Goal: Task Accomplishment & Management: Complete application form

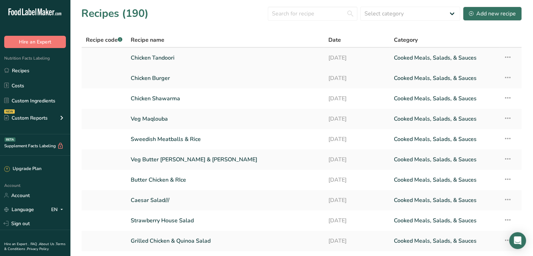
click at [299, 59] on link "Chicken Tandoori" at bounding box center [225, 57] width 189 height 15
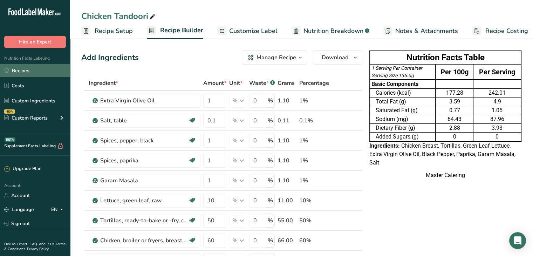
click at [9, 67] on link "Recipes" at bounding box center [35, 70] width 70 height 13
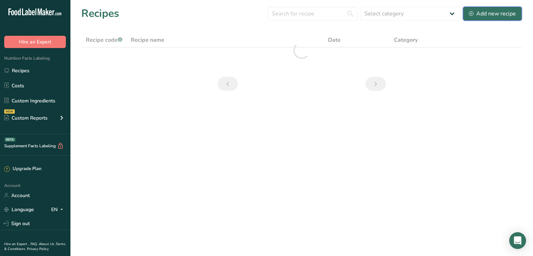
click at [473, 19] on button "Add new recipe" at bounding box center [492, 14] width 59 height 14
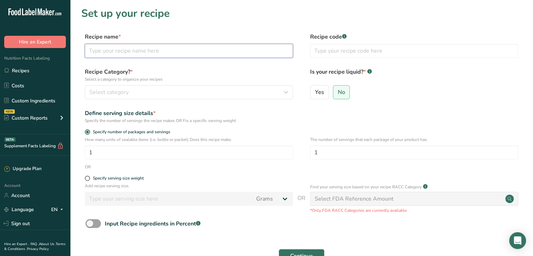
click at [177, 45] on input "text" at bounding box center [189, 51] width 208 height 14
type input "Mouskhan"
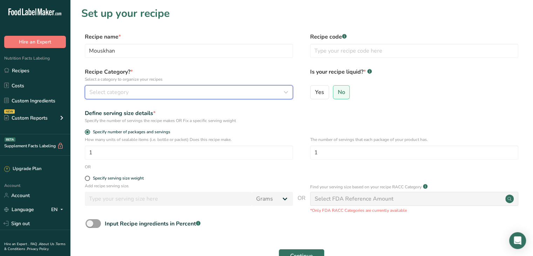
click at [185, 91] on div "Select category" at bounding box center [186, 92] width 195 height 8
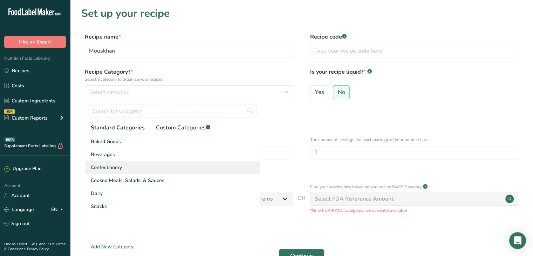
click at [173, 173] on div "Confectionery" at bounding box center [172, 167] width 174 height 13
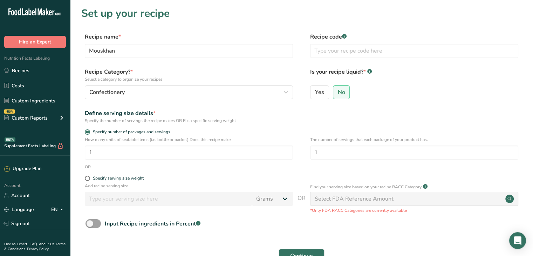
click at [188, 84] on div "Recipe Category? * Select a category to organize your recipes Confectionery Sta…" at bounding box center [189, 84] width 208 height 32
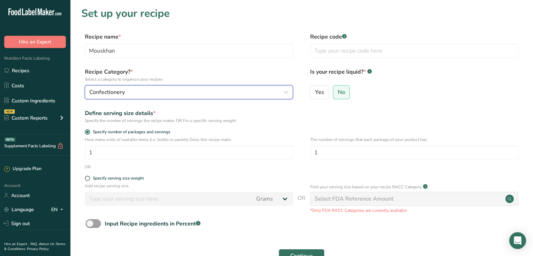
click at [191, 93] on div "Confectionery" at bounding box center [186, 92] width 195 height 8
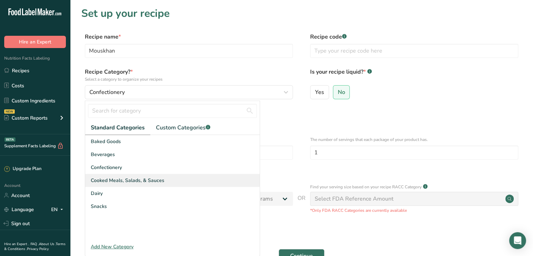
click at [177, 184] on div "Cooked Meals, Salads, & Sauces" at bounding box center [172, 180] width 174 height 13
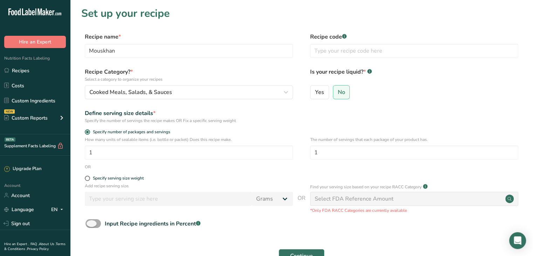
click at [104, 220] on span "Input Recipe ingredients in Percent .a-a{fill:#347362;}.b-a{fill:#fff;}" at bounding box center [151, 223] width 100 height 8
click at [90, 221] on input "Input Recipe ingredients in Percent .a-a{fill:#347362;}.b-a{fill:#fff;}" at bounding box center [87, 223] width 5 height 5
click at [104, 220] on span "Input Recipe ingredients in Percent .a-a{fill:#347362;}.b-a{fill:#fff;}" at bounding box center [151, 223] width 100 height 8
click at [90, 221] on input "Input Recipe ingredients in Percent .a-a{fill:#347362;}.b-a{fill:#fff;}" at bounding box center [87, 223] width 5 height 5
click at [104, 220] on span "Input Recipe ingredients in Percent .a-a{fill:#347362;}.b-a{fill:#fff;}" at bounding box center [151, 223] width 100 height 8
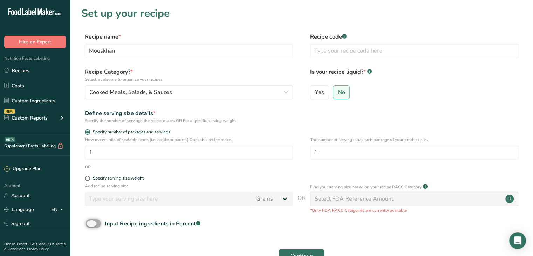
click at [90, 221] on input "Input Recipe ingredients in Percent .a-a{fill:#347362;}.b-a{fill:#fff;}" at bounding box center [87, 223] width 5 height 5
checkbox input "true"
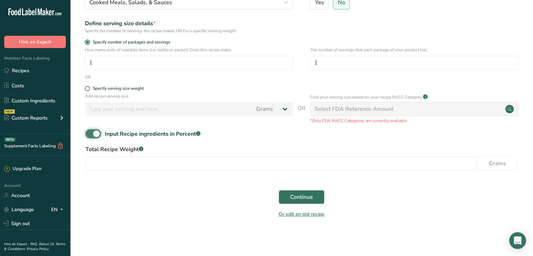
scroll to position [90, 0]
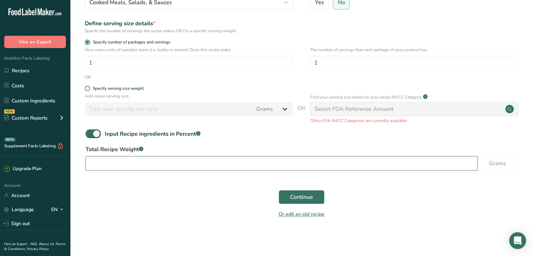
click at [171, 163] on input "number" at bounding box center [281, 163] width 392 height 14
type input "115"
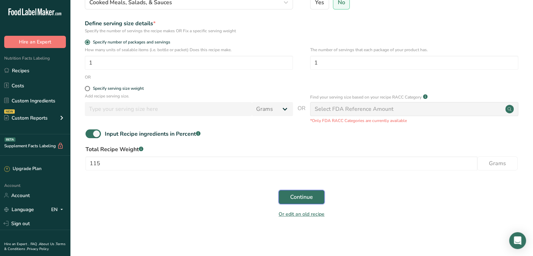
click at [290, 192] on button "Continue" at bounding box center [302, 197] width 46 height 14
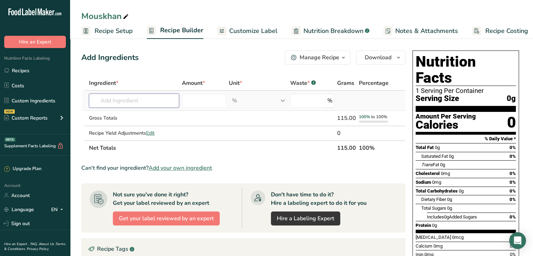
click at [127, 103] on input "text" at bounding box center [134, 101] width 90 height 14
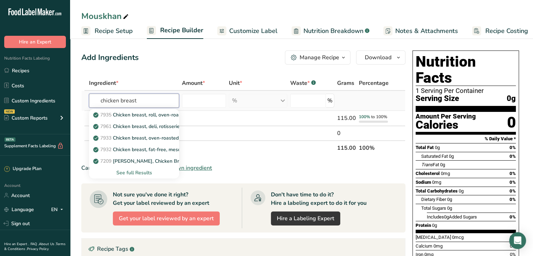
type input "chicken breast"
click at [143, 173] on div "See full Results" at bounding box center [134, 172] width 79 height 7
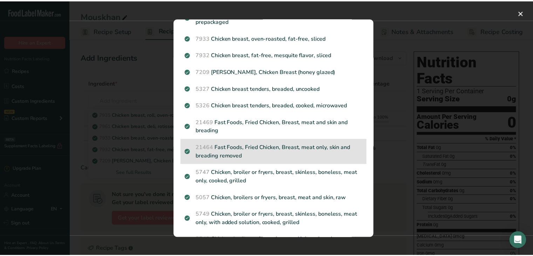
scroll to position [52, 0]
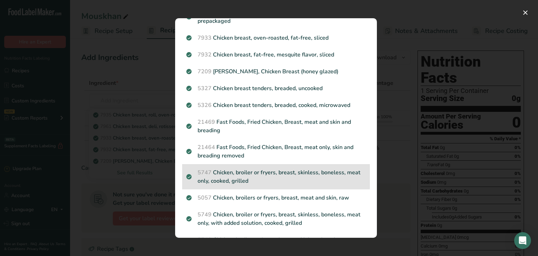
click at [275, 179] on p "5747 Chicken, broiler or fryers, breast, skinless, boneless, meat only, cooked,…" at bounding box center [275, 176] width 179 height 17
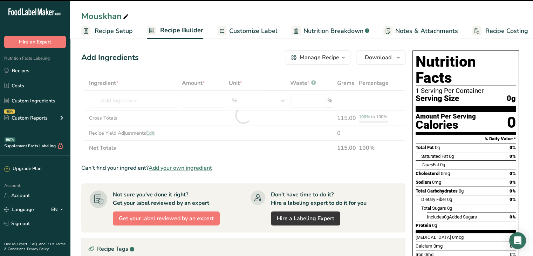
type input "0"
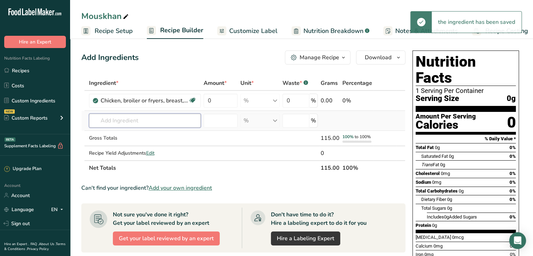
click at [128, 121] on input "text" at bounding box center [145, 121] width 112 height 14
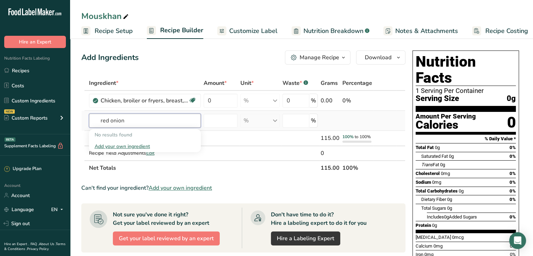
click at [128, 121] on input "red onion" at bounding box center [145, 121] width 112 height 14
type input "r"
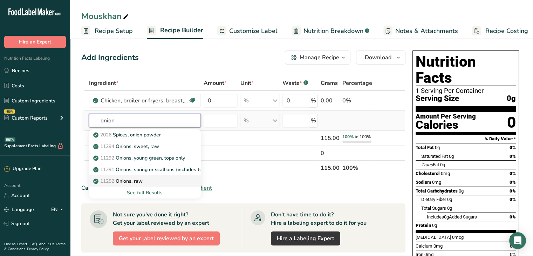
type input "onion"
click at [142, 177] on p "11282 Onions, raw" at bounding box center [119, 180] width 48 height 7
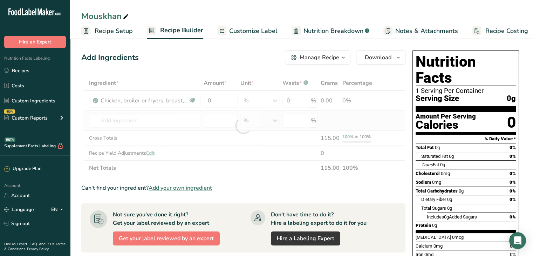
type input "Onions, raw"
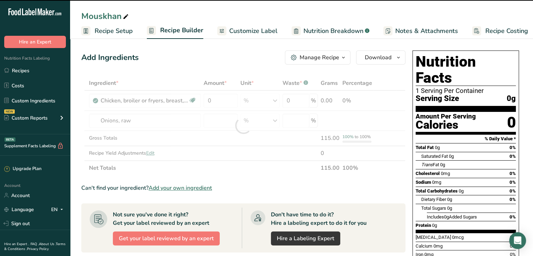
type input "0"
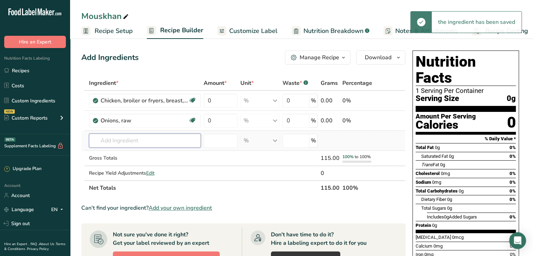
click at [143, 135] on input "text" at bounding box center [145, 140] width 112 height 14
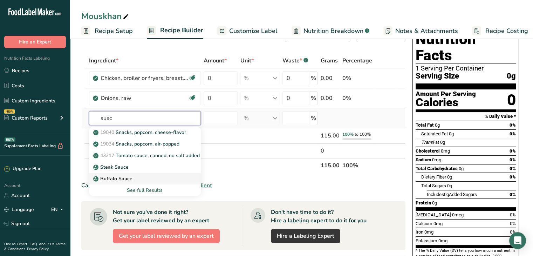
scroll to position [23, 0]
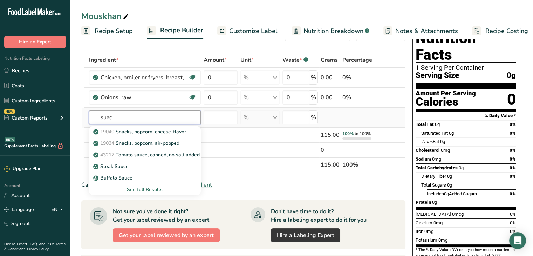
type input "suac"
click at [147, 188] on div "See full Results" at bounding box center [145, 189] width 101 height 7
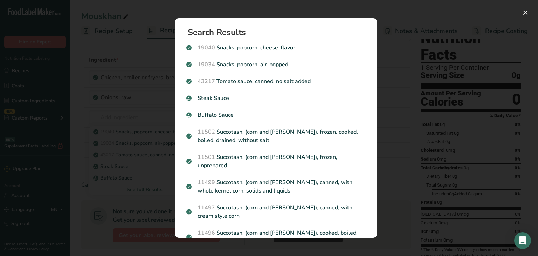
click at [157, 167] on div "Search results modal" at bounding box center [269, 128] width 538 height 256
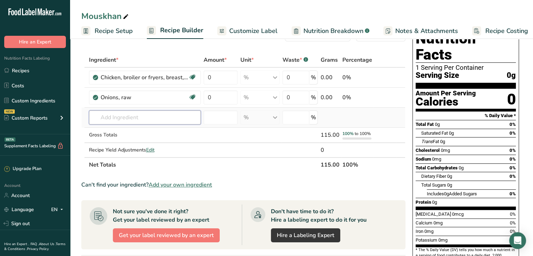
click at [124, 114] on input "text" at bounding box center [145, 117] width 112 height 14
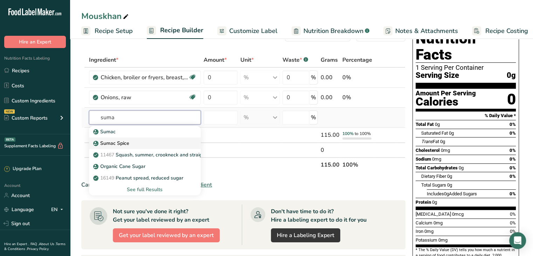
type input "suma"
click at [137, 142] on div "Sumac Spice" at bounding box center [139, 142] width 89 height 7
type input "Sumac Spice"
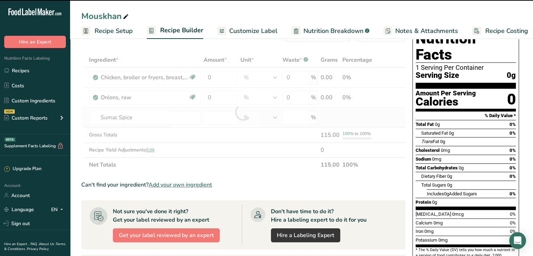
type input "0"
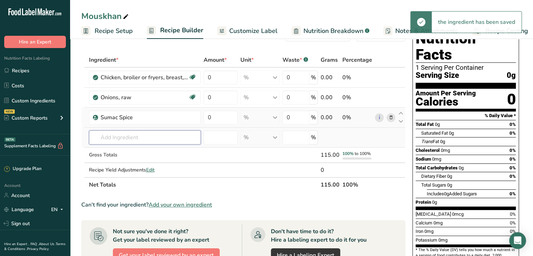
click at [117, 141] on input "text" at bounding box center [145, 137] width 112 height 14
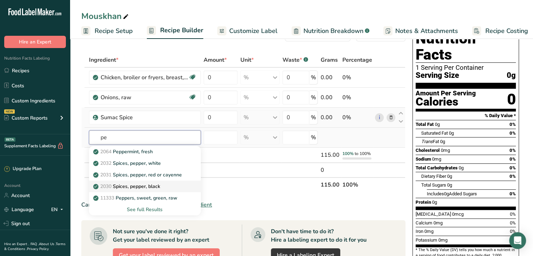
type input "p"
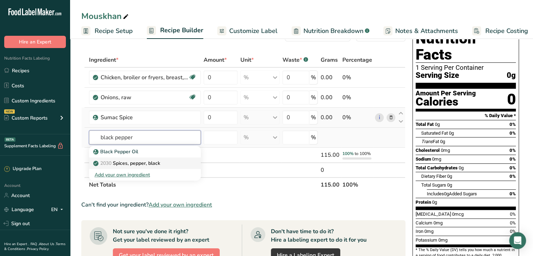
type input "black pepper"
click at [169, 159] on div "2030 Spices, pepper, black" at bounding box center [139, 162] width 89 height 7
type input "Spices, pepper, black"
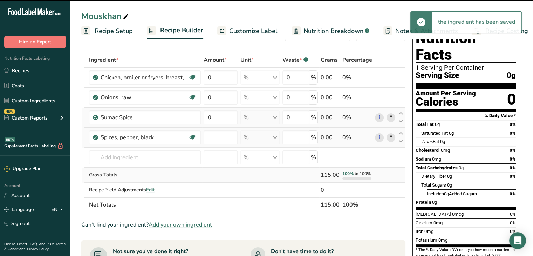
type input "0"
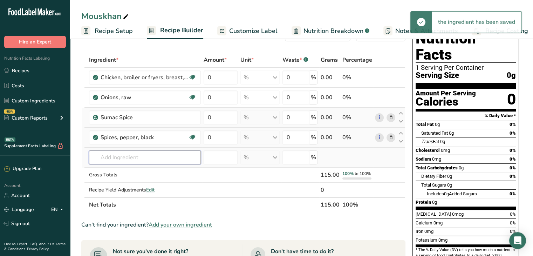
click at [142, 157] on input "text" at bounding box center [145, 157] width 112 height 14
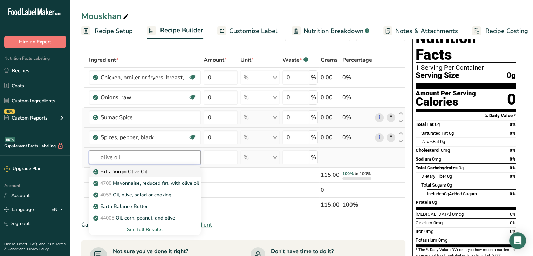
type input "olive oil"
click at [171, 171] on div "Extra Virgin Olive Oil" at bounding box center [139, 171] width 89 height 7
type input "Extra Virgin Olive Oil"
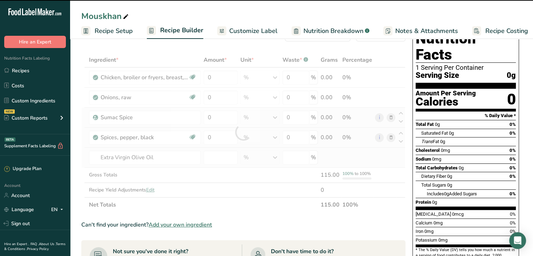
type input "0"
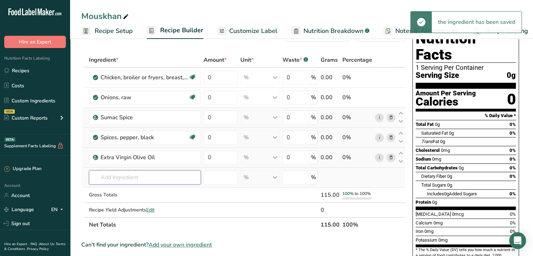
click at [150, 176] on input "text" at bounding box center [145, 177] width 112 height 14
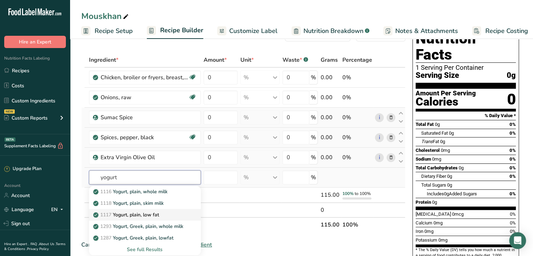
type input "yogurt"
click at [175, 214] on div "1117 Yogurt, plain, low fat" at bounding box center [139, 214] width 89 height 7
type input "Yogurt, plain, low fat"
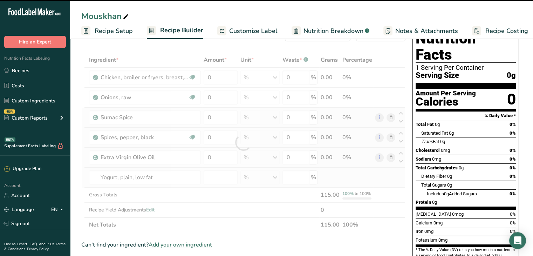
type input "0"
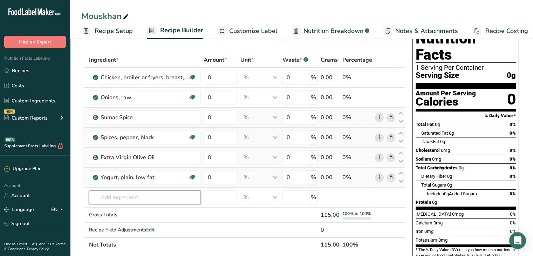
click at [146, 196] on input "text" at bounding box center [145, 197] width 112 height 14
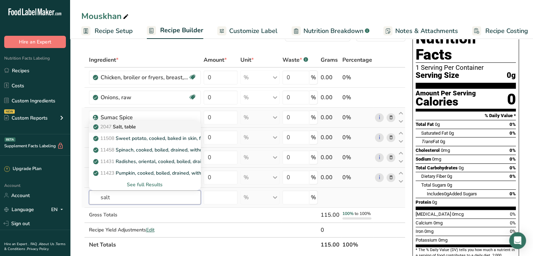
type input "salt"
click at [169, 124] on div "2047 Salt, table" at bounding box center [139, 126] width 89 height 7
type input "Salt, table"
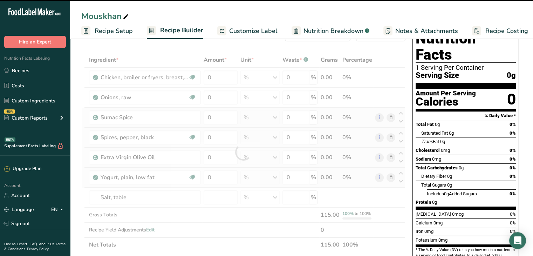
type input "0"
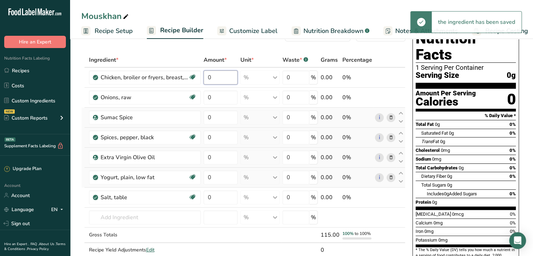
click at [223, 77] on input "0" at bounding box center [221, 77] width 34 height 14
type input "60"
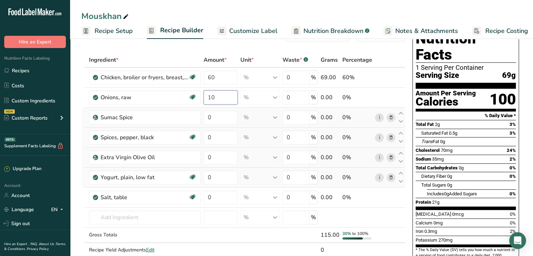
type input "10"
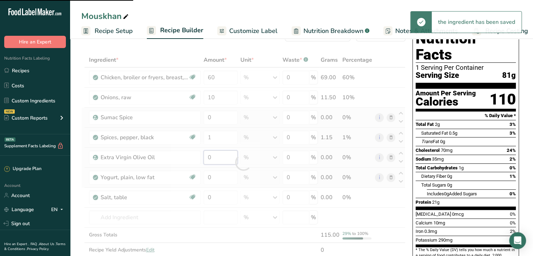
type input "0"
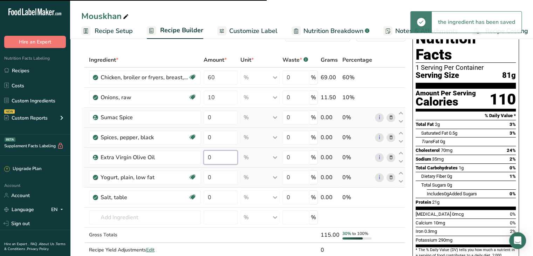
type input "3"
type input "1"
type input "0"
type input "4"
type input "0.1"
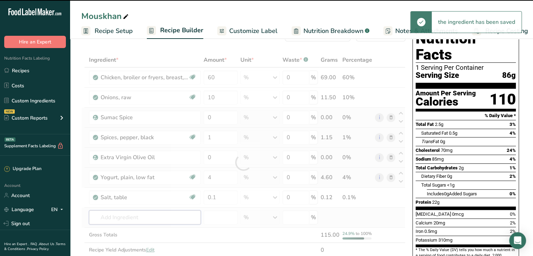
click at [125, 212] on div "Ingredient * Amount * Unit * Waste * .a-a{fill:#347362;}.b-a{fill:#fff;} Grams …" at bounding box center [243, 162] width 324 height 219
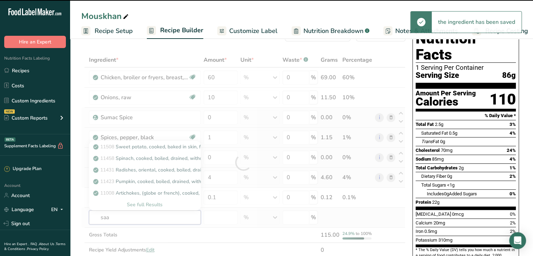
type input "saaj"
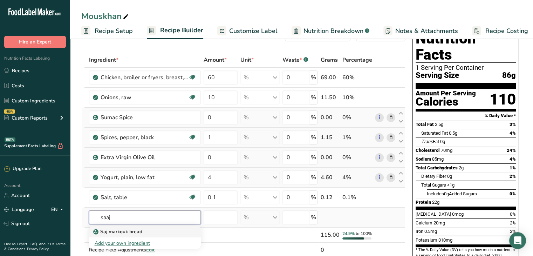
type input "saaj"
click at [126, 232] on p "Saj markouk bread" at bounding box center [119, 231] width 48 height 7
type input "Saj markouk bread"
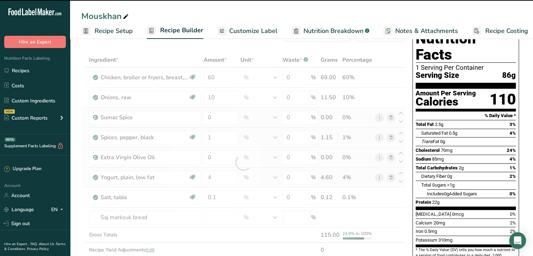
type input "0"
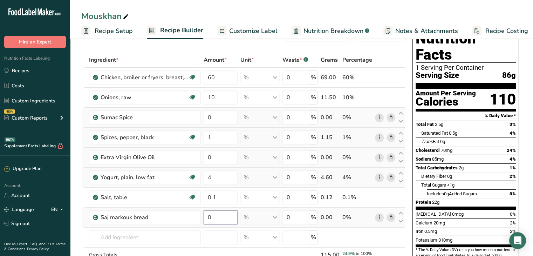
click at [220, 212] on input "0" at bounding box center [221, 217] width 34 height 14
type input "40"
click at [216, 163] on div "Ingredient * Amount * Unit * Waste * .a-a{fill:#347362;}.b-a{fill:#fff;} Grams …" at bounding box center [243, 176] width 324 height 246
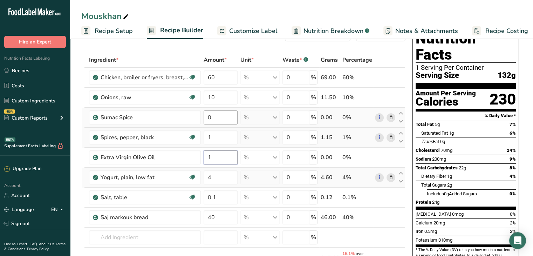
type input "1"
click at [218, 122] on div "Ingredient * Amount * Unit * Waste * .a-a{fill:#347362;}.b-a{fill:#fff;} Grams …" at bounding box center [243, 176] width 324 height 246
type input "3"
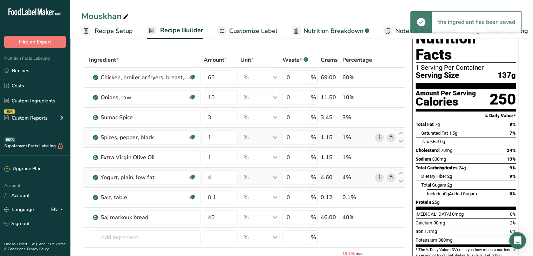
click at [245, 35] on span "Customize Label" at bounding box center [253, 30] width 48 height 9
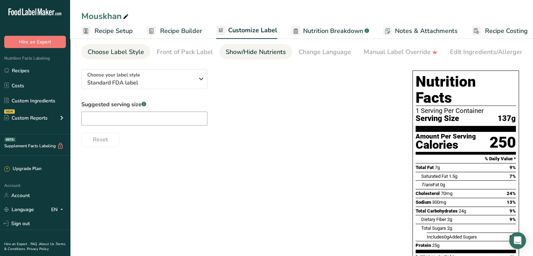
scroll to position [0, 6]
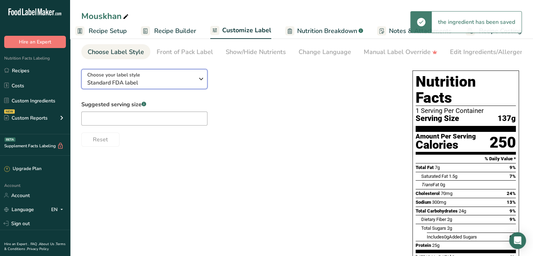
click at [175, 83] on span "Standard FDA label" at bounding box center [140, 82] width 107 height 8
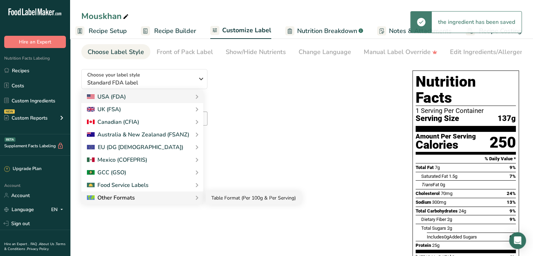
click at [215, 202] on link "Table Format (Per 100g & Per Serving)" at bounding box center [254, 197] width 96 height 13
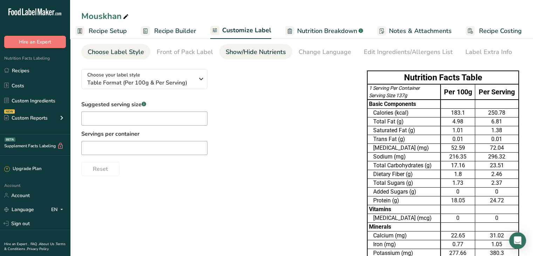
click at [249, 52] on div "Show/Hide Nutrients" at bounding box center [256, 51] width 60 height 9
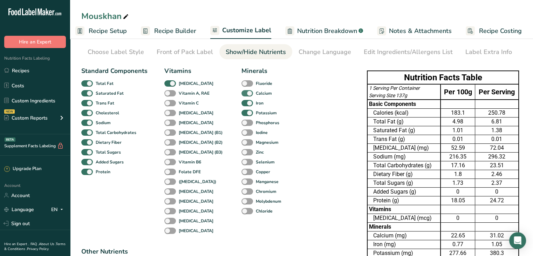
click at [241, 95] on span at bounding box center [247, 93] width 12 height 7
click at [241, 95] on input "Calcium" at bounding box center [243, 93] width 5 height 5
checkbox input "false"
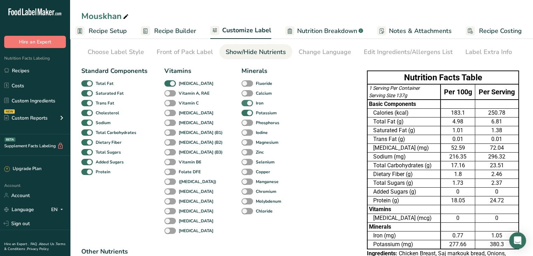
click at [241, 102] on span at bounding box center [247, 103] width 12 height 7
click at [241, 102] on input "Iron" at bounding box center [243, 103] width 5 height 5
checkbox input "false"
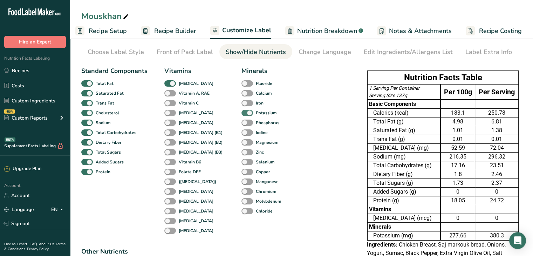
click at [241, 111] on span at bounding box center [247, 113] width 12 height 7
click at [241, 111] on input "Potassium" at bounding box center [243, 112] width 5 height 5
checkbox input "false"
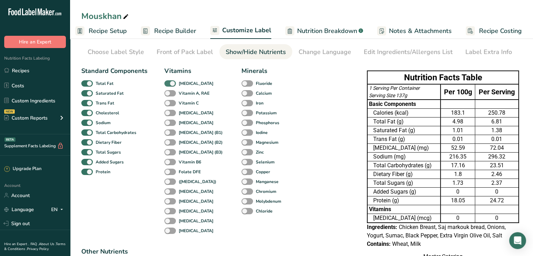
click at [173, 84] on span at bounding box center [170, 83] width 12 height 7
click at [169, 84] on input "[MEDICAL_DATA]" at bounding box center [166, 83] width 5 height 5
checkbox input "false"
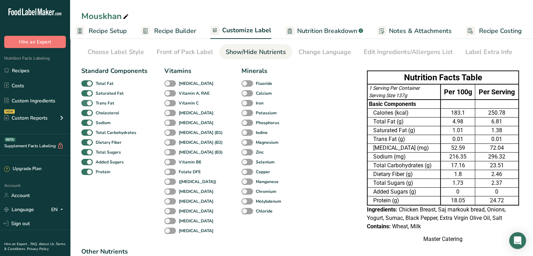
click at [89, 102] on span at bounding box center [87, 103] width 12 height 7
click at [86, 102] on input "Trans Fat" at bounding box center [83, 103] width 5 height 5
checkbox input "false"
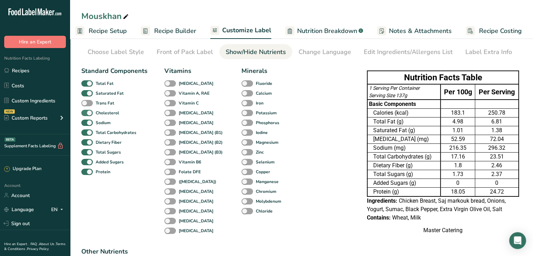
click at [88, 111] on span at bounding box center [87, 113] width 12 height 7
click at [86, 111] on input "Cholesterol" at bounding box center [83, 112] width 5 height 5
checkbox input "false"
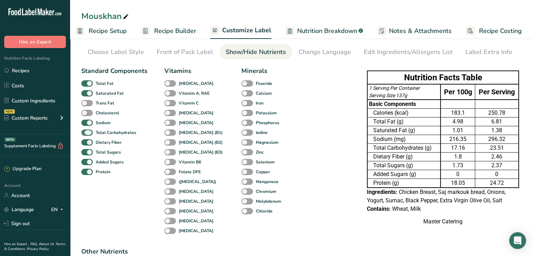
click at [90, 132] on span at bounding box center [87, 132] width 12 height 7
click at [86, 132] on input "Total Carbohydrates" at bounding box center [83, 132] width 5 height 5
checkbox input "false"
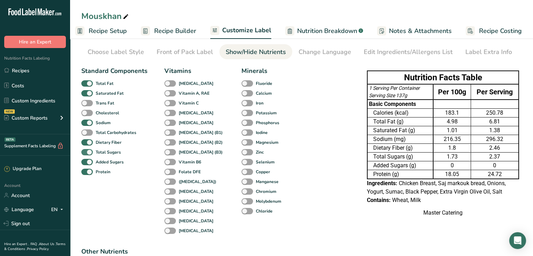
click at [90, 150] on span at bounding box center [87, 152] width 12 height 7
click at [86, 150] on input "Total Sugars" at bounding box center [83, 152] width 5 height 5
checkbox input "false"
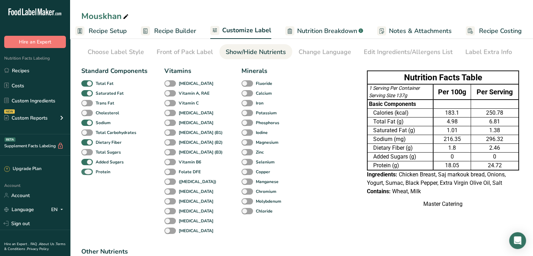
click at [88, 172] on span at bounding box center [87, 172] width 12 height 7
click at [86, 172] on input "Protein" at bounding box center [83, 171] width 5 height 5
checkbox input "false"
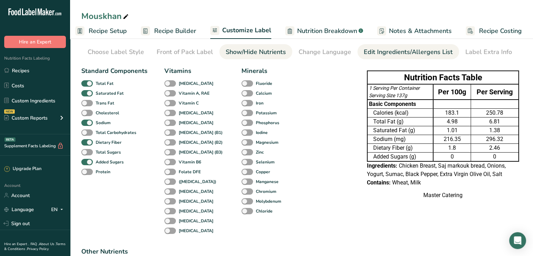
click at [376, 50] on div "Edit Ingredients/Allergens List" at bounding box center [408, 51] width 89 height 9
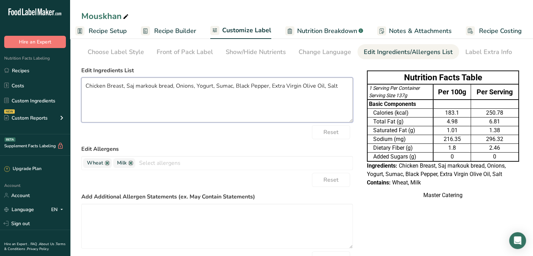
click at [239, 90] on textarea "Chicken Breast, Saj markouk bread, Onions, Yogurt, Sumac, Black Pepper, Extra V…" at bounding box center [217, 99] width 272 height 45
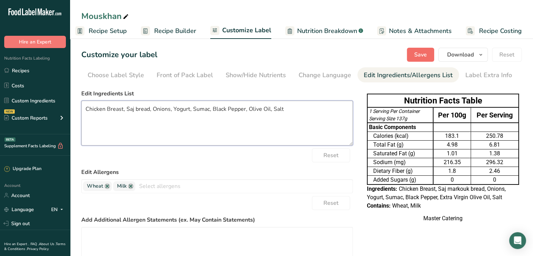
type textarea "Chicken Breast, Saj bread, Onions, Yogurt, Sumac, Black Pepper, Olive Oil, Salt"
click at [417, 53] on span "Save" at bounding box center [420, 54] width 13 height 8
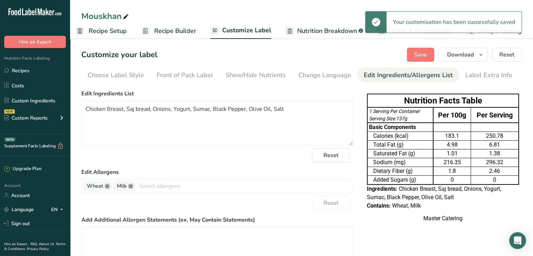
click at [101, 32] on span "Recipe Setup" at bounding box center [108, 30] width 38 height 9
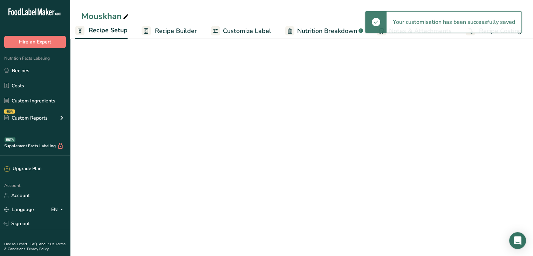
scroll to position [0, 2]
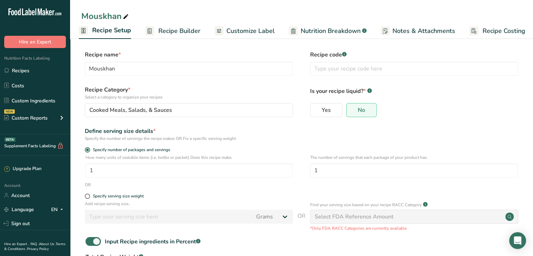
click at [161, 28] on span "Recipe Builder" at bounding box center [179, 30] width 42 height 9
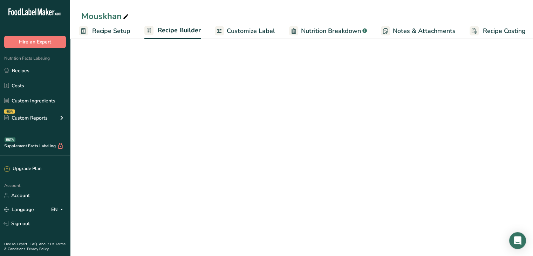
scroll to position [0, 6]
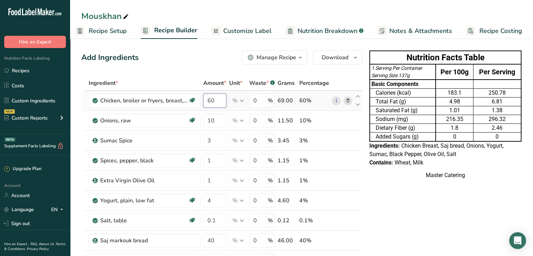
click at [214, 101] on input "60" at bounding box center [214, 101] width 23 height 14
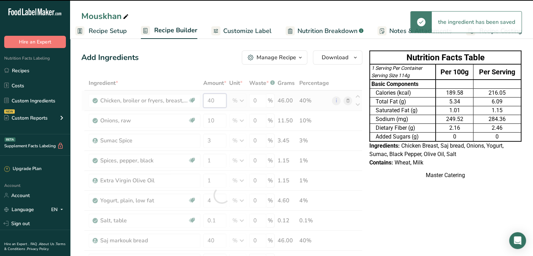
click at [212, 101] on div "Ingredient * Amount * Unit * Waste * .a-a{fill:#347362;}.b-a{fill:#fff;} Grams …" at bounding box center [221, 195] width 281 height 239
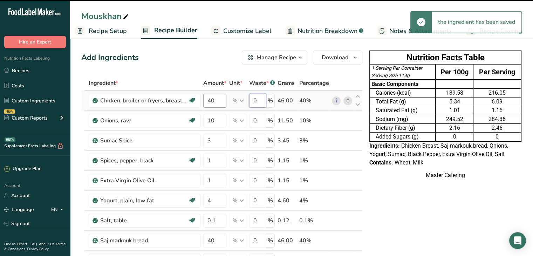
type input "30"
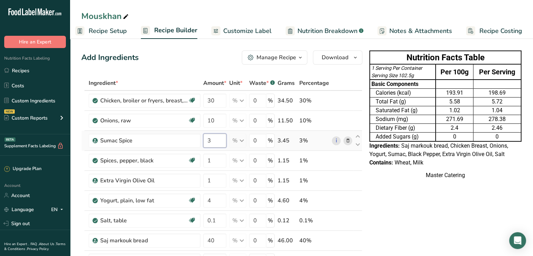
click at [212, 140] on div "Ingredient * Amount * Unit * Waste * .a-a{fill:#347362;}.b-a{fill:#fff;} Grams …" at bounding box center [221, 195] width 281 height 239
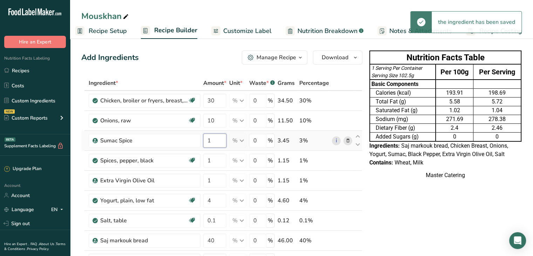
type input "1"
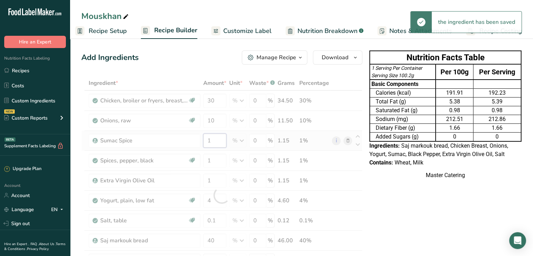
click at [212, 140] on div "Ingredient * Amount * Unit * Waste * .a-a{fill:#347362;}.b-a{fill:#fff;} Grams …" at bounding box center [221, 195] width 281 height 239
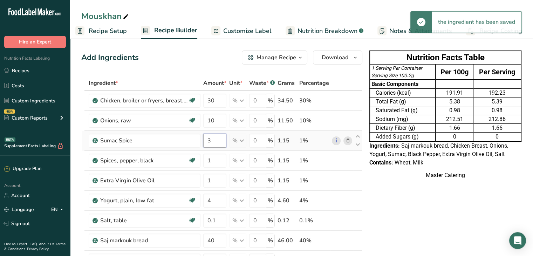
type input "3"
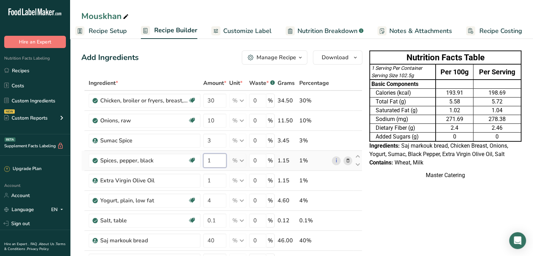
click at [213, 162] on div "Ingredient * Amount * Unit * Waste * .a-a{fill:#347362;}.b-a{fill:#fff;} Grams …" at bounding box center [221, 195] width 281 height 239
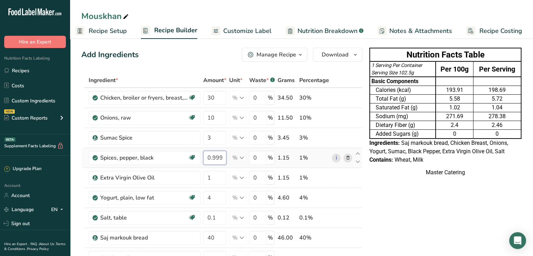
scroll to position [2, 0]
type input "0.5"
click at [214, 178] on div "Ingredient * Amount * Unit * Waste * .a-a{fill:#347362;}.b-a{fill:#fff;} Grams …" at bounding box center [221, 192] width 281 height 239
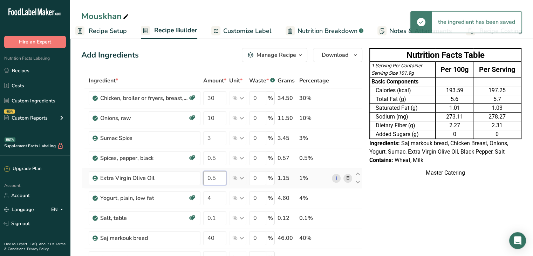
type input "0.5"
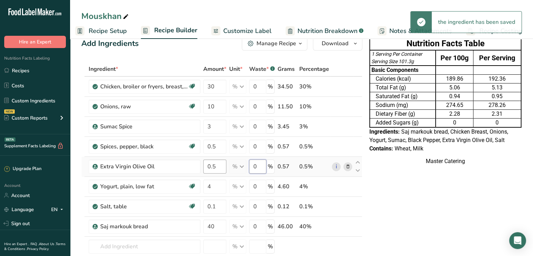
scroll to position [15, 0]
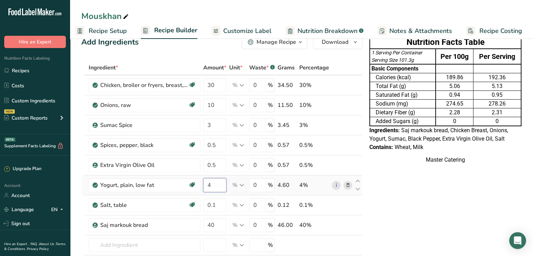
click at [212, 187] on div "Ingredient * Amount * Unit * Waste * .a-a{fill:#347362;}.b-a{fill:#fff;} Grams …" at bounding box center [221, 179] width 281 height 239
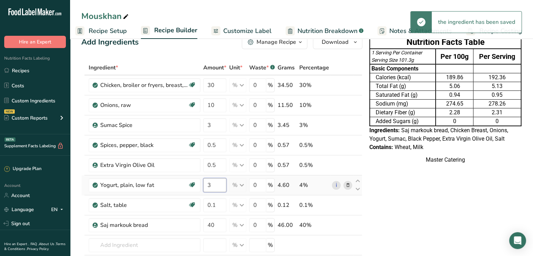
type input "3"
click at [217, 220] on div "Ingredient * Amount * Unit * Waste * .a-a{fill:#347362;}.b-a{fill:#fff;} Grams …" at bounding box center [221, 179] width 281 height 239
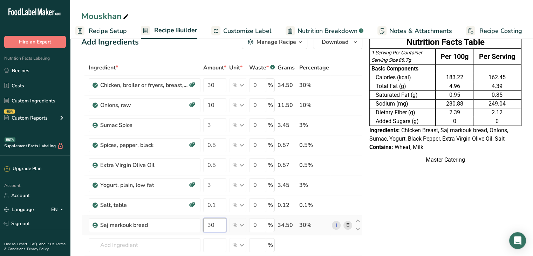
click at [217, 220] on div "Ingredient * Amount * Unit * Waste * .a-a{fill:#347362;}.b-a{fill:#fff;} Grams …" at bounding box center [221, 179] width 281 height 239
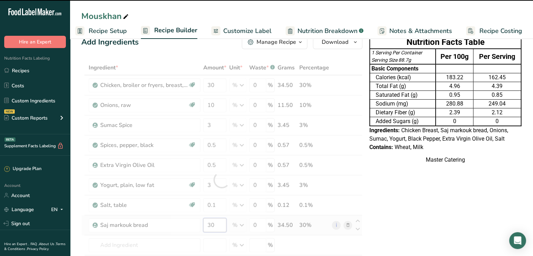
type input "3"
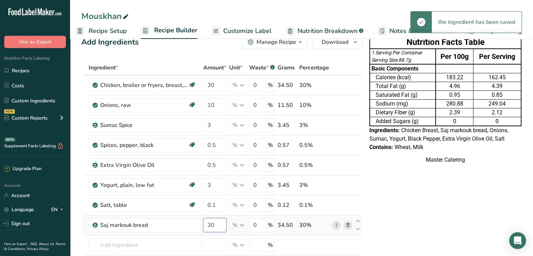
type input "3"
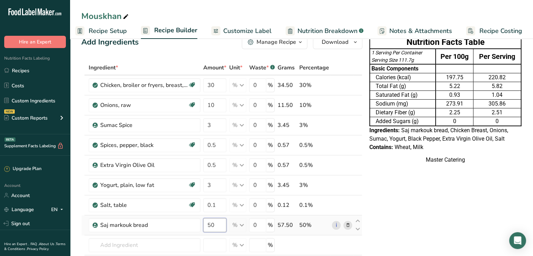
click at [217, 220] on div "Ingredient * Amount * Unit * Waste * .a-a{fill:#347362;}.b-a{fill:#fff;} Grams …" at bounding box center [221, 179] width 281 height 239
type input "40"
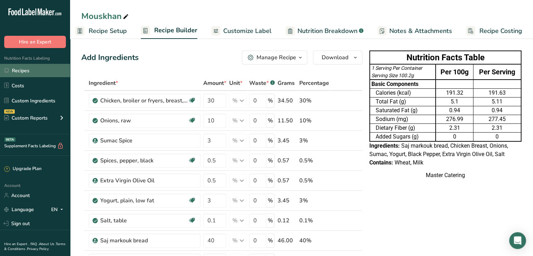
click at [39, 68] on link "Recipes" at bounding box center [35, 70] width 70 height 13
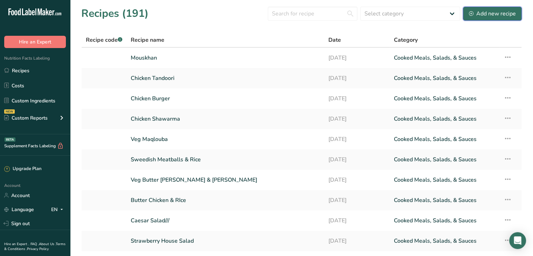
click at [506, 14] on div "Add new recipe" at bounding box center [492, 13] width 47 height 8
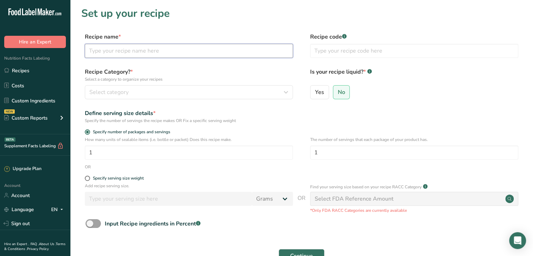
click at [146, 47] on input "text" at bounding box center [189, 51] width 208 height 14
type input "Mexican Chicken Rice"
click at [89, 222] on span at bounding box center [92, 223] width 15 height 9
click at [89, 222] on input "Input Recipe ingredients in Percent .a-a{fill:#347362;}.b-a{fill:#fff;}" at bounding box center [87, 223] width 5 height 5
checkbox input "true"
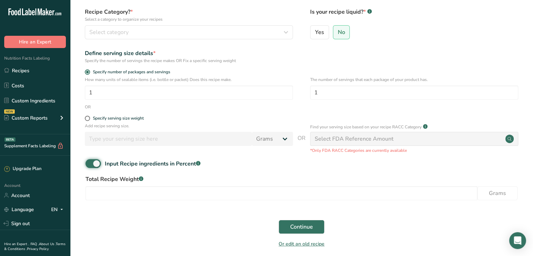
scroll to position [90, 0]
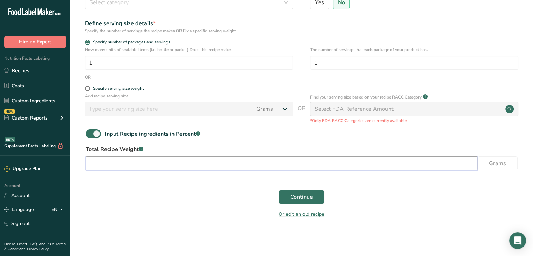
click at [157, 164] on input "number" at bounding box center [281, 163] width 392 height 14
type input "220"
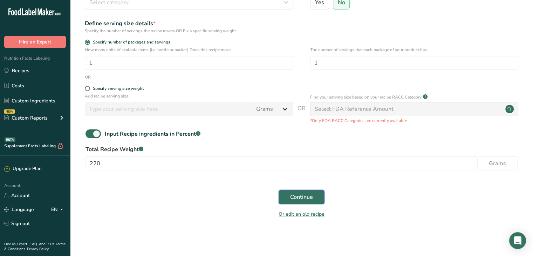
click at [306, 194] on span "Continue" at bounding box center [301, 197] width 23 height 8
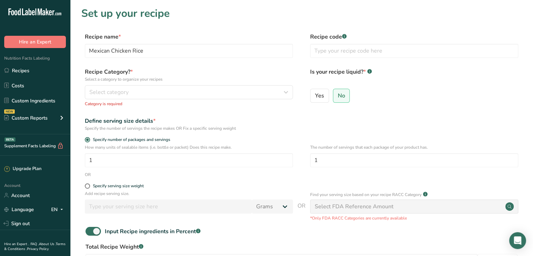
scroll to position [1, 0]
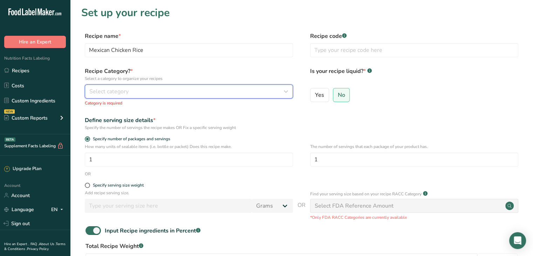
click at [118, 96] on button "Select category" at bounding box center [189, 91] width 208 height 14
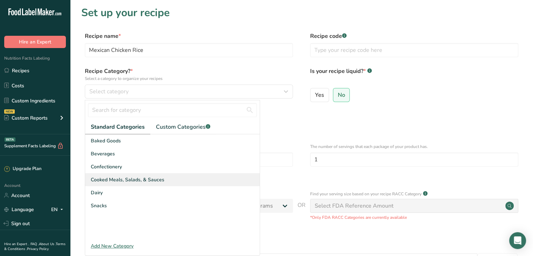
click at [147, 181] on span "Cooked Meals, Salads, & Sauces" at bounding box center [128, 179] width 74 height 7
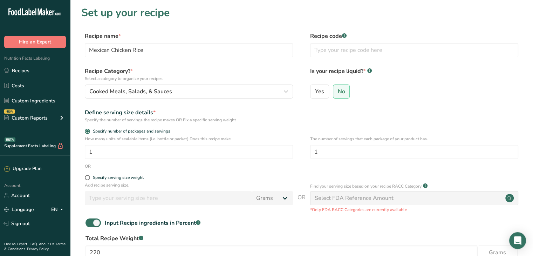
scroll to position [99, 0]
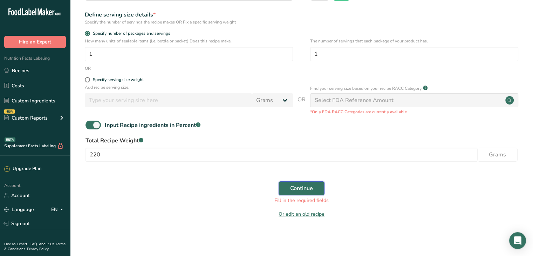
click at [297, 189] on span "Continue" at bounding box center [301, 188] width 23 height 8
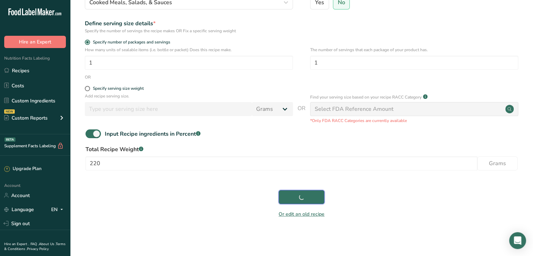
scroll to position [90, 0]
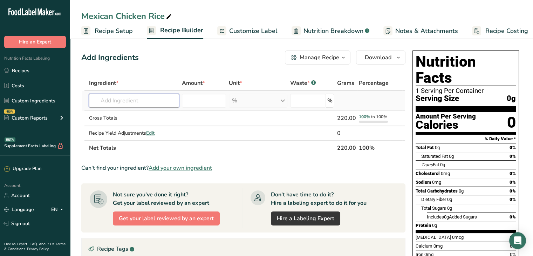
click at [131, 96] on input "text" at bounding box center [134, 101] width 90 height 14
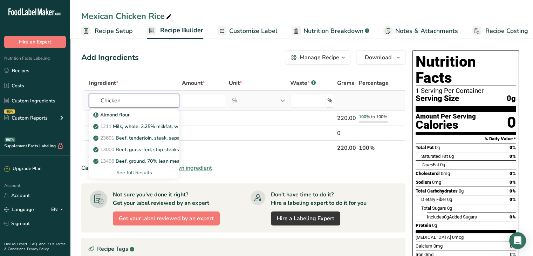
type input "Chicken"
click at [136, 175] on div "See full Results" at bounding box center [134, 172] width 79 height 7
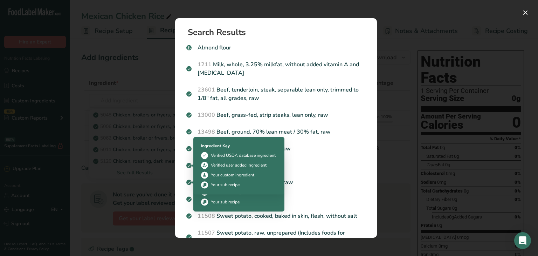
click at [153, 163] on div "Search results modal" at bounding box center [269, 128] width 538 height 256
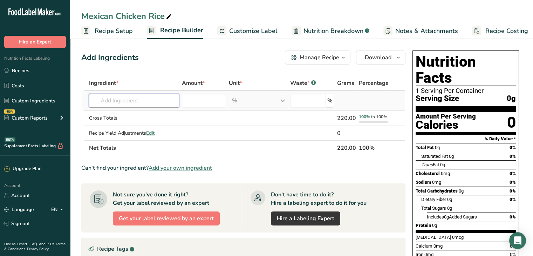
click at [131, 100] on input "text" at bounding box center [134, 101] width 90 height 14
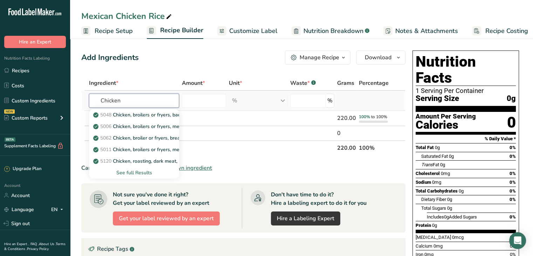
type input "Chicken"
click at [133, 170] on div "See full Results" at bounding box center [134, 172] width 79 height 7
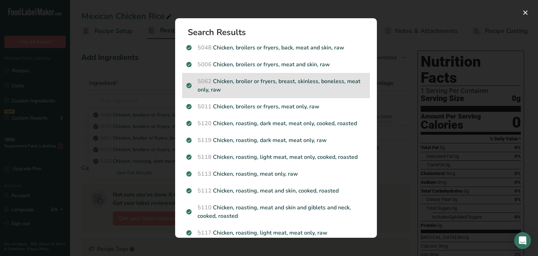
click at [328, 79] on p "5062 Chicken, broiler or fryers, breast, skinless, boneless, meat only, raw" at bounding box center [275, 85] width 179 height 17
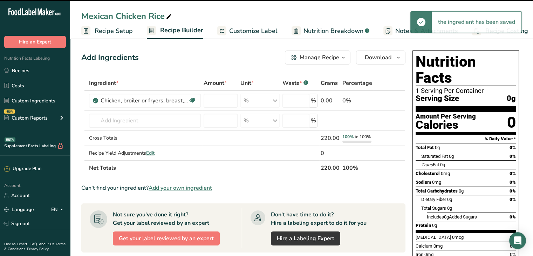
type input "0"
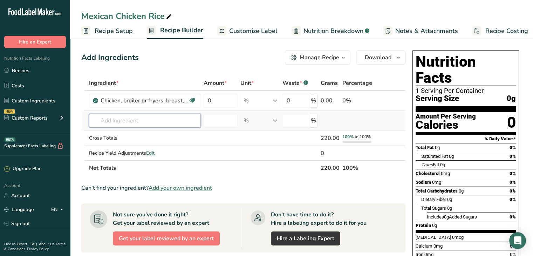
click at [99, 120] on input "text" at bounding box center [145, 121] width 112 height 14
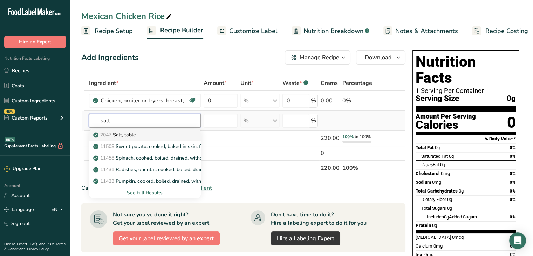
type input "salt"
click at [118, 138] on link "2047 Salt, table" at bounding box center [145, 135] width 112 height 12
type input "Salt, table"
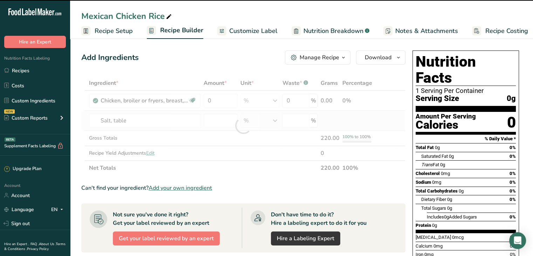
type input "0"
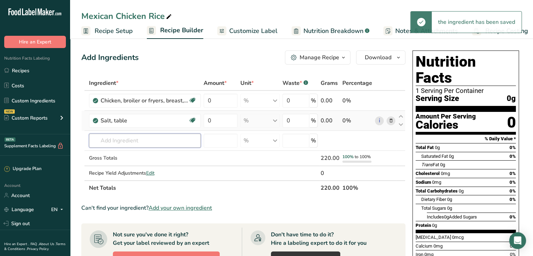
click at [118, 138] on input "text" at bounding box center [145, 140] width 112 height 14
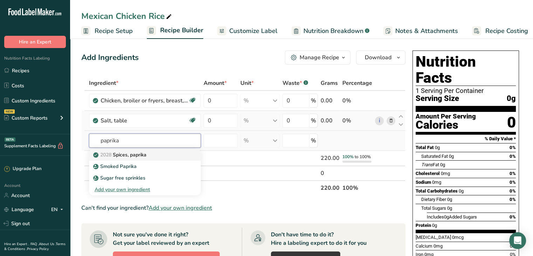
type input "paprika"
click at [135, 155] on p "2028 Spices, paprika" at bounding box center [121, 154] width 52 height 7
type input "Spices, paprika"
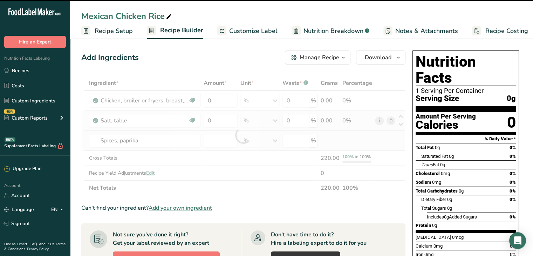
type input "0"
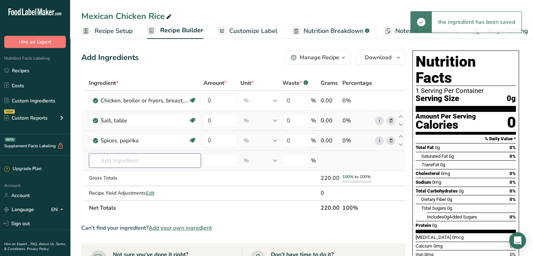
click at [136, 158] on input "text" at bounding box center [145, 160] width 112 height 14
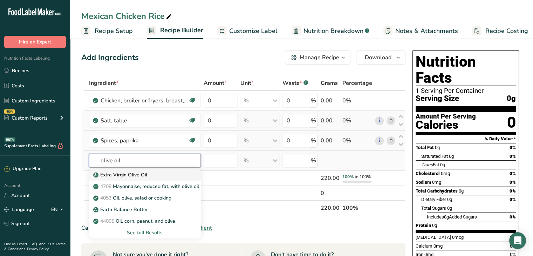
type input "olive oil"
click at [141, 174] on p "Extra Virgin Olive Oil" at bounding box center [121, 174] width 53 height 7
type input "Extra Virgin Olive Oil"
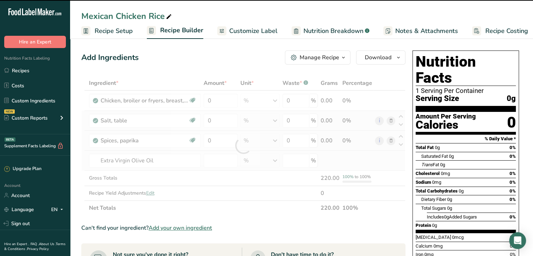
type input "0"
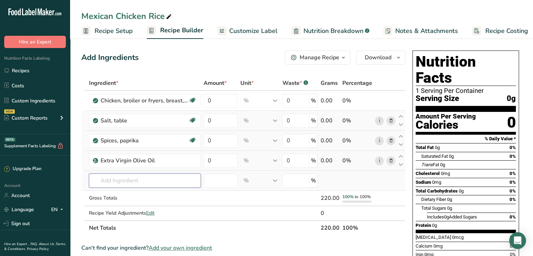
click at [94, 181] on input "text" at bounding box center [145, 180] width 112 height 14
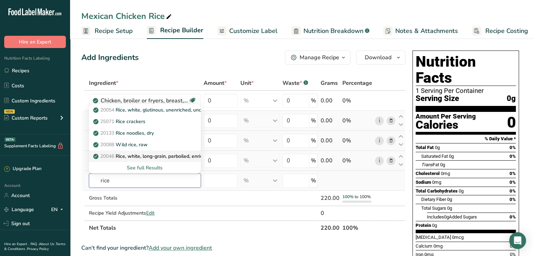
type input "rice"
click at [158, 154] on p "20046 Rice, white, long-grain, parboiled, enriched, dry" at bounding box center [158, 155] width 126 height 7
type input "Rice, white, long-grain, parboiled, enriched, dry"
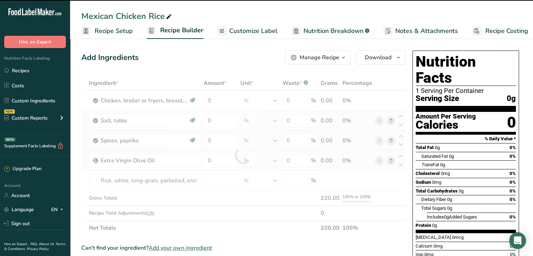
type input "0"
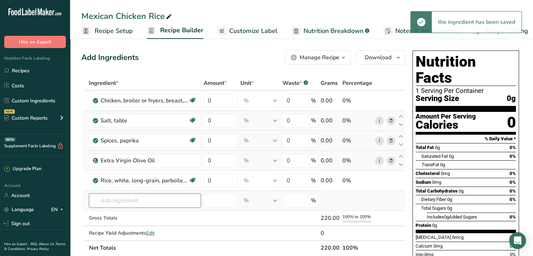
click at [135, 199] on input "text" at bounding box center [145, 200] width 112 height 14
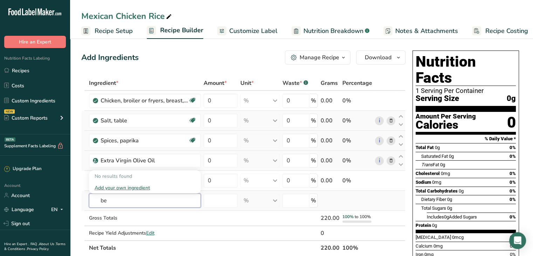
type input "b"
click at [135, 199] on input "text" at bounding box center [145, 200] width 112 height 14
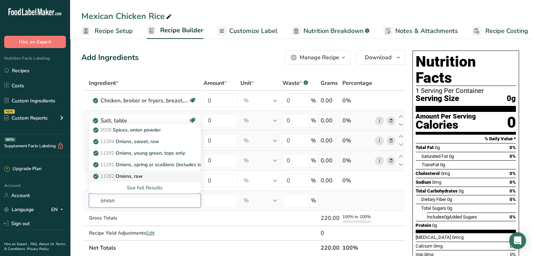
type input "onion"
click at [158, 173] on div "11282 Onions, raw" at bounding box center [139, 175] width 89 height 7
type input "Onions, raw"
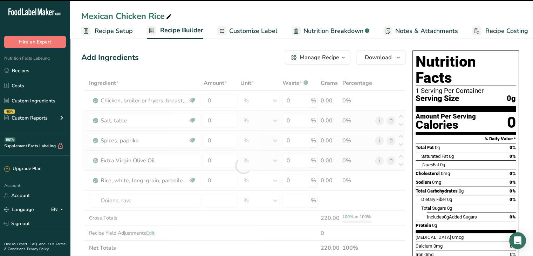
type input "0"
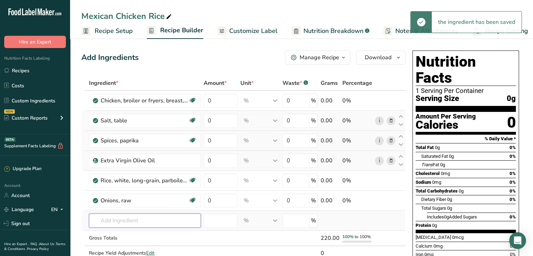
click at [147, 218] on input "text" at bounding box center [145, 220] width 112 height 14
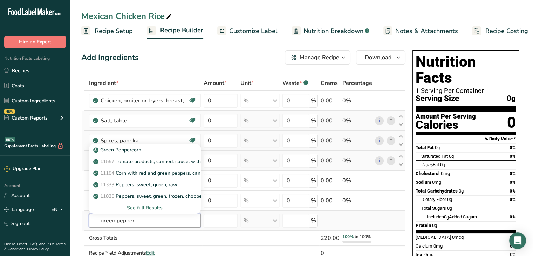
type input "green pepper"
click at [149, 209] on div "See full Results" at bounding box center [145, 207] width 101 height 7
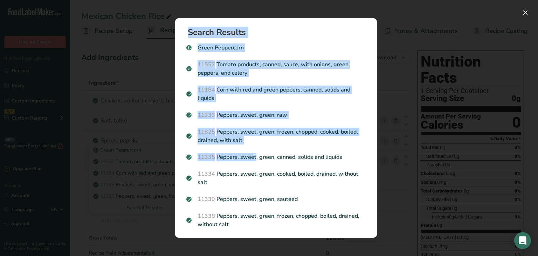
drag, startPoint x: 221, startPoint y: 160, endPoint x: 128, endPoint y: 94, distance: 114.5
click at [128, 94] on div "Search Results Green Peppercorn 11557 Tomato products, canned, sauce, with onio…" at bounding box center [269, 128] width 538 height 256
click at [304, 34] on h1 "Search Results" at bounding box center [279, 32] width 182 height 8
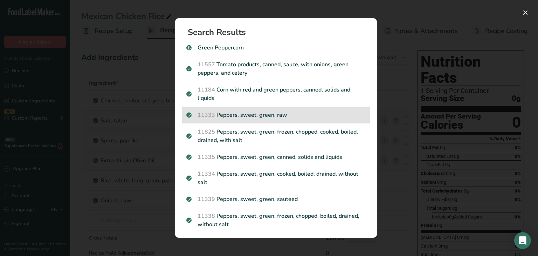
click at [294, 110] on div "11333 Peppers, sweet, green, raw" at bounding box center [276, 115] width 188 height 17
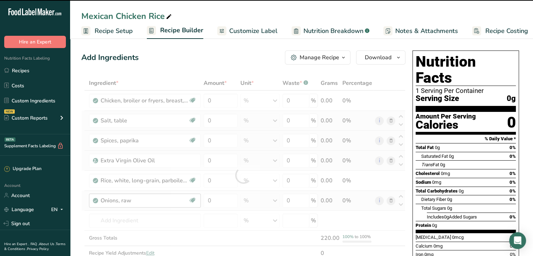
type input "0"
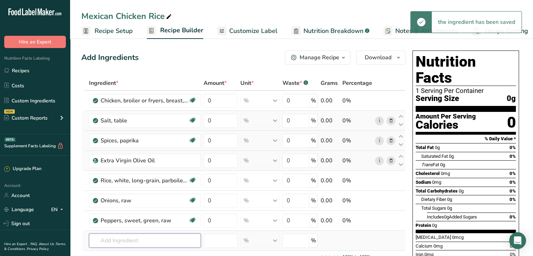
click at [147, 234] on input "text" at bounding box center [145, 240] width 112 height 14
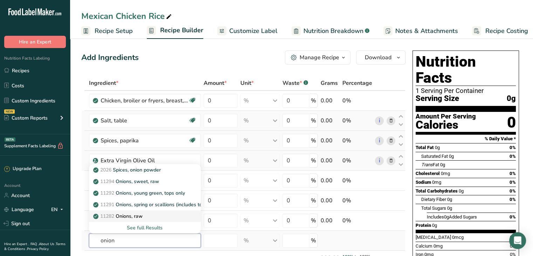
type input "onion"
click at [155, 217] on div "11282 Onions, raw" at bounding box center [139, 215] width 89 height 7
type input "Onions, raw"
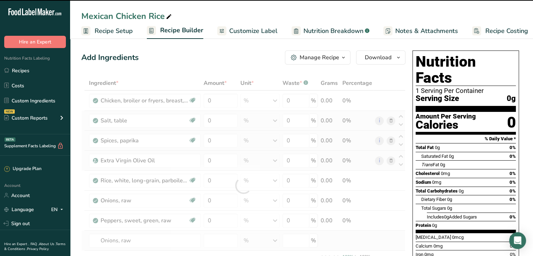
scroll to position [57, 0]
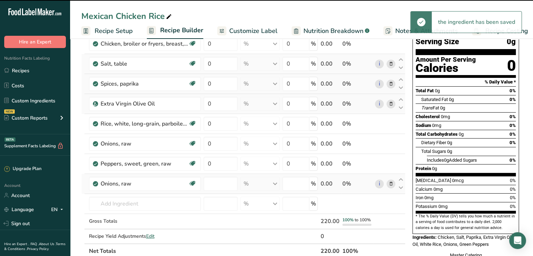
type input "0"
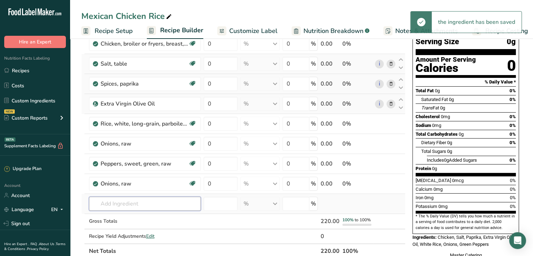
click at [131, 204] on input "text" at bounding box center [145, 204] width 112 height 14
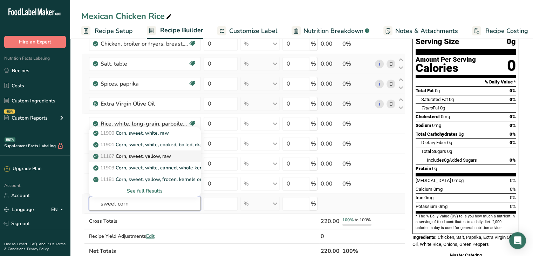
type input "sweet corn"
click at [180, 152] on div "11167 Corn, sweet, yellow, raw" at bounding box center [139, 155] width 89 height 7
type input "Corn, sweet, yellow, raw"
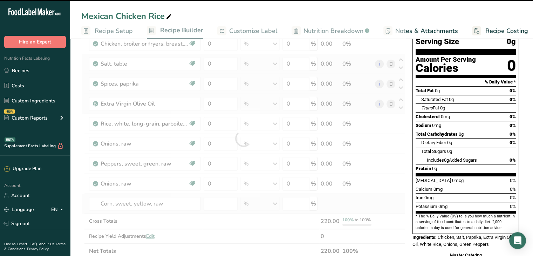
type input "0"
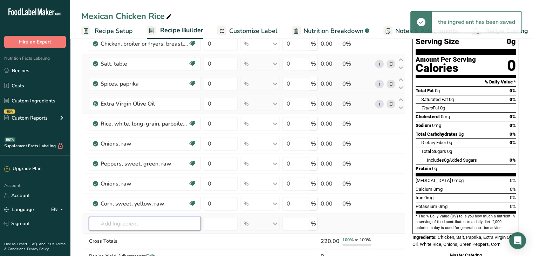
click at [131, 222] on input "text" at bounding box center [145, 224] width 112 height 14
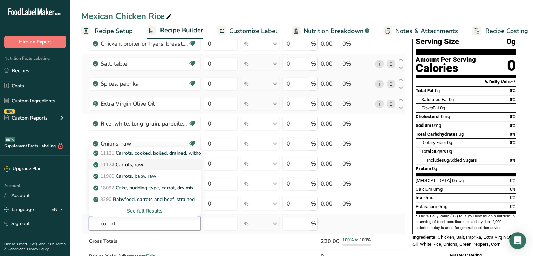
type input "corrot"
click at [164, 163] on div "11124 Carrots, raw" at bounding box center [139, 164] width 89 height 7
type input "Carrots, raw"
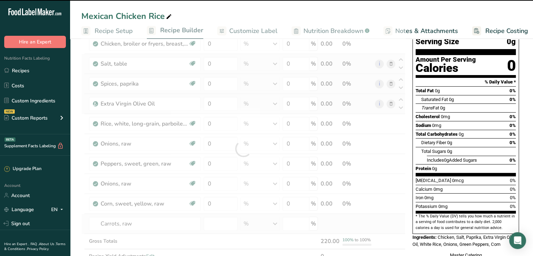
type input "0"
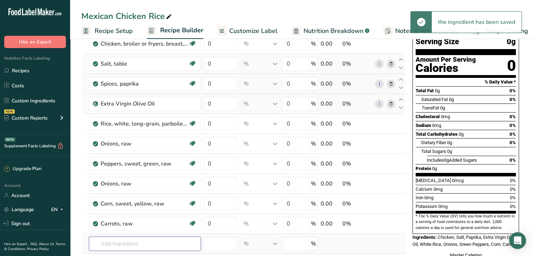
click at [135, 241] on input "text" at bounding box center [145, 244] width 112 height 14
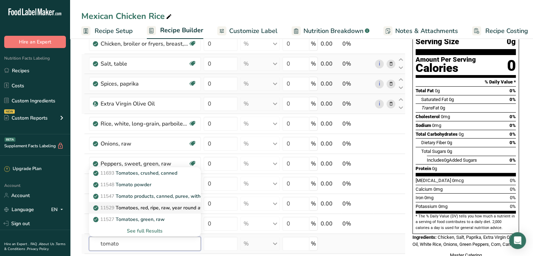
type input "tomato"
click at [149, 208] on p "11529 Tomatoes, red, ripe, raw, year round average" at bounding box center [155, 207] width 121 height 7
type input "Tomatoes, red, ripe, raw, year round average"
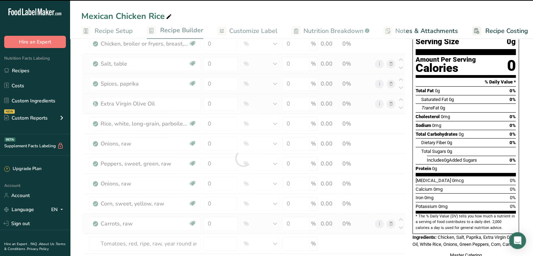
type input "0"
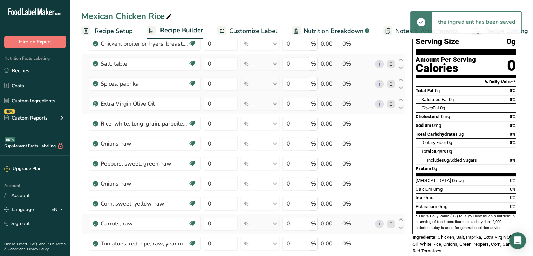
scroll to position [150, 0]
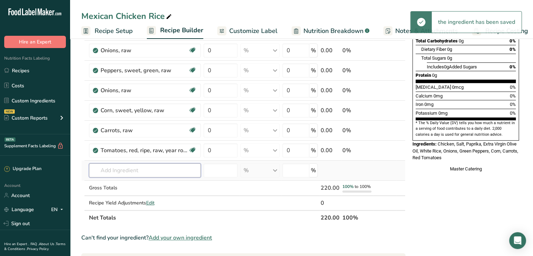
click at [140, 169] on input "text" at bounding box center [145, 170] width 112 height 14
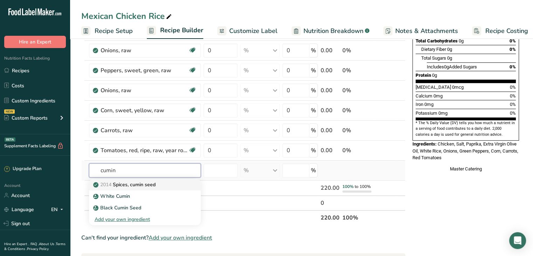
type input "cumin"
click at [157, 185] on div "2014 Spices, cumin seed" at bounding box center [139, 184] width 89 height 7
type input "Spices, cumin seed"
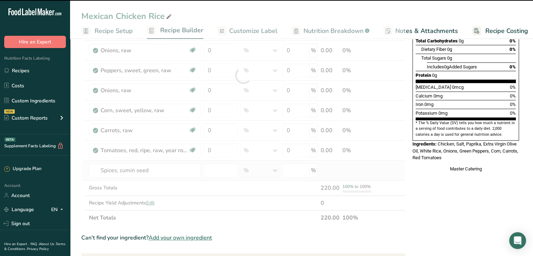
type input "0"
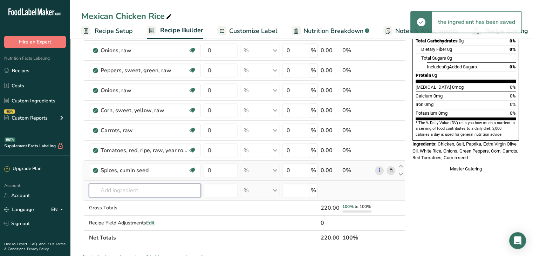
click at [156, 187] on input "text" at bounding box center [145, 190] width 112 height 14
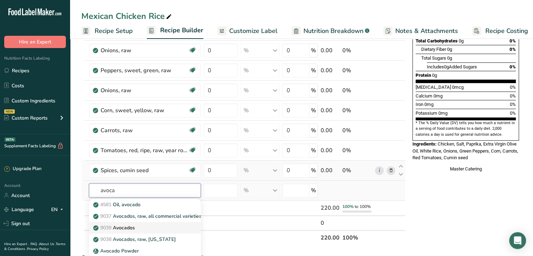
type input "avoca"
click at [164, 228] on div "9039 Avocados" at bounding box center [139, 227] width 89 height 7
type input "Avocados"
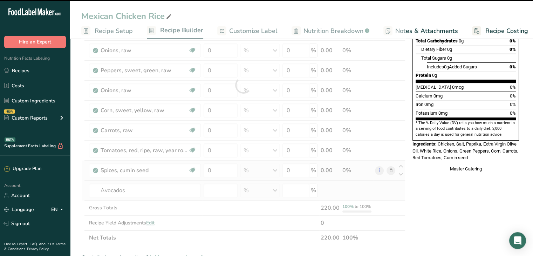
type input "0"
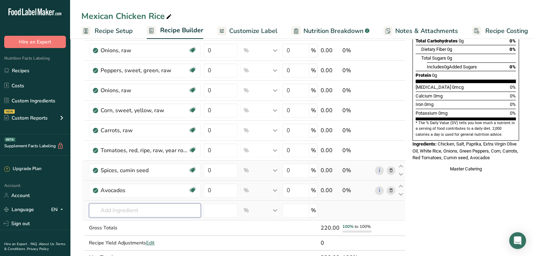
click at [149, 212] on input "text" at bounding box center [145, 210] width 112 height 14
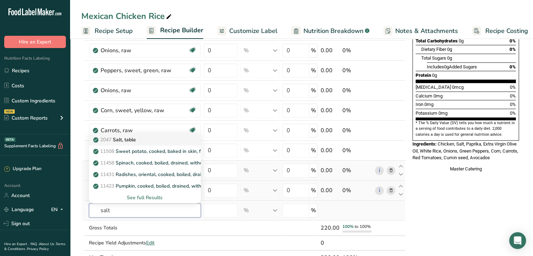
type input "salt"
click at [152, 138] on div "2047 Salt, table" at bounding box center [139, 139] width 89 height 7
type input "Salt, table"
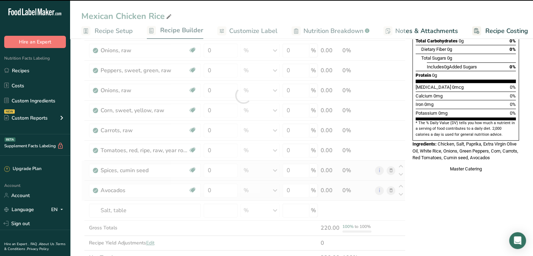
type input "0"
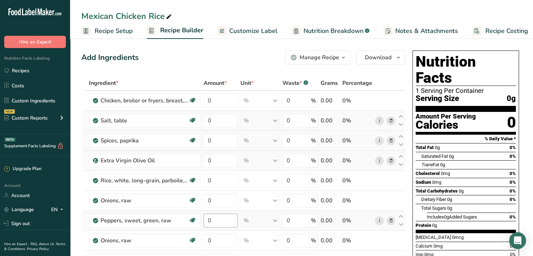
scroll to position [0, 0]
click at [229, 104] on input "0" at bounding box center [221, 101] width 34 height 14
click at [240, 35] on link "Customize Label" at bounding box center [247, 31] width 60 height 16
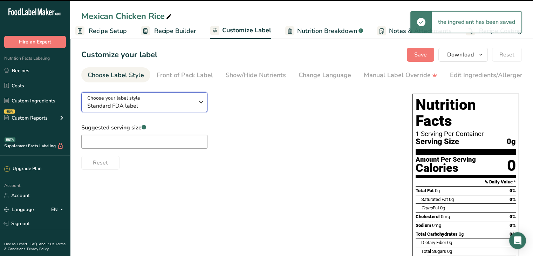
click at [155, 112] on button "Choose your label style Standard FDA label" at bounding box center [144, 102] width 126 height 20
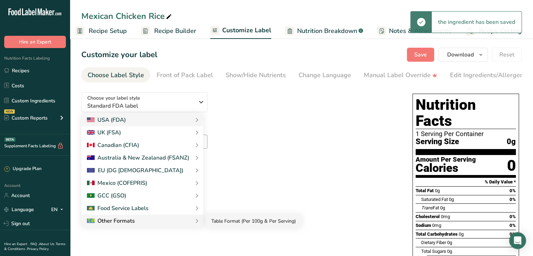
click at [214, 222] on link "Table Format (Per 100g & Per Serving)" at bounding box center [254, 220] width 96 height 13
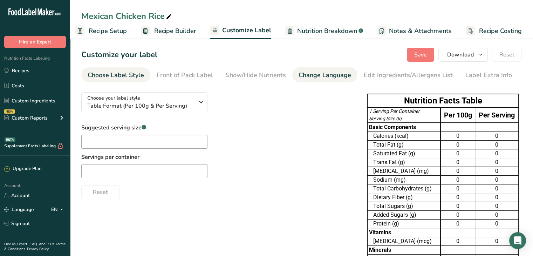
click at [313, 73] on div "Change Language" at bounding box center [325, 74] width 53 height 9
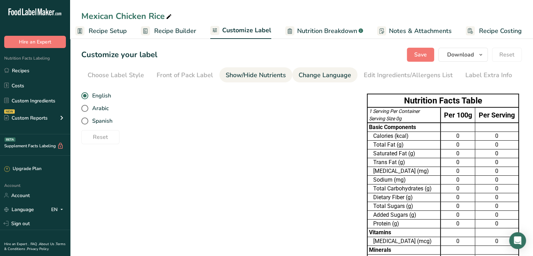
click at [253, 75] on div "Show/Hide Nutrients" at bounding box center [256, 74] width 60 height 9
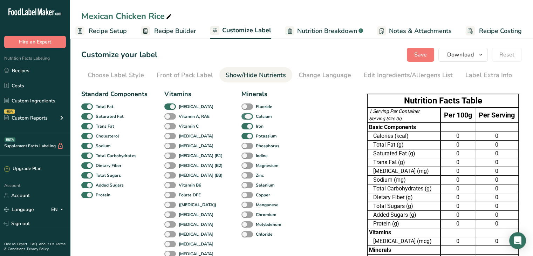
click at [241, 118] on span at bounding box center [247, 116] width 12 height 7
click at [241, 118] on input "Calcium" at bounding box center [243, 116] width 5 height 5
checkbox input "false"
click at [241, 125] on span at bounding box center [247, 126] width 12 height 7
click at [241, 125] on input "Iron" at bounding box center [243, 126] width 5 height 5
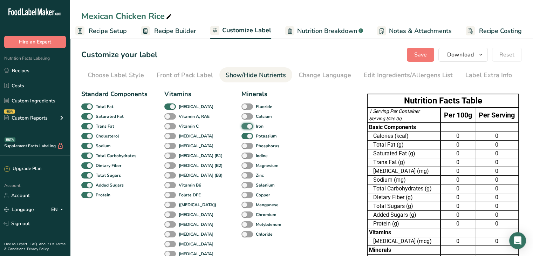
checkbox input "false"
click at [241, 133] on span at bounding box center [247, 136] width 12 height 7
click at [241, 133] on input "Potassium" at bounding box center [243, 135] width 5 height 5
checkbox input "false"
click at [171, 109] on span at bounding box center [170, 106] width 12 height 7
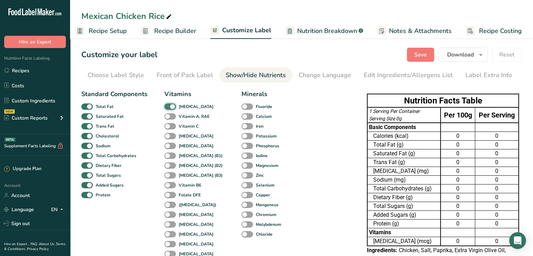
click at [169, 109] on input "[MEDICAL_DATA]" at bounding box center [166, 106] width 5 height 5
checkbox input "false"
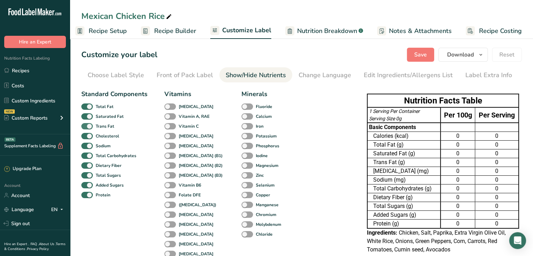
click at [93, 125] on span "Trans Fat" at bounding box center [103, 126] width 21 height 6
click at [86, 125] on input "Trans Fat" at bounding box center [83, 126] width 5 height 5
checkbox input "false"
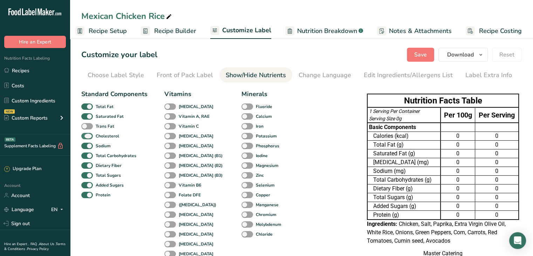
click at [91, 134] on span at bounding box center [87, 136] width 12 height 7
click at [86, 134] on input "Cholesterol" at bounding box center [83, 135] width 5 height 5
checkbox input "false"
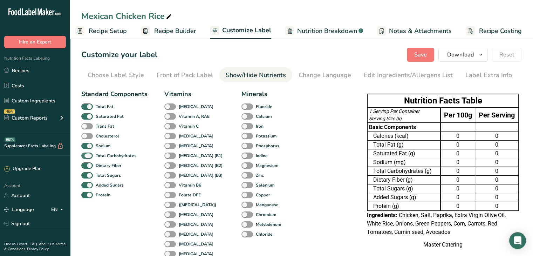
click at [91, 156] on span at bounding box center [87, 155] width 12 height 7
click at [86, 156] on input "Total Carbohydrates" at bounding box center [83, 155] width 5 height 5
checkbox input "false"
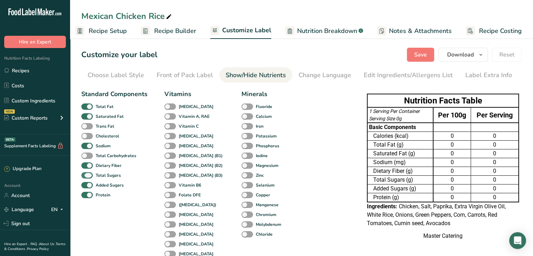
click at [90, 176] on span at bounding box center [87, 175] width 12 height 7
click at [86, 176] on input "Total Sugars" at bounding box center [83, 175] width 5 height 5
checkbox input "false"
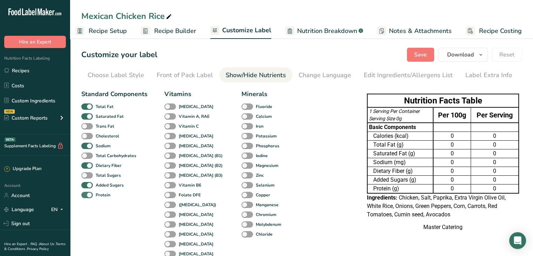
click at [93, 196] on label "Protein" at bounding box center [95, 195] width 29 height 7
click at [86, 196] on input "Protein" at bounding box center [83, 194] width 5 height 5
checkbox input "false"
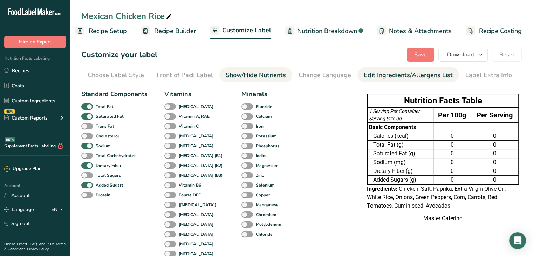
click at [387, 75] on div "Edit Ingredients/Allergens List" at bounding box center [408, 74] width 89 height 9
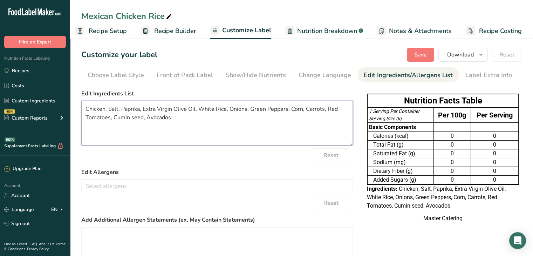
click at [194, 108] on textarea "Chicken, Salt, Paprika, Extra Virgin Olive Oil, White Rice, Onions, Green Peppe…" at bounding box center [217, 123] width 272 height 45
type textarea "Chicken, Salt, Paprika, Olive Oil, White Rice, Onions, Green Peppers, Corn, Car…"
click at [413, 52] on button "Save" at bounding box center [420, 55] width 27 height 14
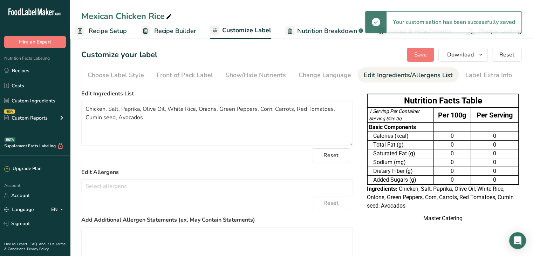
click at [145, 28] on rect at bounding box center [145, 30] width 9 height 9
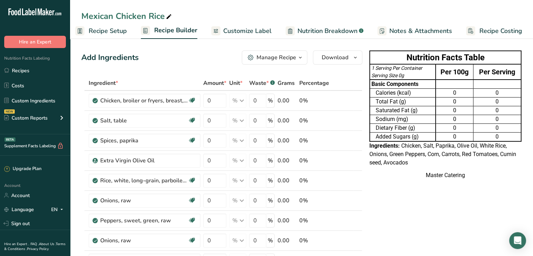
click at [145, 28] on rect at bounding box center [145, 30] width 9 height 9
click at [218, 95] on input "0" at bounding box center [214, 101] width 23 height 14
type input "70"
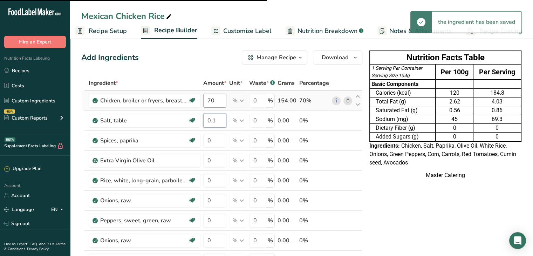
type input "0.1"
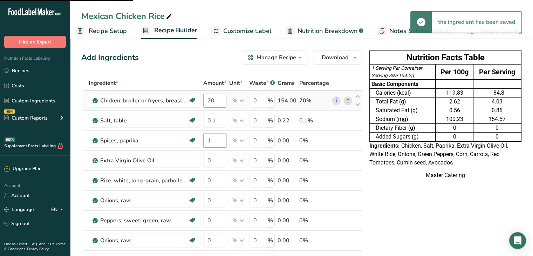
type input "1"
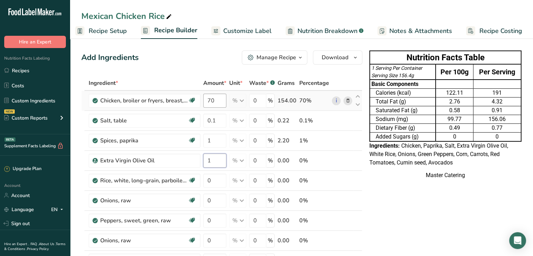
type input "1"
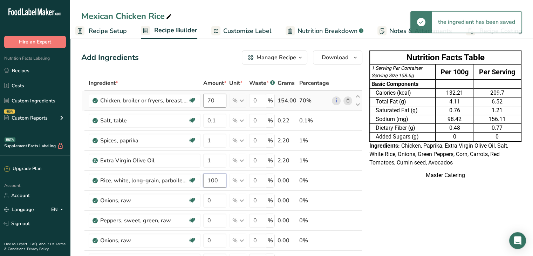
type input "100"
type input "5"
type input "1"
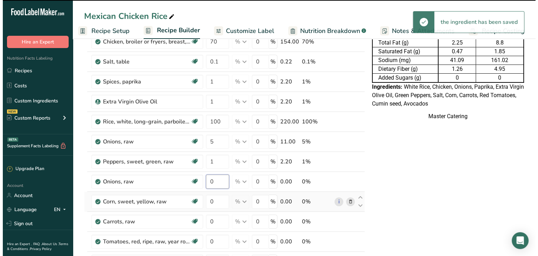
scroll to position [108, 0]
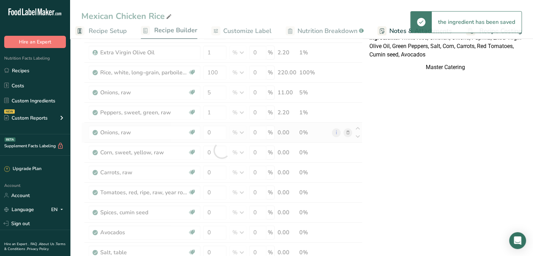
click at [347, 132] on div "Ingredient * Amount * Unit * Waste * .a-a{fill:#347362;}.b-a{fill:#fff;} Grams …" at bounding box center [221, 150] width 281 height 365
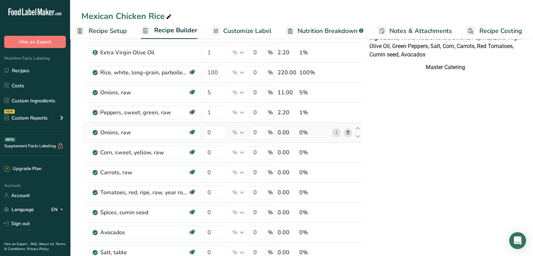
click at [346, 131] on icon at bounding box center [347, 132] width 5 height 7
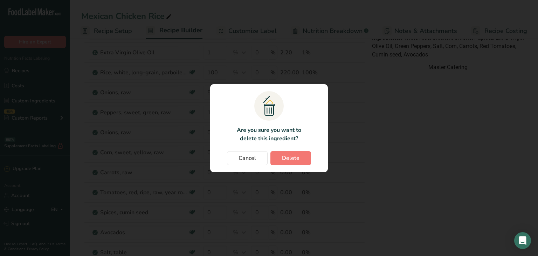
click at [288, 150] on section ".a{fill:#f5f3ed;}.b,.e{fill:#0f393a;}.c{fill:none;}.d{fill:#f2c549;}.e{stroke:r…" at bounding box center [269, 128] width 118 height 88
click at [290, 156] on span "Delete" at bounding box center [291, 158] width 18 height 8
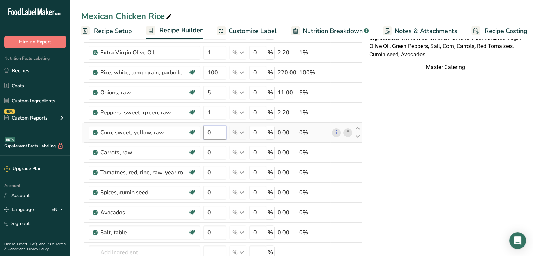
click at [214, 131] on input "0" at bounding box center [214, 132] width 23 height 14
type input "10"
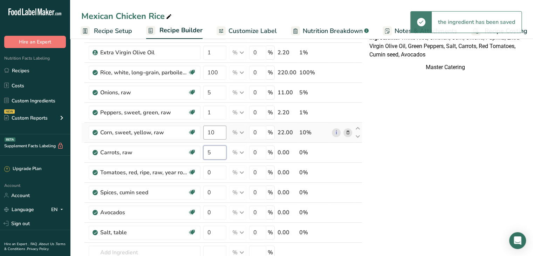
type input "5"
type input "10"
type input "1"
type input "5"
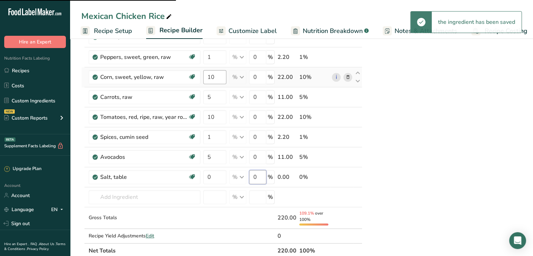
scroll to position [163, 0]
click at [217, 178] on div "Ingredient * Amount * Unit * Waste * .a-a{fill:#347362;}.b-a{fill:#fff;} Grams …" at bounding box center [221, 85] width 281 height 345
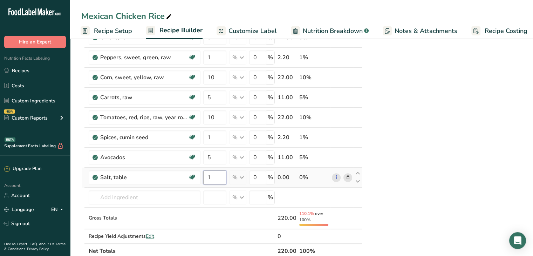
type input "1"
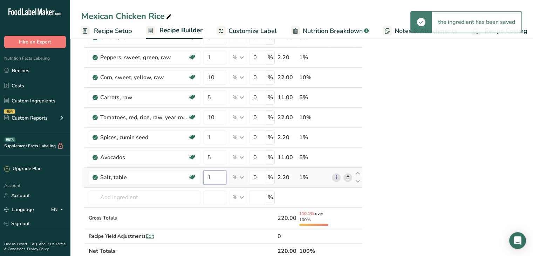
click at [217, 178] on div "Ingredient * Amount * Unit * Waste * .a-a{fill:#347362;}.b-a{fill:#fff;} Grams …" at bounding box center [221, 85] width 281 height 345
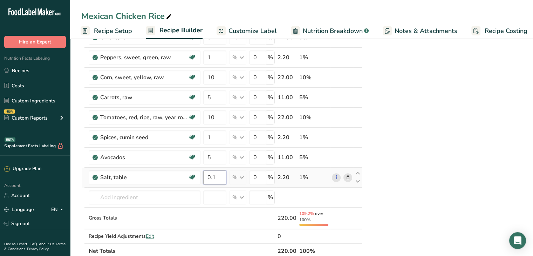
type input "0.1"
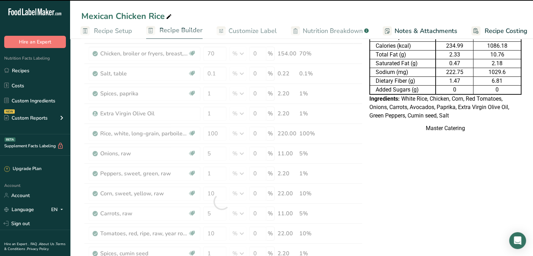
scroll to position [0, 0]
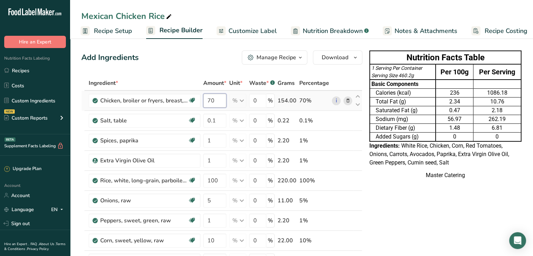
click at [211, 100] on div "Ingredient * Amount * Unit * Waste * .a-a{fill:#347362;}.b-a{fill:#fff;} Grams …" at bounding box center [221, 248] width 281 height 345
type input "60"
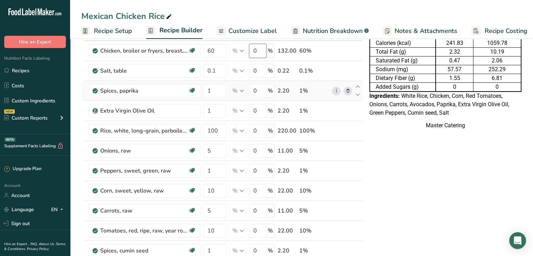
scroll to position [50, 0]
click at [214, 164] on div "Ingredient * Amount * Unit * Waste * .a-a{fill:#347362;}.b-a{fill:#fff;} Grams …" at bounding box center [221, 198] width 281 height 345
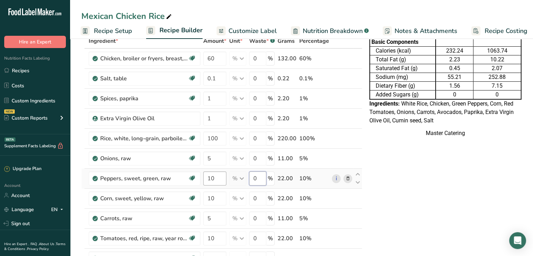
scroll to position [42, 0]
click at [212, 180] on div "Ingredient * Amount * Unit * Waste * .a-a{fill:#347362;}.b-a{fill:#fff;} Grams …" at bounding box center [221, 206] width 281 height 345
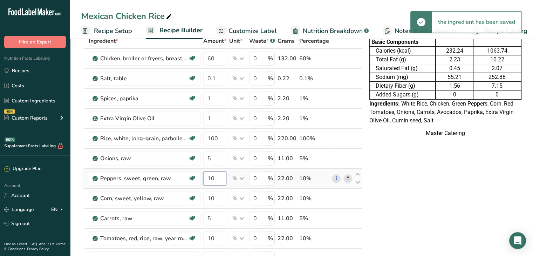
type input "1"
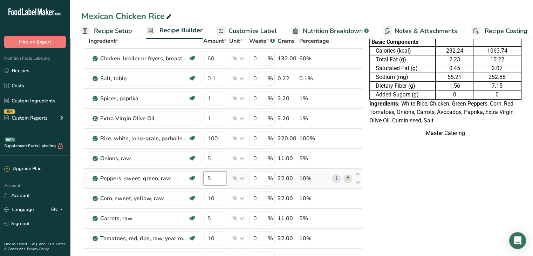
type input "5"
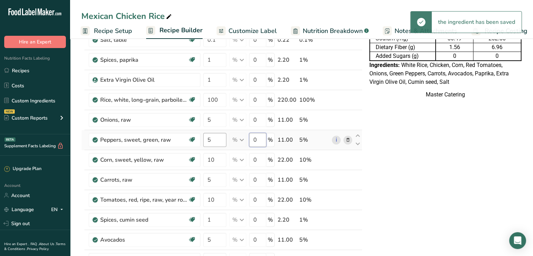
scroll to position [82, 0]
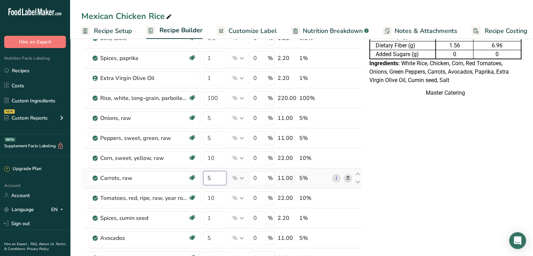
click at [216, 177] on div "Ingredient * Amount * Unit * Waste * .a-a{fill:#347362;}.b-a{fill:#fff;} Grams …" at bounding box center [221, 165] width 281 height 345
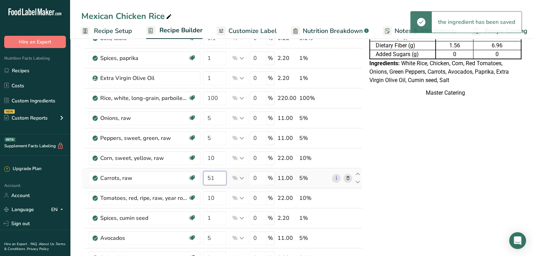
type input "5"
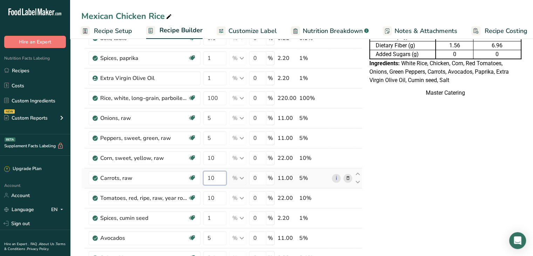
type input "10"
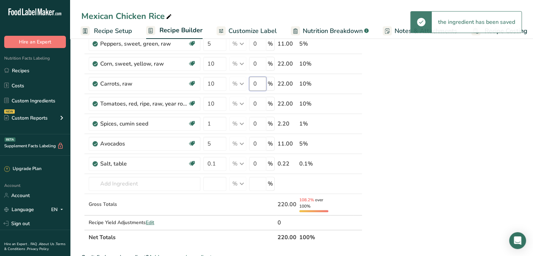
scroll to position [177, 0]
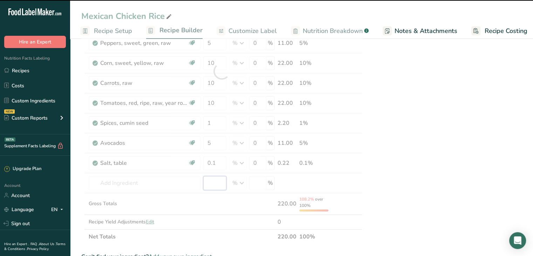
drag, startPoint x: 216, startPoint y: 180, endPoint x: 218, endPoint y: 144, distance: 36.2
click at [218, 144] on div "Ingredient * Amount * Unit * Waste * .a-a{fill:#347362;}.b-a{fill:#fff;} Grams …" at bounding box center [221, 70] width 281 height 345
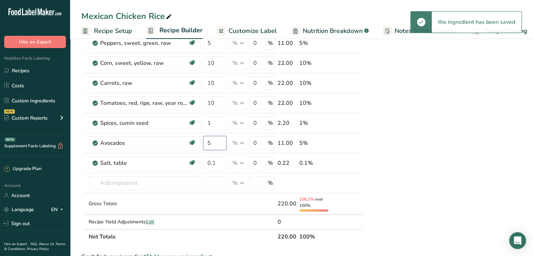
click at [218, 144] on input "5" at bounding box center [214, 143] width 23 height 14
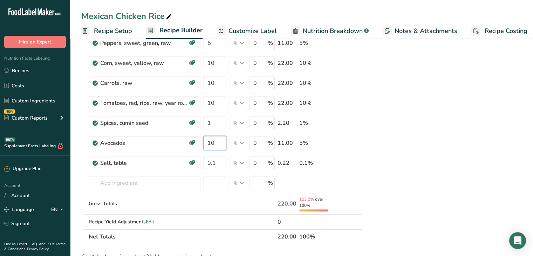
type input "10"
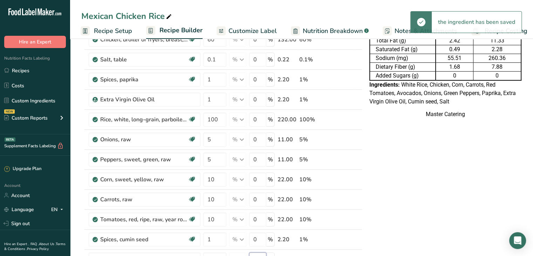
scroll to position [97, 0]
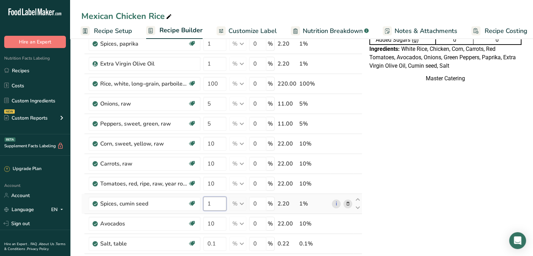
click at [216, 204] on div "Ingredient * Amount * Unit * Waste * .a-a{fill:#347362;}.b-a{fill:#fff;} Grams …" at bounding box center [221, 151] width 281 height 345
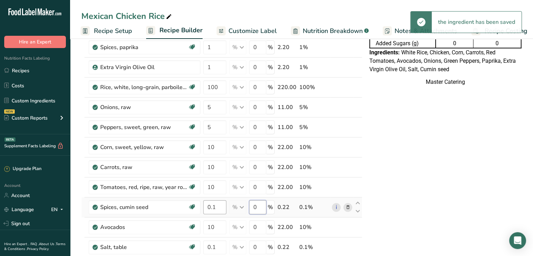
scroll to position [94, 0]
click at [217, 206] on div "Ingredient * Amount * Unit * Waste * .a-a{fill:#347362;}.b-a{fill:#fff;} Grams …" at bounding box center [221, 154] width 281 height 345
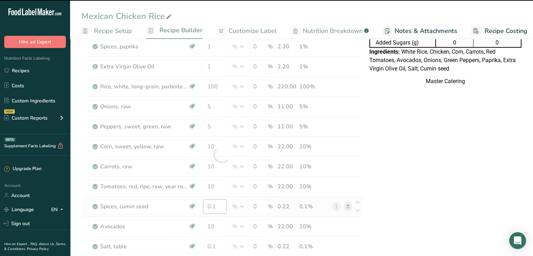
type input "0"
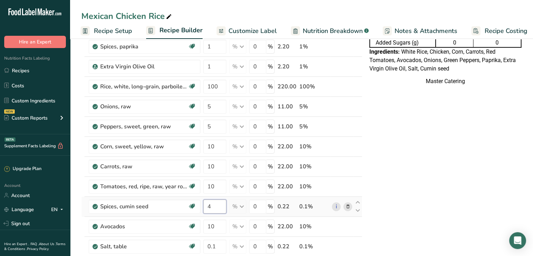
type input "4"
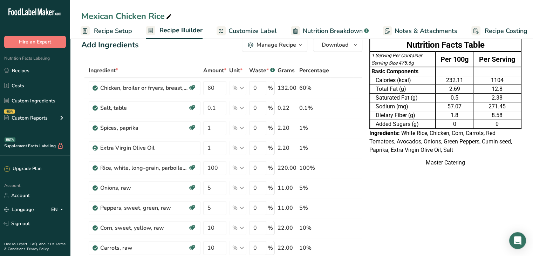
scroll to position [29, 0]
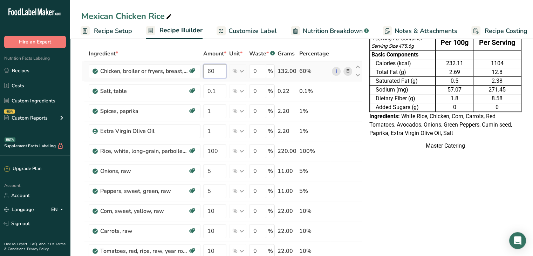
click at [211, 69] on div "Ingredient * Amount * Unit * Waste * .a-a{fill:#347362;}.b-a{fill:#fff;} Grams …" at bounding box center [221, 218] width 281 height 345
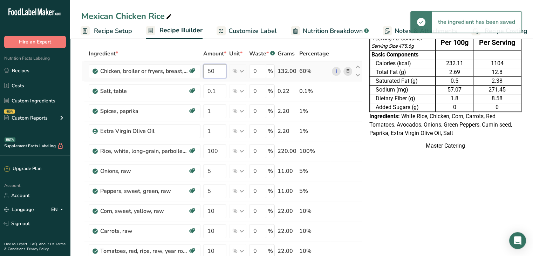
type input "50"
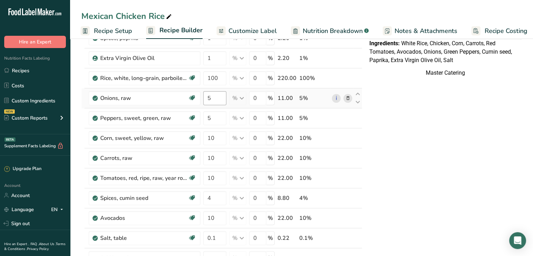
scroll to position [104, 0]
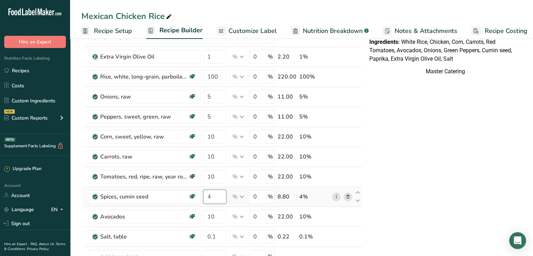
click at [212, 198] on div "Ingredient * Amount * Unit * Waste * .a-a{fill:#347362;}.b-a{fill:#fff;} Grams …" at bounding box center [221, 144] width 281 height 345
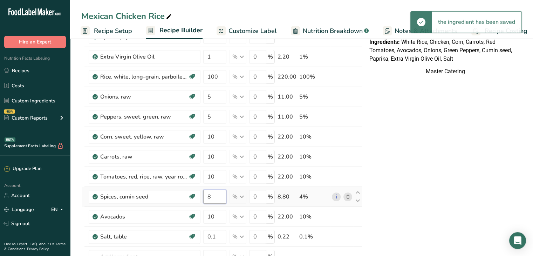
type input "8"
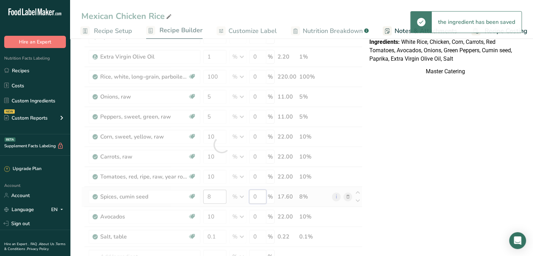
scroll to position [0, 0]
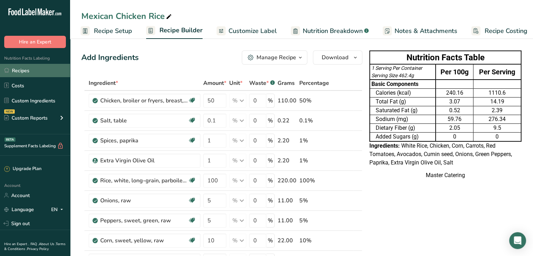
click at [52, 70] on link "Recipes" at bounding box center [35, 70] width 70 height 13
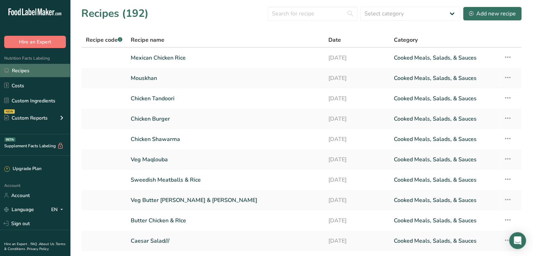
click at [48, 72] on link "Recipes" at bounding box center [35, 70] width 70 height 13
click at [479, 14] on div "Add new recipe" at bounding box center [492, 13] width 47 height 8
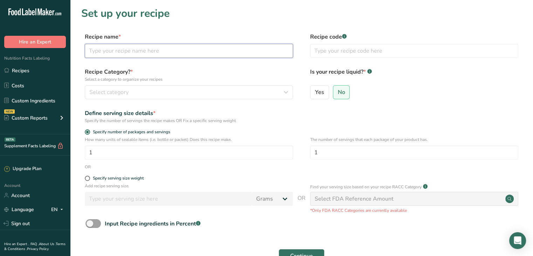
click at [127, 52] on input "text" at bounding box center [189, 51] width 208 height 14
paste input "Cornflakes"
type input "Cornflakes"
click at [94, 223] on span at bounding box center [92, 223] width 15 height 9
click at [90, 223] on input "Input Recipe ingredients in Percent .a-a{fill:#347362;}.b-a{fill:#fff;}" at bounding box center [87, 223] width 5 height 5
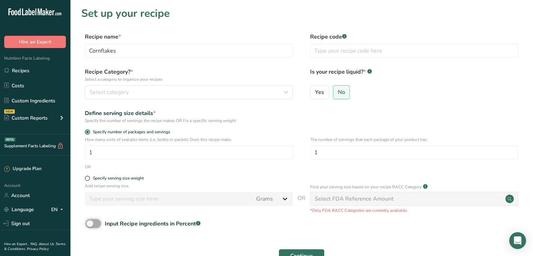
checkbox input "true"
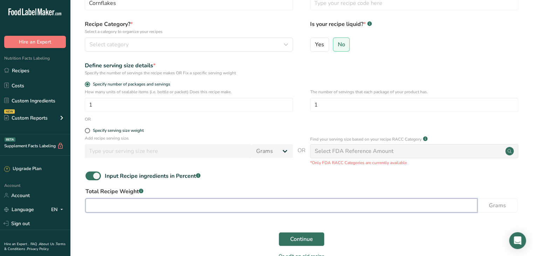
click at [137, 207] on input "number" at bounding box center [281, 205] width 392 height 14
type input "70"
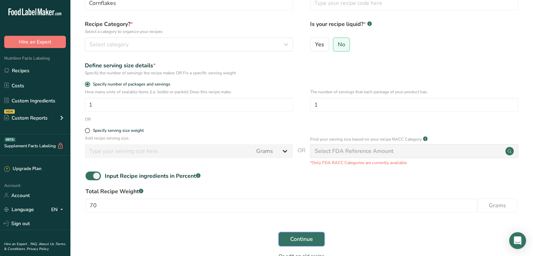
click at [289, 242] on button "Continue" at bounding box center [302, 239] width 46 height 14
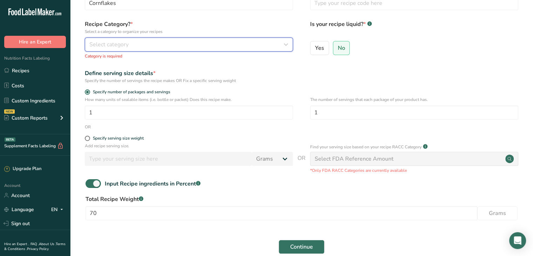
click at [189, 44] on div "Select category" at bounding box center [186, 44] width 195 height 8
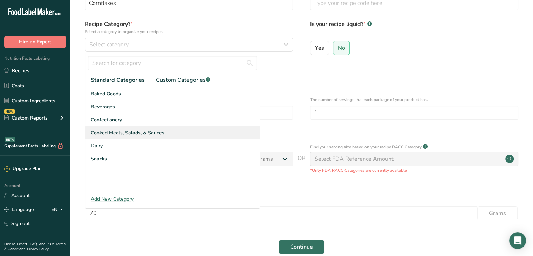
click at [186, 131] on div "Cooked Meals, Salads, & Sauces" at bounding box center [172, 132] width 174 height 13
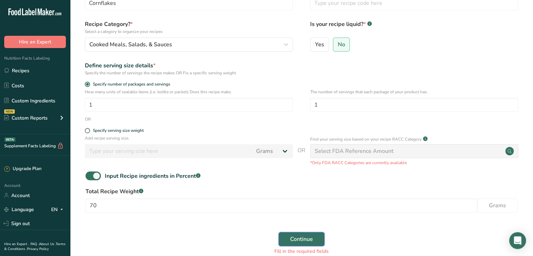
click at [291, 237] on span "Continue" at bounding box center [301, 239] width 23 height 8
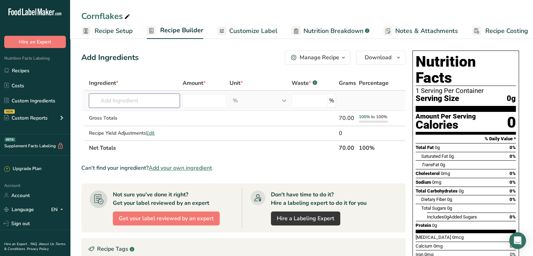
click at [160, 103] on input "text" at bounding box center [134, 101] width 91 height 14
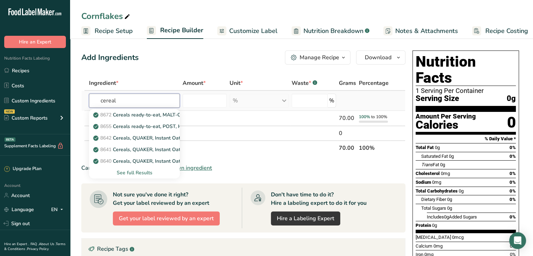
type input "cereal"
click at [148, 172] on div "See full Results" at bounding box center [135, 172] width 80 height 7
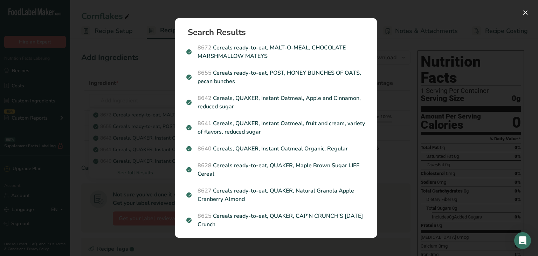
click at [392, 177] on div "Search results modal" at bounding box center [269, 128] width 538 height 256
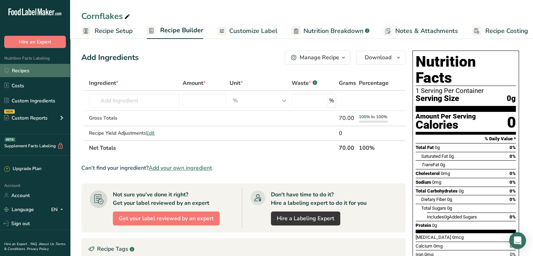
click at [22, 69] on link "Recipes" at bounding box center [35, 70] width 70 height 13
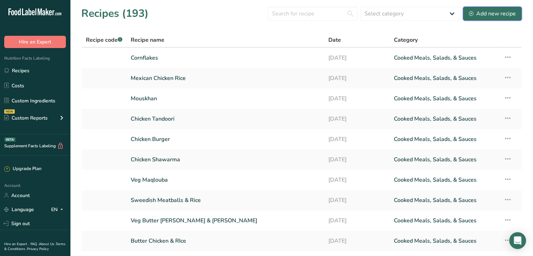
click at [498, 12] on div "Add new recipe" at bounding box center [492, 13] width 47 height 8
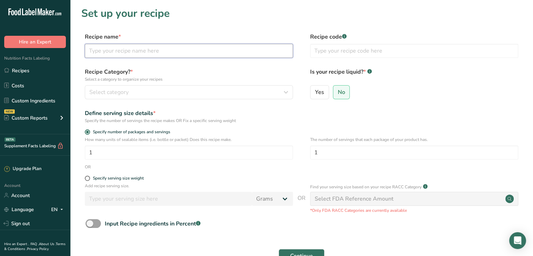
click at [145, 51] on input "text" at bounding box center [189, 51] width 208 height 14
type input "Beef Bolognaise"
click at [95, 221] on span at bounding box center [92, 223] width 15 height 9
click at [90, 221] on input "Input Recipe ingredients in Percent .a-a{fill:#347362;}.b-a{fill:#fff;}" at bounding box center [87, 223] width 5 height 5
checkbox input "true"
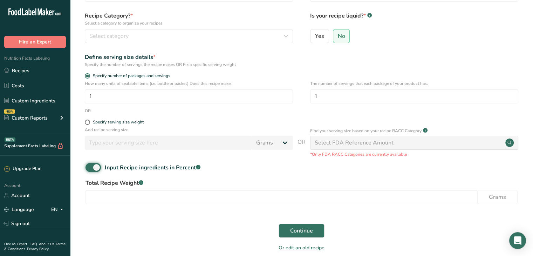
scroll to position [56, 0]
click at [182, 197] on input "number" at bounding box center [281, 197] width 392 height 14
type input "180"
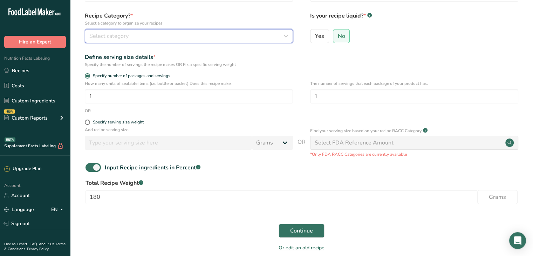
click at [231, 36] on div "Select category" at bounding box center [186, 36] width 195 height 8
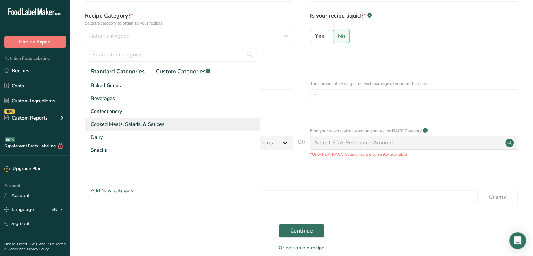
click at [212, 120] on div "Cooked Meals, Salads, & Sauces" at bounding box center [172, 124] width 174 height 13
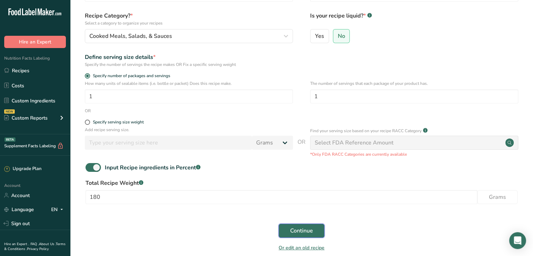
click at [294, 234] on span "Continue" at bounding box center [301, 230] width 23 height 8
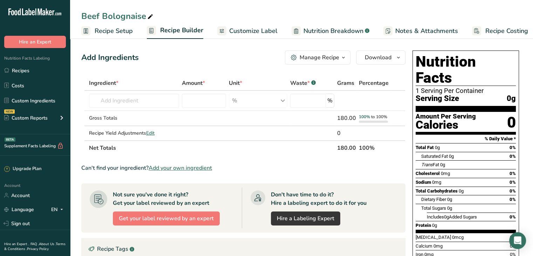
click at [107, 34] on span "Recipe Setup" at bounding box center [114, 30] width 38 height 9
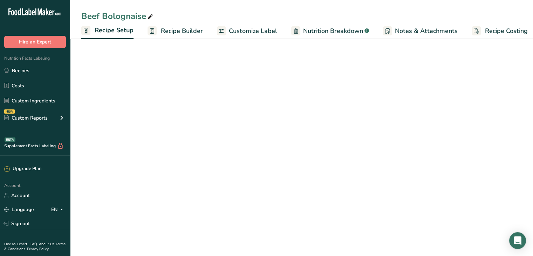
scroll to position [0, 2]
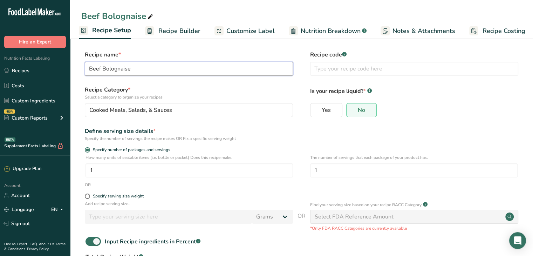
click at [105, 64] on input "Beef Bolognaise" at bounding box center [189, 69] width 208 height 14
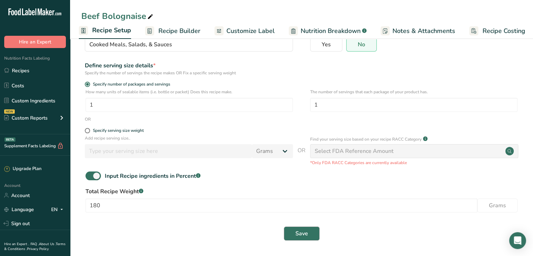
type input "Veg Bolognaise"
click at [303, 234] on span "Save" at bounding box center [301, 233] width 13 height 8
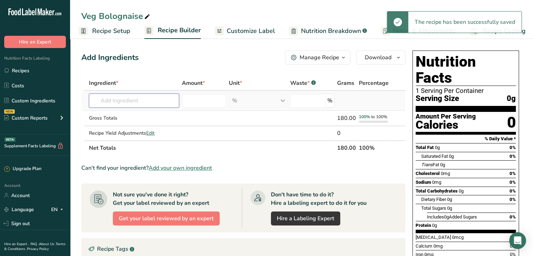
click at [160, 97] on input "text" at bounding box center [134, 101] width 90 height 14
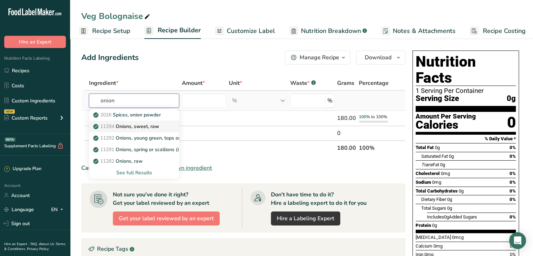
type input "onion"
click at [154, 128] on p "11294 Onions, sweet, raw" at bounding box center [127, 126] width 64 height 7
type input "Onions, sweet, raw"
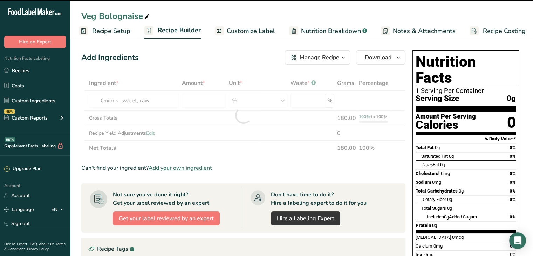
type input "0"
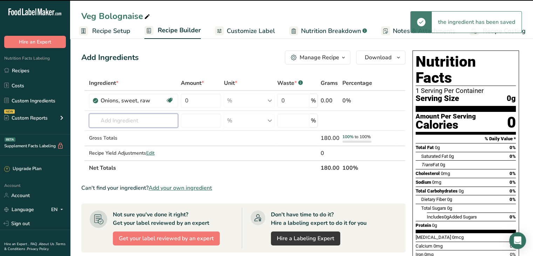
click at [132, 116] on input "text" at bounding box center [133, 121] width 89 height 14
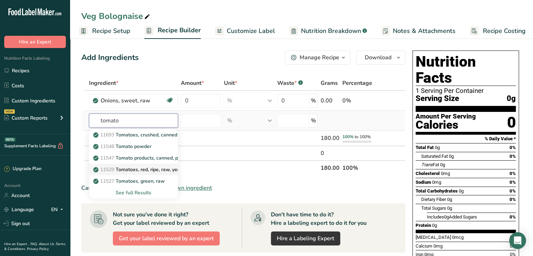
type input "tomato"
click at [145, 167] on p "11529 Tomatoes, red, ripe, raw, year round average" at bounding box center [155, 169] width 121 height 7
type input "Tomatoes, red, ripe, raw, year round average"
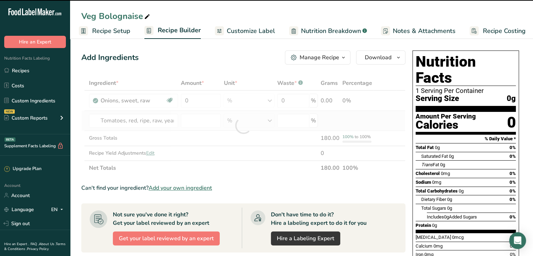
type input "0"
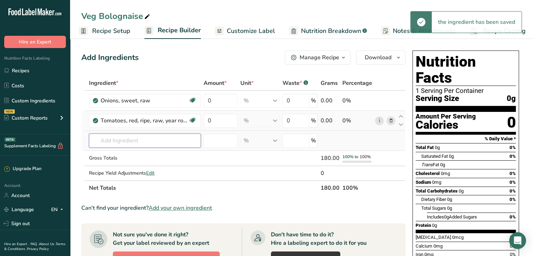
click at [141, 143] on input "text" at bounding box center [145, 140] width 112 height 14
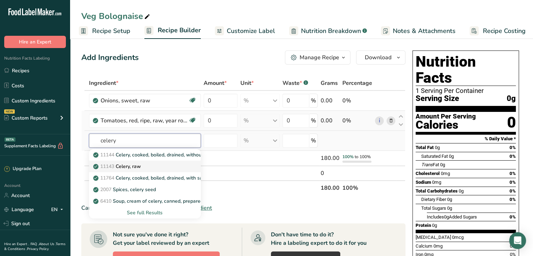
type input "celery"
click at [161, 164] on div "11143 Celery, raw" at bounding box center [139, 166] width 89 height 7
type input "Celery, raw"
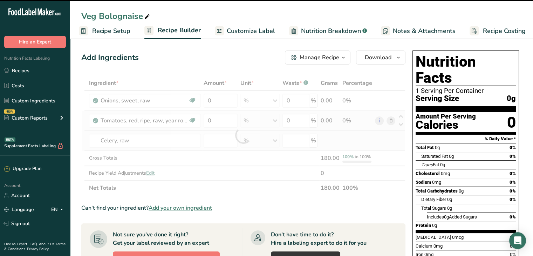
type input "0"
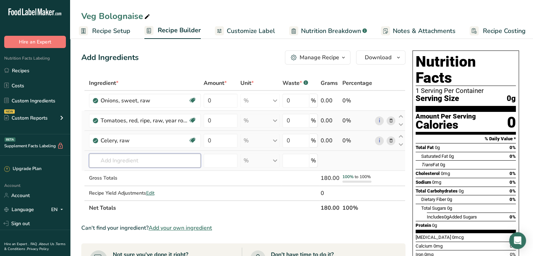
click at [119, 159] on input "text" at bounding box center [145, 160] width 112 height 14
type input "oregano"
click at [138, 176] on p "2027 Spices, oregano, dried" at bounding box center [129, 174] width 68 height 7
type input "Spices, oregano, dried"
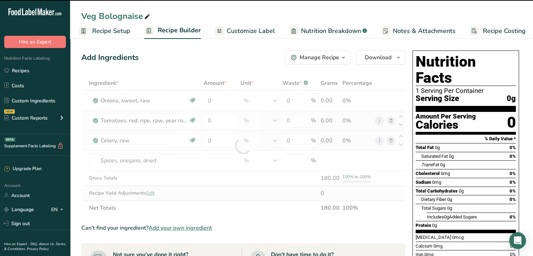
type input "0"
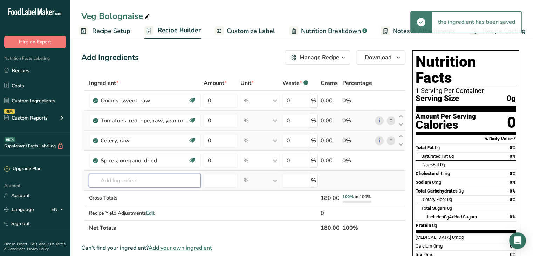
click at [126, 183] on input "text" at bounding box center [145, 180] width 112 height 14
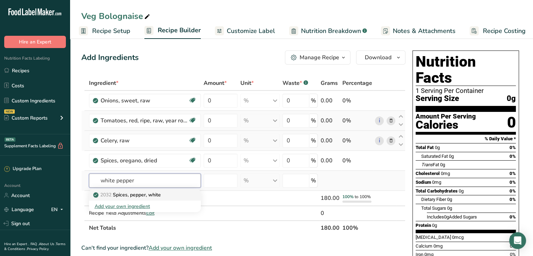
type input "white pepper"
click at [132, 195] on p "2032 Spices, pepper, white" at bounding box center [128, 194] width 66 height 7
type input "Spices, pepper, white"
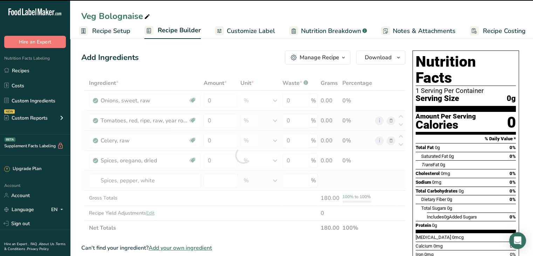
type input "0"
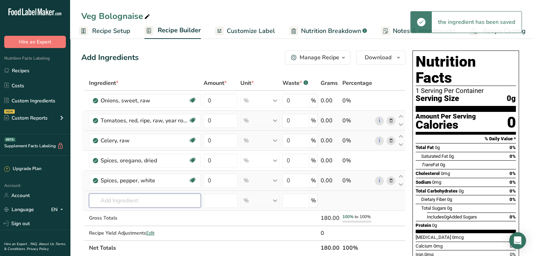
click at [135, 199] on input "text" at bounding box center [145, 200] width 112 height 14
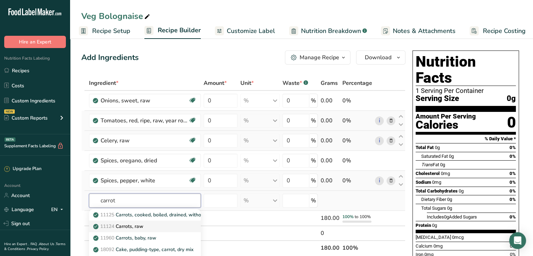
type input "carrot"
click at [151, 224] on div "11124 Carrots, raw" at bounding box center [139, 225] width 89 height 7
type input "Carrots, raw"
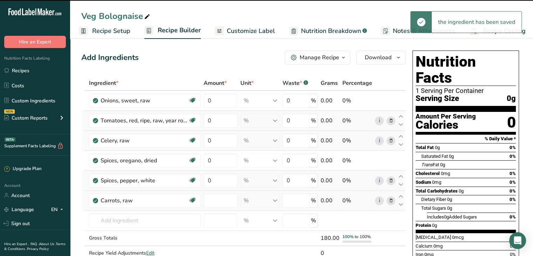
type input "0"
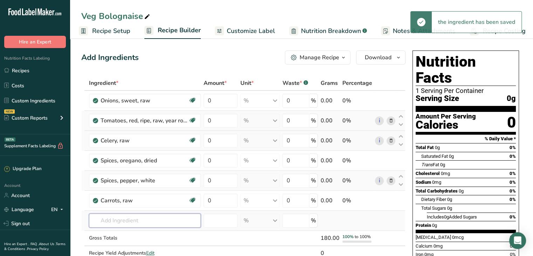
click at [137, 214] on input "text" at bounding box center [145, 220] width 112 height 14
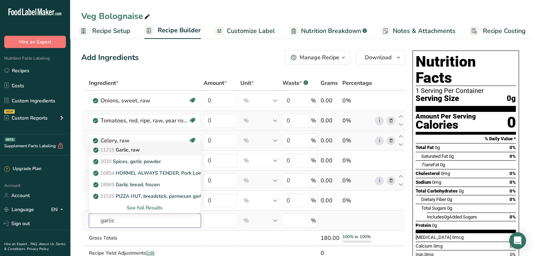
type input "garlic"
click at [175, 153] on link "11215 Garlic, raw" at bounding box center [145, 150] width 112 height 12
type input "Garlic, raw"
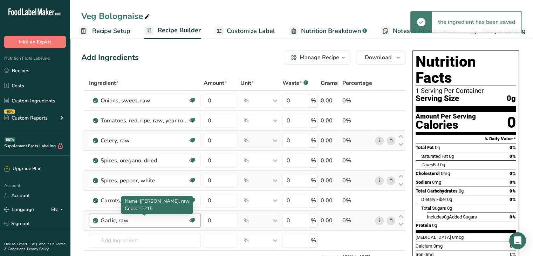
scroll to position [35, 0]
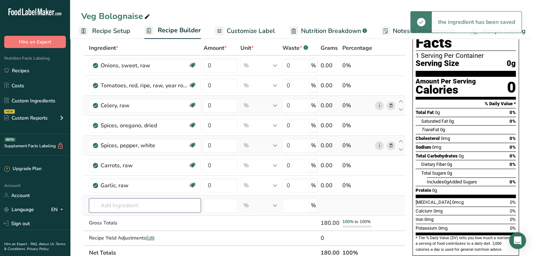
click at [133, 208] on input "text" at bounding box center [145, 205] width 112 height 14
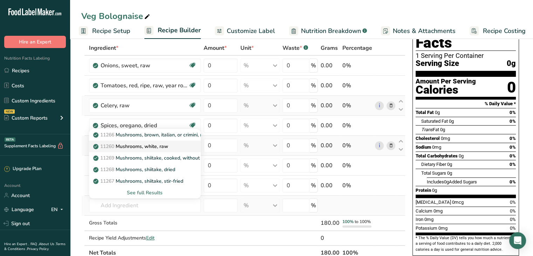
click at [159, 146] on p "11260 Mushrooms, white, raw" at bounding box center [132, 146] width 74 height 7
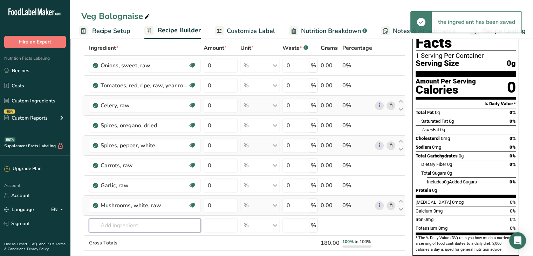
click at [146, 222] on input "text" at bounding box center [145, 225] width 112 height 14
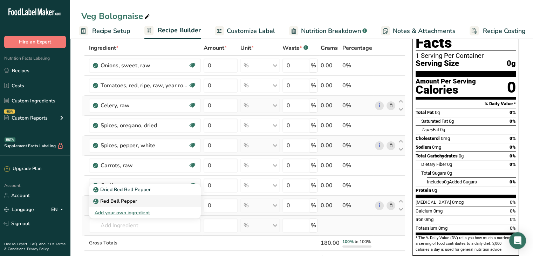
click at [131, 200] on p "Red Bell Pepper" at bounding box center [116, 200] width 42 height 7
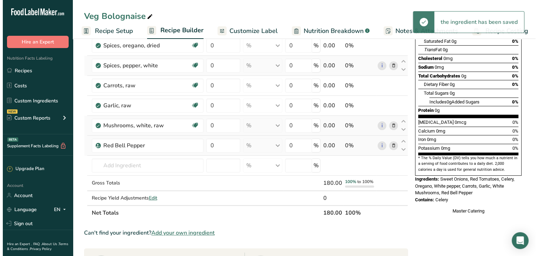
scroll to position [138, 0]
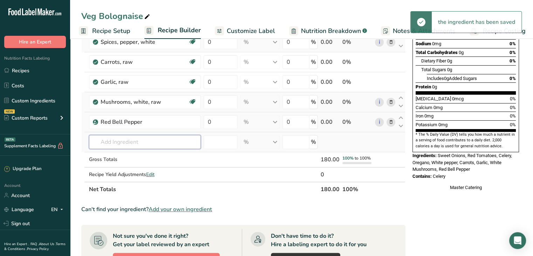
click at [138, 141] on input "text" at bounding box center [145, 142] width 112 height 14
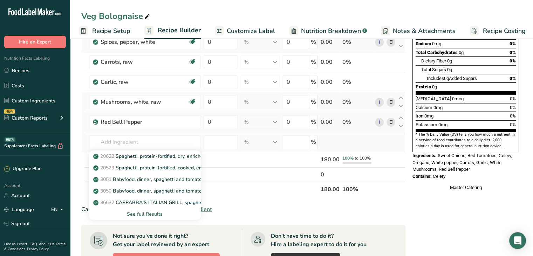
click at [154, 213] on div "See full Results" at bounding box center [145, 213] width 101 height 7
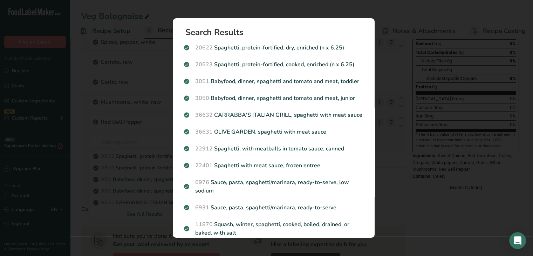
scroll to position [0, 1]
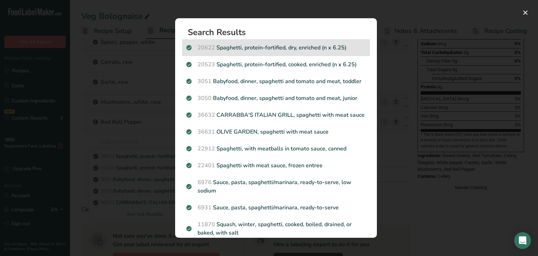
click at [268, 51] on p "20622 Spaghetti, protein-fortified, dry, enriched (n x 6.25)" at bounding box center [275, 47] width 179 height 8
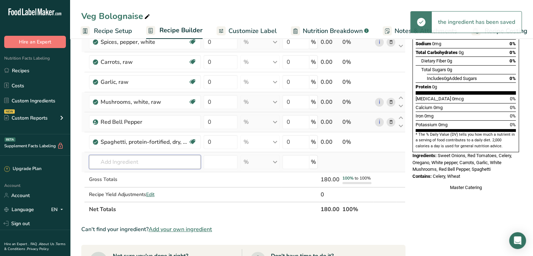
click at [127, 158] on input "text" at bounding box center [145, 162] width 112 height 14
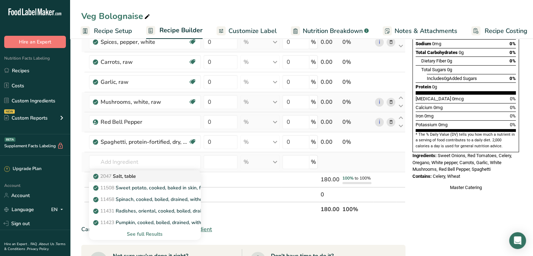
click at [136, 173] on p "2047 Salt, table" at bounding box center [115, 175] width 41 height 7
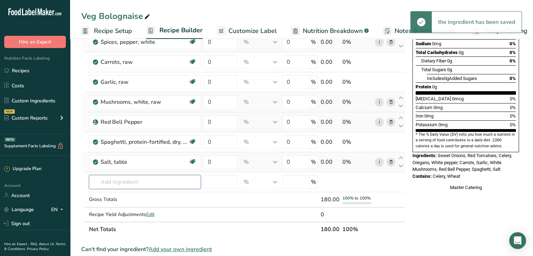
click at [136, 178] on input "text" at bounding box center [145, 182] width 112 height 14
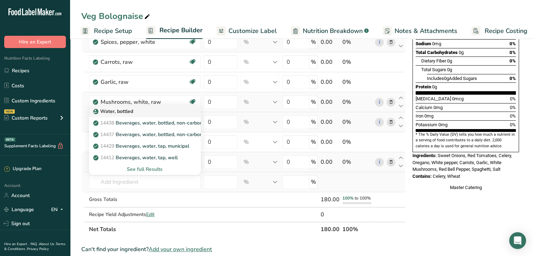
click at [144, 111] on div "Water, bottled" at bounding box center [139, 111] width 89 height 7
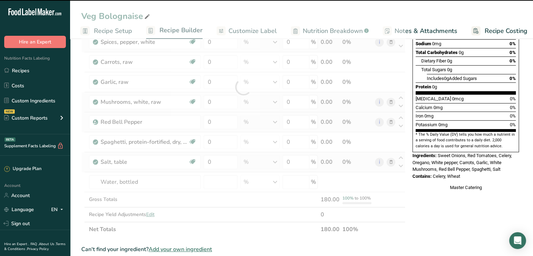
click at [207, 55] on div at bounding box center [243, 86] width 324 height 299
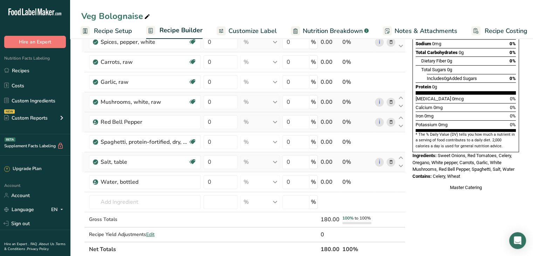
click at [245, 30] on span "Customize Label" at bounding box center [252, 30] width 48 height 9
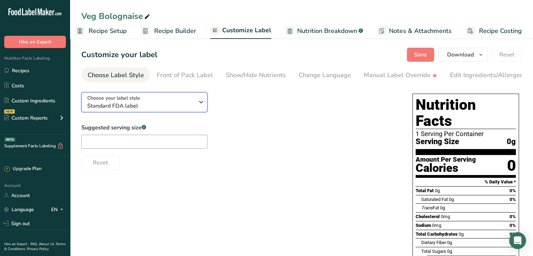
click at [191, 97] on div "Choose your label style Standard FDA label" at bounding box center [140, 102] width 107 height 16
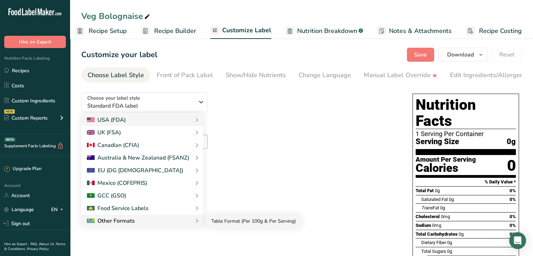
click at [222, 222] on link "Table Format (Per 100g & Per Serving)" at bounding box center [254, 220] width 96 height 13
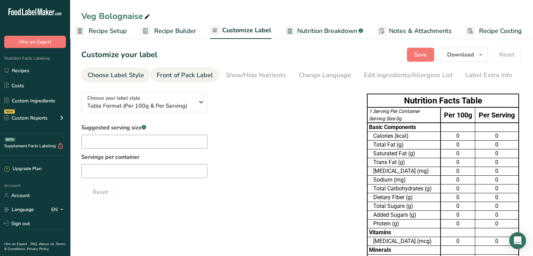
click at [196, 76] on div "Front of Pack Label" at bounding box center [185, 74] width 56 height 9
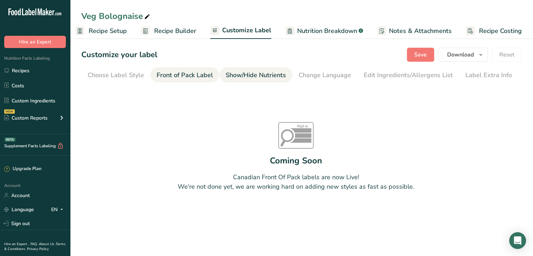
click at [249, 74] on div "Show/Hide Nutrients" at bounding box center [256, 74] width 60 height 9
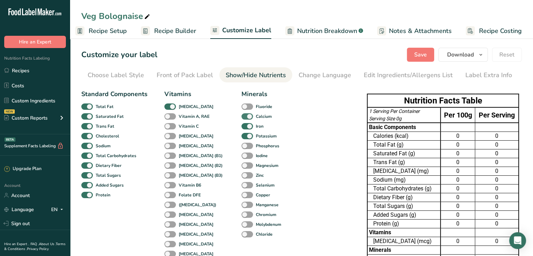
click at [241, 117] on span at bounding box center [247, 116] width 12 height 7
click at [241, 117] on input "Calcium" at bounding box center [243, 116] width 5 height 5
click at [241, 124] on span at bounding box center [247, 126] width 12 height 7
click at [241, 124] on input "Iron" at bounding box center [243, 126] width 5 height 5
click at [241, 136] on span at bounding box center [247, 136] width 12 height 7
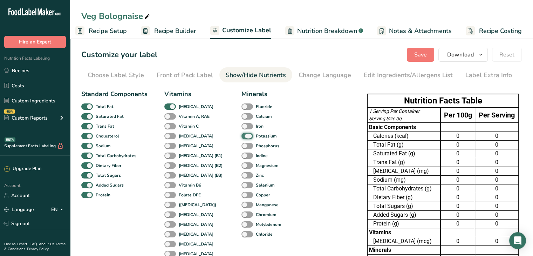
click at [241, 136] on input "Potassium" at bounding box center [243, 135] width 5 height 5
click at [172, 105] on span at bounding box center [170, 106] width 12 height 7
click at [169, 105] on input "[MEDICAL_DATA]" at bounding box center [166, 106] width 5 height 5
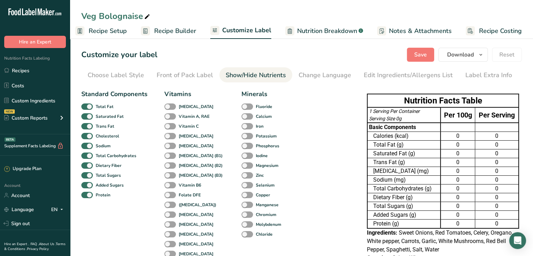
click at [87, 120] on div "Saturated Fat" at bounding box center [89, 116] width 16 height 10
click at [88, 125] on span at bounding box center [87, 126] width 12 height 7
click at [86, 125] on input "Trans Fat" at bounding box center [83, 126] width 5 height 5
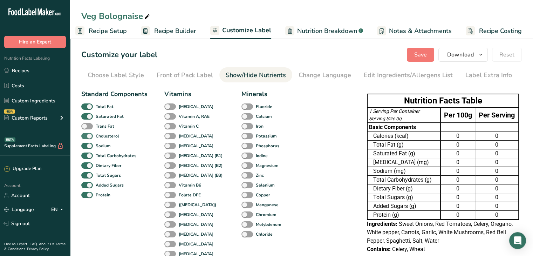
click at [90, 133] on span at bounding box center [87, 136] width 12 height 7
click at [86, 133] on input "Cholesterol" at bounding box center [83, 135] width 5 height 5
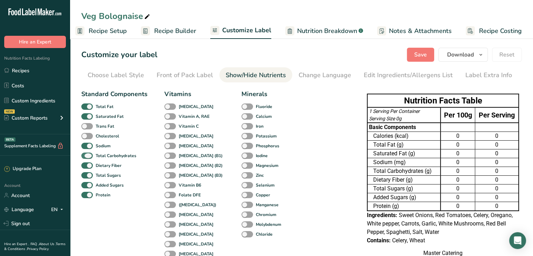
click at [87, 154] on span at bounding box center [87, 155] width 12 height 7
click at [86, 154] on input "Total Carbohydrates" at bounding box center [83, 155] width 5 height 5
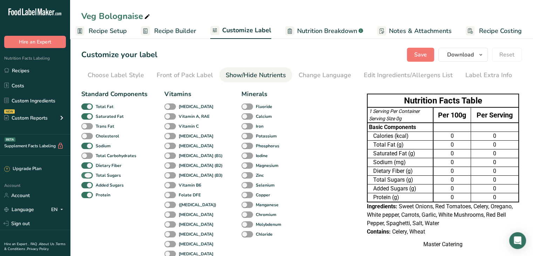
click at [90, 174] on span at bounding box center [87, 175] width 12 height 7
click at [86, 174] on input "Total Sugars" at bounding box center [83, 175] width 5 height 5
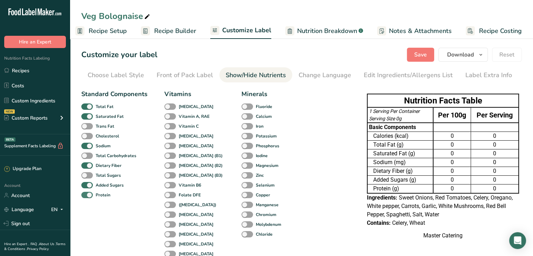
click at [90, 195] on span at bounding box center [87, 195] width 12 height 7
click at [86, 195] on input "Protein" at bounding box center [83, 194] width 5 height 5
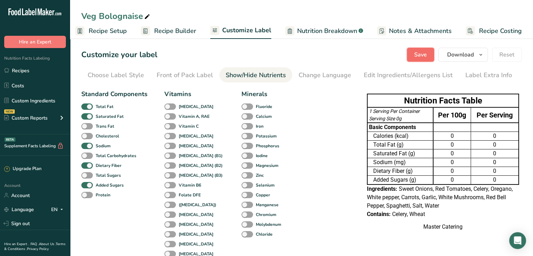
click at [414, 54] on button "Save" at bounding box center [420, 55] width 27 height 14
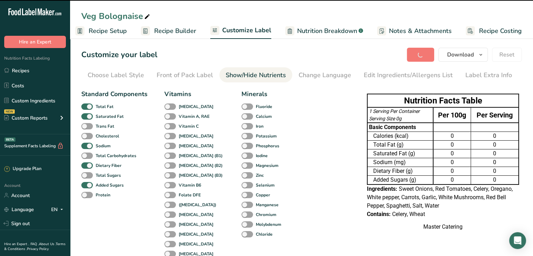
click at [420, 32] on span "Notes & Attachments" at bounding box center [420, 30] width 63 height 9
click at [328, 66] on div at bounding box center [266, 128] width 533 height 256
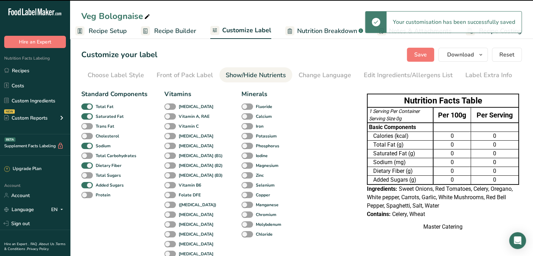
scroll to position [0, 1]
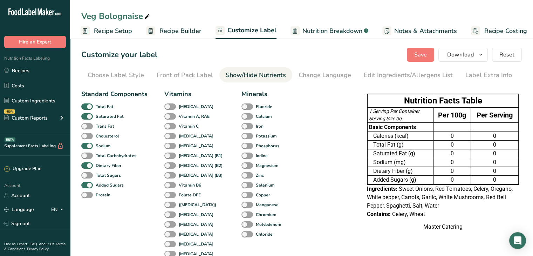
click at [399, 35] on link "Notes & Attachments" at bounding box center [419, 31] width 75 height 16
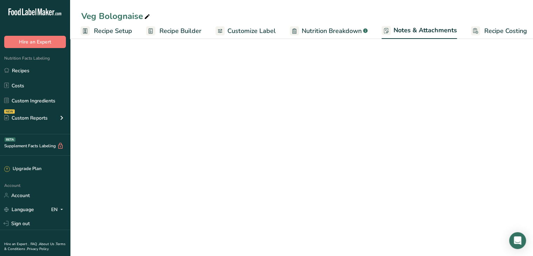
scroll to position [0, 6]
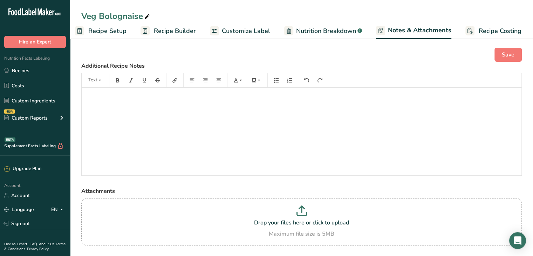
click at [479, 24] on link "Recipe Costing" at bounding box center [493, 31] width 56 height 16
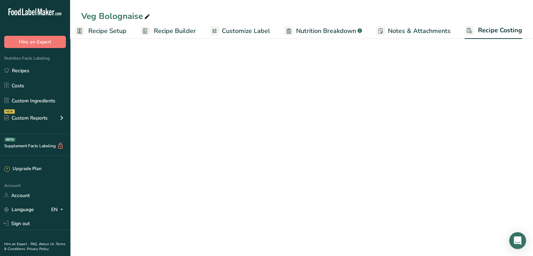
scroll to position [0, 6]
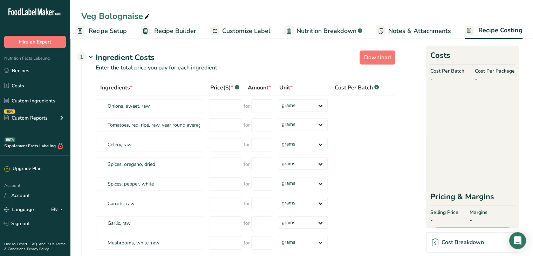
click at [329, 33] on span "Nutrition Breakdown" at bounding box center [326, 30] width 60 height 9
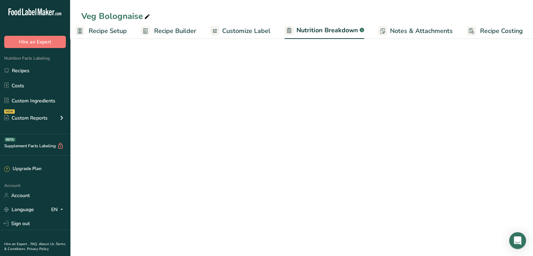
scroll to position [0, 7]
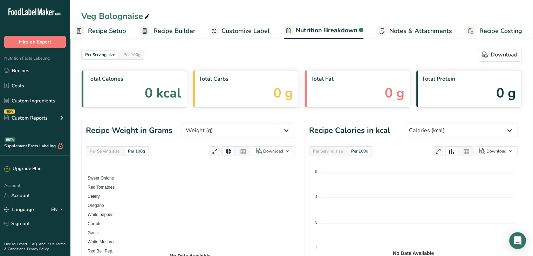
click at [241, 34] on span "Customize Label" at bounding box center [245, 30] width 48 height 9
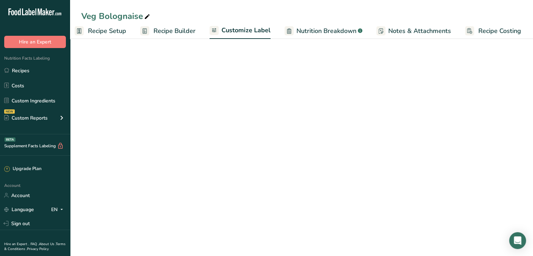
scroll to position [0, 6]
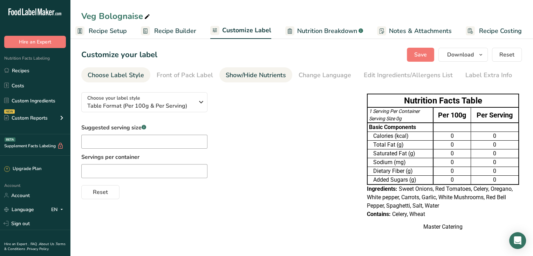
click at [262, 69] on link "Show/Hide Nutrients" at bounding box center [256, 75] width 60 height 16
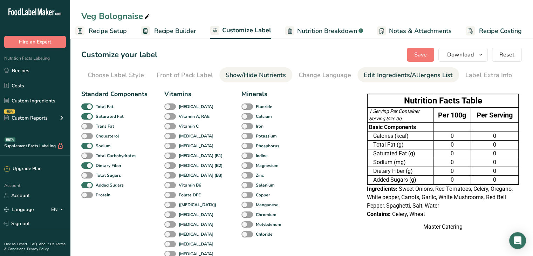
click at [377, 78] on div "Edit Ingredients/Allergens List" at bounding box center [408, 74] width 89 height 9
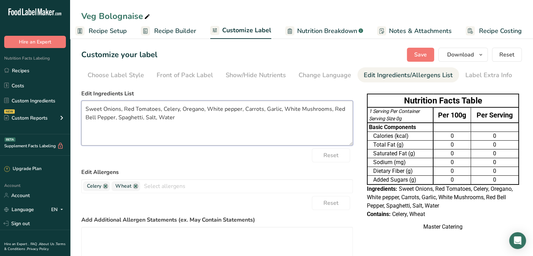
click at [160, 120] on textarea "Sweet Onions, Red Tomatoes, Celery, Oregano, White pepper, Carrots, Garlic, Whi…" at bounding box center [217, 123] width 272 height 45
click at [414, 49] on button "Save" at bounding box center [420, 55] width 27 height 14
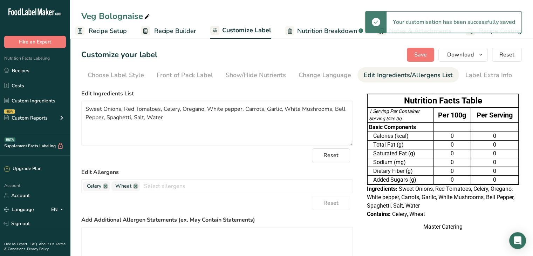
click at [156, 27] on span "Recipe Builder" at bounding box center [175, 30] width 42 height 9
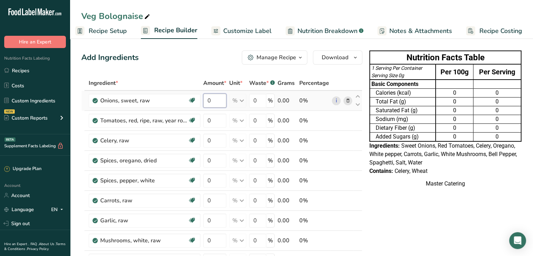
click at [213, 96] on input "0" at bounding box center [214, 101] width 23 height 14
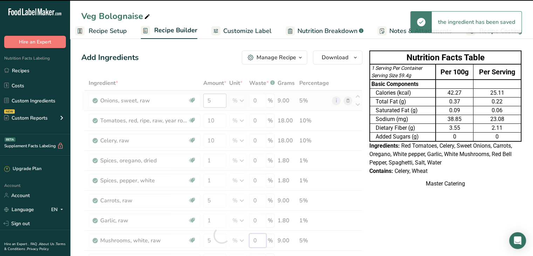
scroll to position [116, 0]
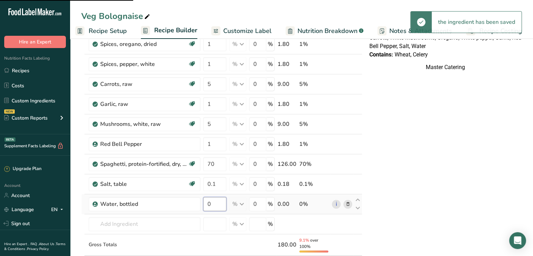
click at [214, 204] on input "0" at bounding box center [214, 204] width 23 height 14
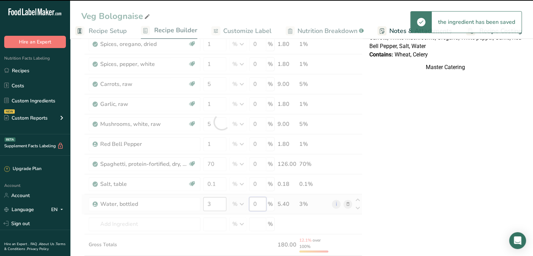
scroll to position [0, 0]
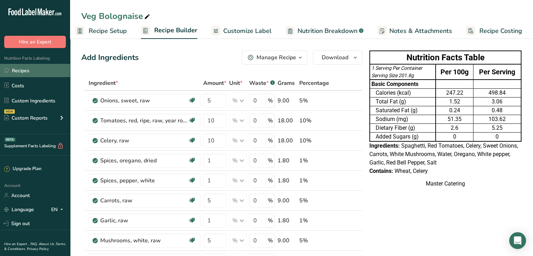
click at [39, 70] on link "Recipes" at bounding box center [35, 70] width 70 height 13
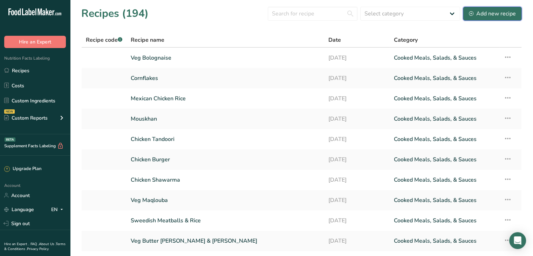
click at [503, 12] on div "Add new recipe" at bounding box center [492, 13] width 47 height 8
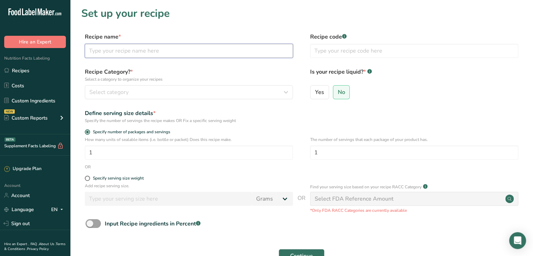
click at [140, 48] on input "text" at bounding box center [189, 51] width 208 height 14
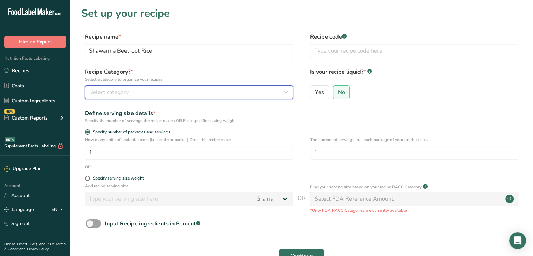
click at [199, 94] on div "Select category" at bounding box center [186, 92] width 195 height 8
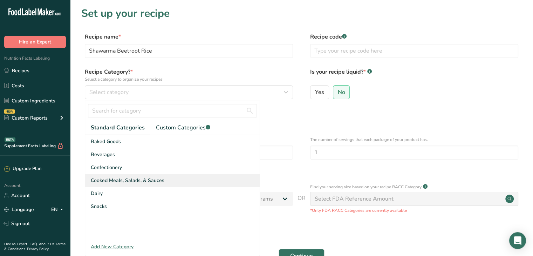
click at [172, 181] on div "Cooked Meals, Salads, & Sauces" at bounding box center [172, 180] width 174 height 13
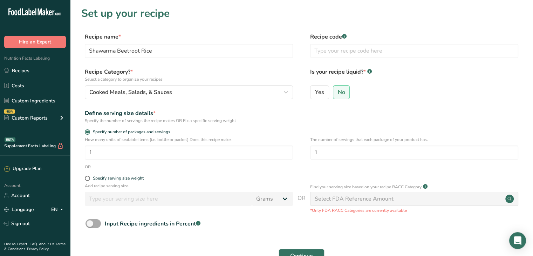
click at [86, 222] on span at bounding box center [92, 223] width 15 height 9
click at [86, 222] on input "Input Recipe ingredients in Percent .a-a{fill:#347362;}.b-a{fill:#fff;}" at bounding box center [87, 223] width 5 height 5
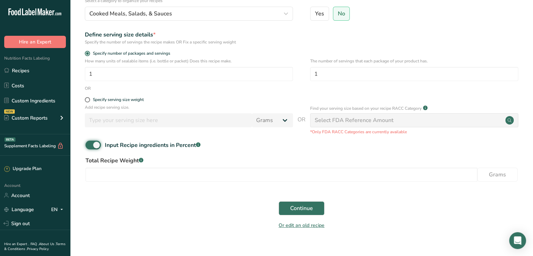
scroll to position [78, 0]
click at [140, 173] on input "number" at bounding box center [281, 174] width 392 height 14
click at [294, 212] on span "Continue" at bounding box center [301, 208] width 23 height 8
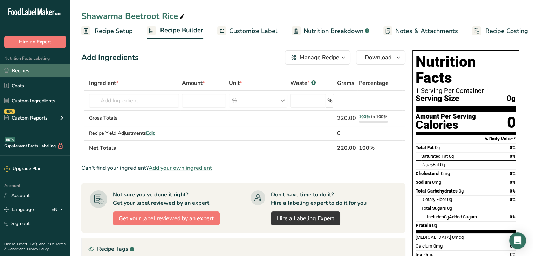
click at [28, 70] on link "Recipes" at bounding box center [35, 70] width 70 height 13
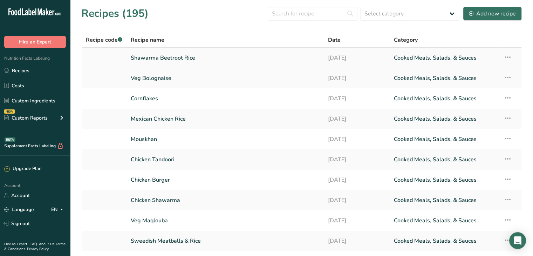
click at [199, 61] on link "Shawarma Beetroot Rice" at bounding box center [225, 57] width 189 height 15
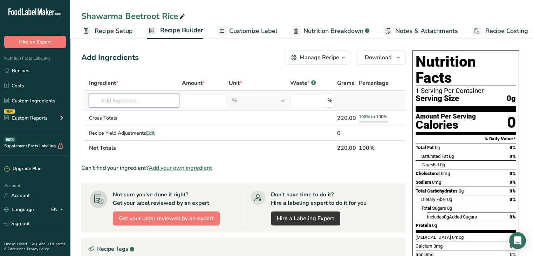
click at [150, 103] on input "text" at bounding box center [134, 101] width 90 height 14
type input "shawarma"
click at [150, 116] on div "Shawarma Spices" at bounding box center [129, 114] width 68 height 7
type input "Shawarma Spices"
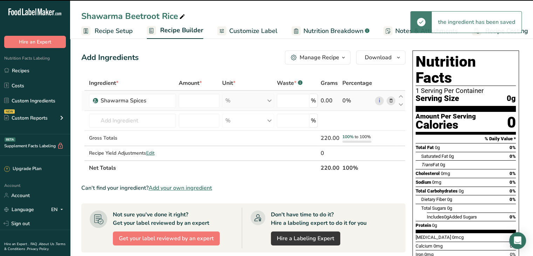
type input "0"
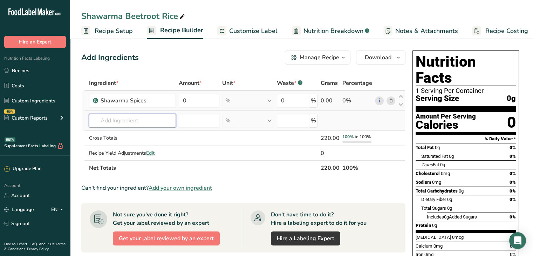
click at [137, 118] on input "text" at bounding box center [132, 121] width 87 height 14
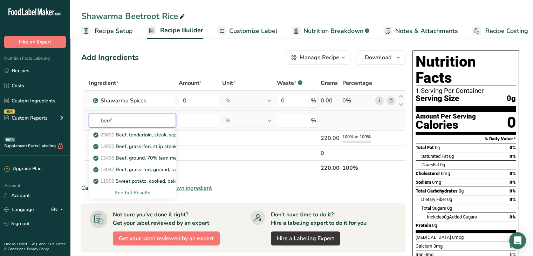
type input "beef"
click at [144, 192] on div "See full Results" at bounding box center [133, 192] width 76 height 7
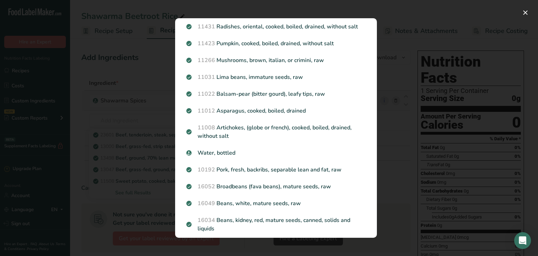
scroll to position [130, 0]
click at [399, 124] on div "Search results modal" at bounding box center [269, 128] width 538 height 256
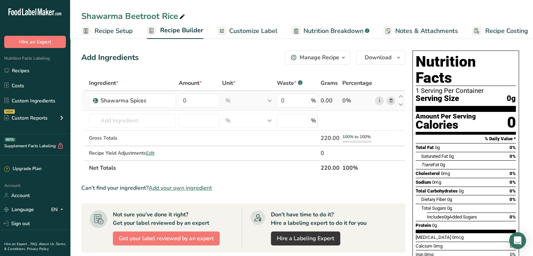
click at [399, 124] on td at bounding box center [401, 121] width 8 height 20
click at [138, 117] on input "text" at bounding box center [132, 121] width 87 height 14
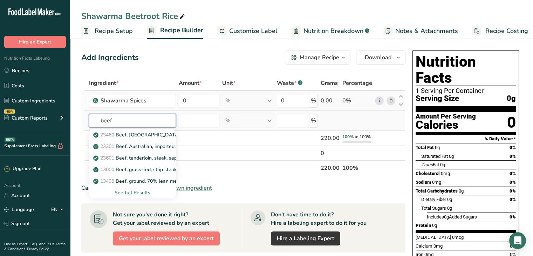
type input "beef"
click at [134, 194] on div "See full Results" at bounding box center [133, 192] width 76 height 7
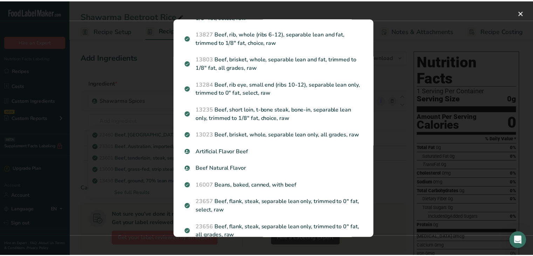
scroll to position [0, 0]
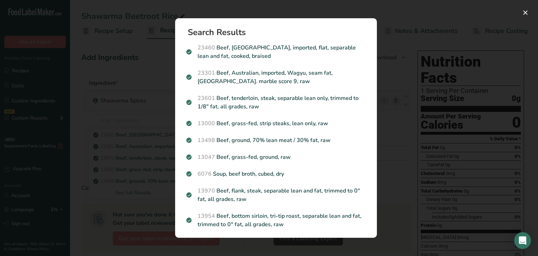
click at [143, 146] on div "Search results modal" at bounding box center [269, 128] width 538 height 256
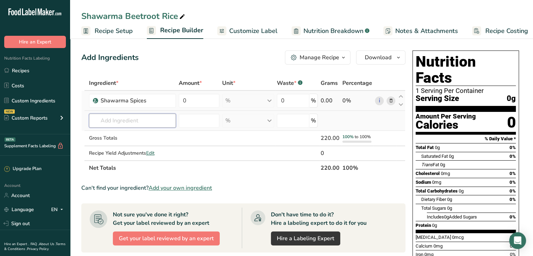
click at [118, 121] on input "text" at bounding box center [132, 121] width 87 height 14
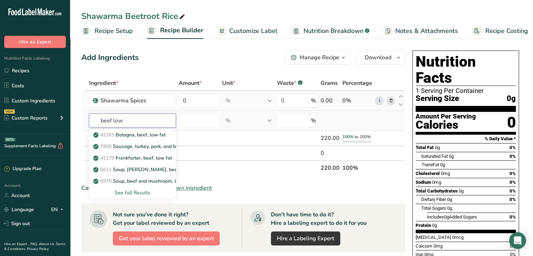
type input "beef low"
click at [144, 192] on div "See full Results" at bounding box center [133, 192] width 76 height 7
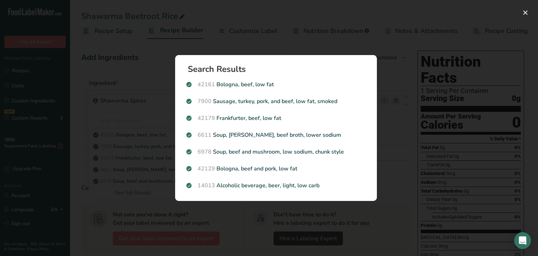
click at [144, 192] on div "Search results modal" at bounding box center [269, 128] width 538 height 256
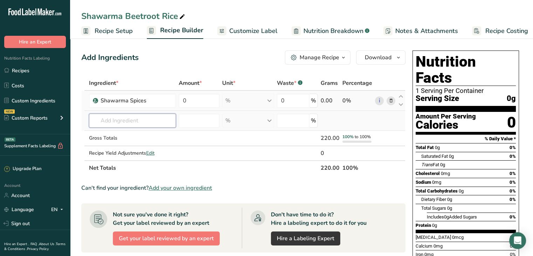
click at [136, 116] on input "text" at bounding box center [132, 121] width 87 height 14
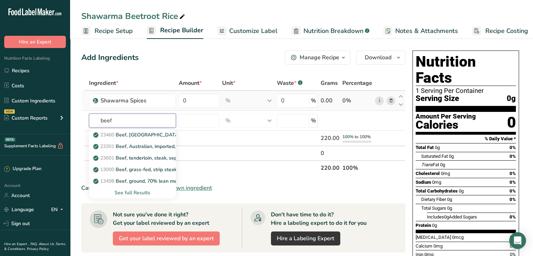
type input "beef"
click at [257, 30] on span "Customize Label" at bounding box center [253, 30] width 48 height 9
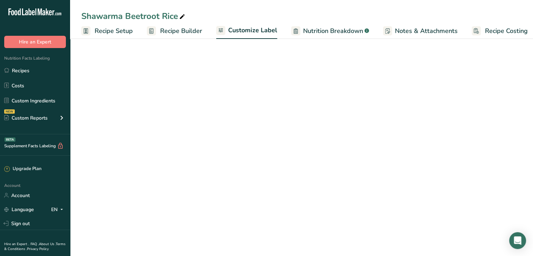
scroll to position [0, 6]
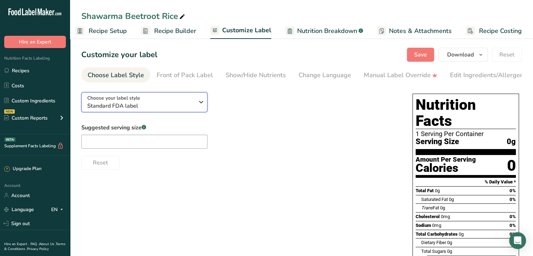
click at [191, 101] on div "Choose your label style Standard FDA label" at bounding box center [140, 102] width 107 height 16
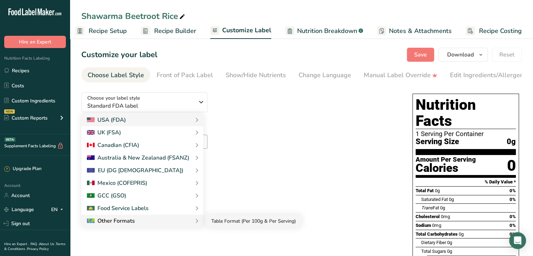
click at [218, 220] on link "Table Format (Per 100g & Per Serving)" at bounding box center [254, 220] width 96 height 13
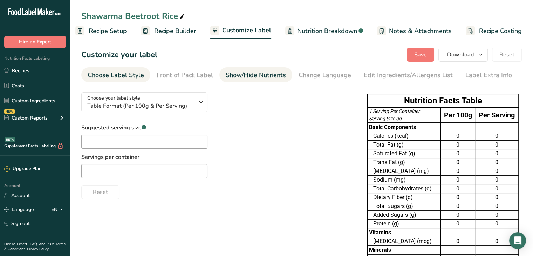
click at [252, 80] on link "Show/Hide Nutrients" at bounding box center [256, 75] width 60 height 16
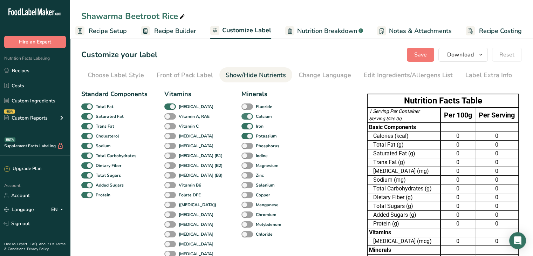
click at [241, 114] on span at bounding box center [247, 116] width 12 height 7
click at [241, 114] on input "Calcium" at bounding box center [243, 116] width 5 height 5
checkbox input "false"
click at [241, 124] on span at bounding box center [247, 126] width 12 height 7
click at [241, 124] on input "Iron" at bounding box center [243, 126] width 5 height 5
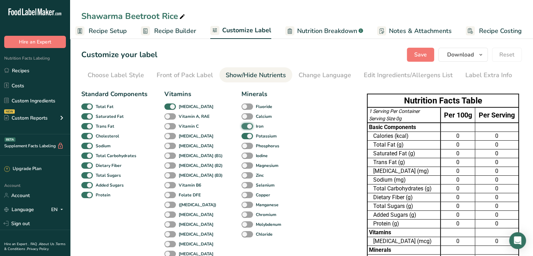
checkbox input "false"
click at [241, 135] on span at bounding box center [247, 136] width 12 height 7
click at [241, 135] on input "Potassium" at bounding box center [243, 135] width 5 height 5
checkbox input "false"
click at [167, 106] on span at bounding box center [170, 106] width 12 height 7
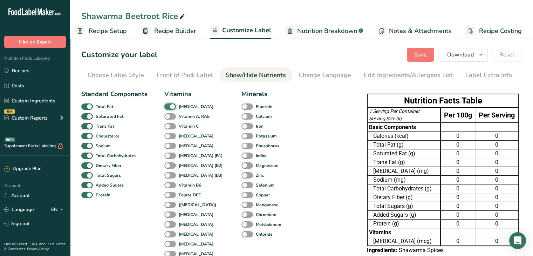
click at [167, 106] on input "[MEDICAL_DATA]" at bounding box center [166, 106] width 5 height 5
checkbox input "false"
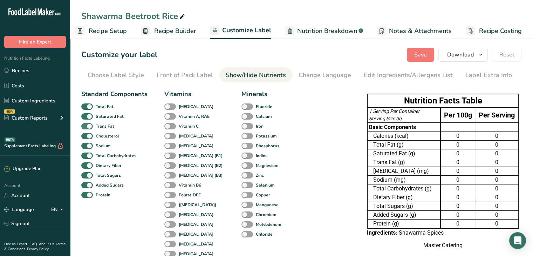
click at [93, 128] on span "Trans Fat" at bounding box center [103, 126] width 21 height 6
click at [86, 128] on input "Trans Fat" at bounding box center [83, 126] width 5 height 5
checkbox input "false"
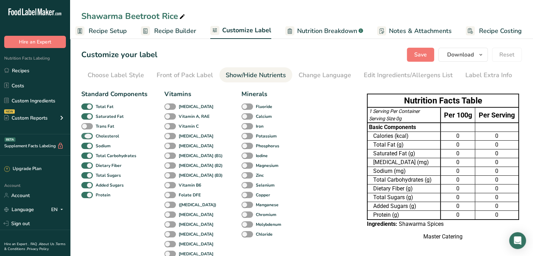
click at [90, 136] on span at bounding box center [87, 136] width 12 height 7
click at [86, 136] on input "Cholesterol" at bounding box center [83, 135] width 5 height 5
checkbox input "false"
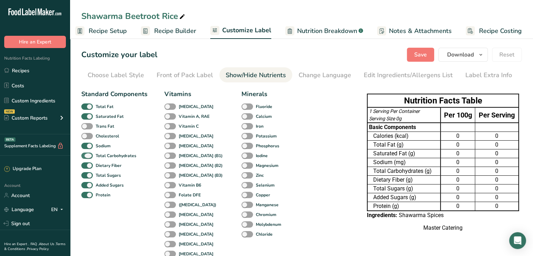
click at [88, 153] on span at bounding box center [87, 155] width 12 height 7
click at [86, 153] on input "Total Carbohydrates" at bounding box center [83, 155] width 5 height 5
checkbox input "false"
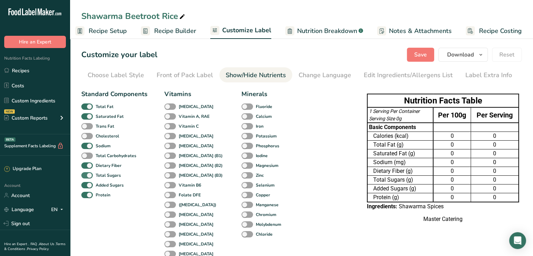
click at [89, 172] on span at bounding box center [87, 175] width 12 height 7
click at [86, 173] on input "Total Sugars" at bounding box center [83, 175] width 5 height 5
checkbox input "false"
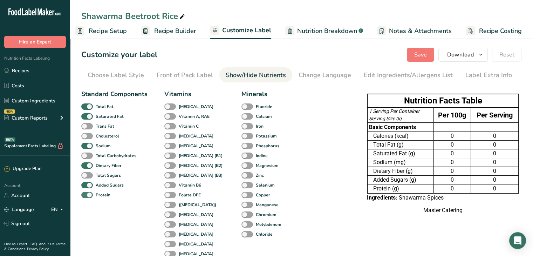
click at [89, 192] on span at bounding box center [87, 195] width 12 height 7
click at [86, 192] on input "Protein" at bounding box center [83, 194] width 5 height 5
checkbox input "false"
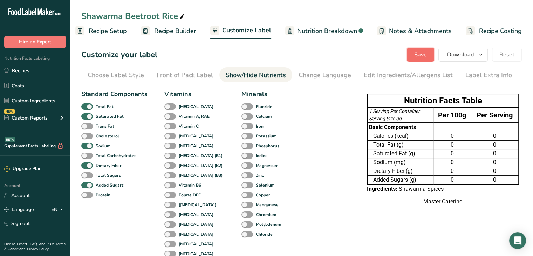
click at [415, 52] on button "Save" at bounding box center [420, 55] width 27 height 14
click at [103, 29] on span "Recipe Setup" at bounding box center [108, 30] width 38 height 9
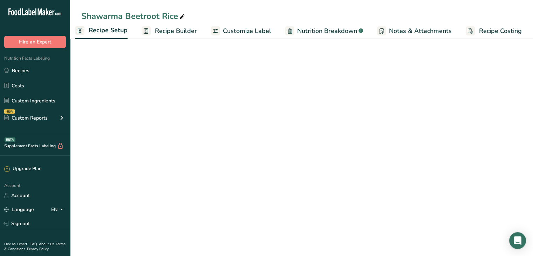
scroll to position [0, 2]
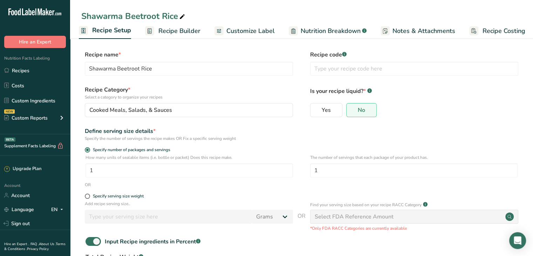
click at [186, 35] on span "Recipe Builder" at bounding box center [179, 30] width 42 height 9
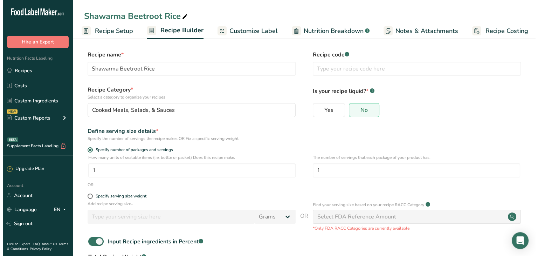
scroll to position [0, 6]
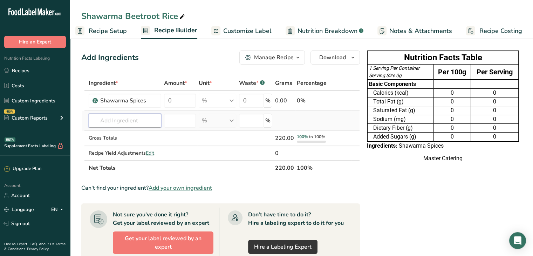
click at [135, 125] on input "text" at bounding box center [125, 121] width 73 height 14
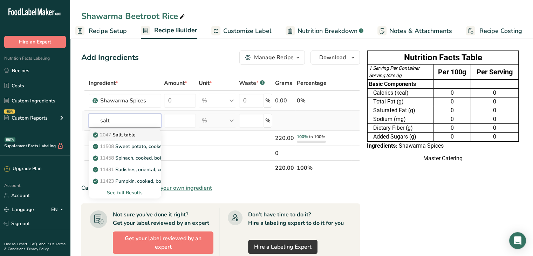
type input "salt"
click at [139, 134] on div "2047 Salt, table" at bounding box center [119, 134] width 50 height 7
type input "Salt, table"
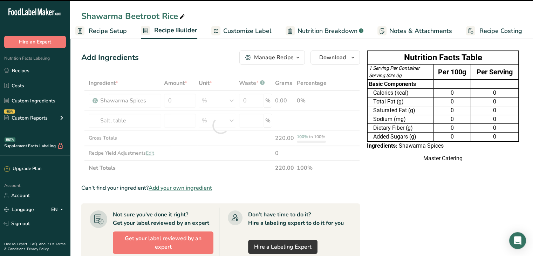
type input "0"
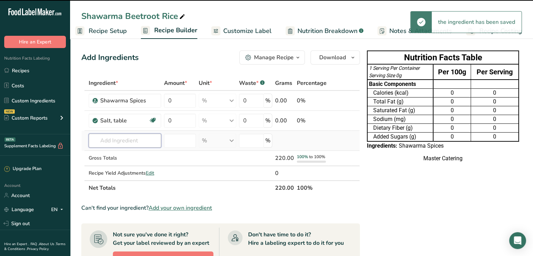
click at [138, 139] on input "text" at bounding box center [125, 140] width 73 height 14
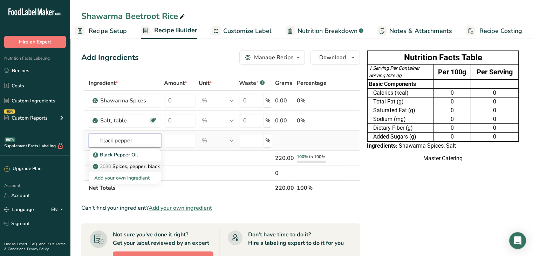
type input "black pepper"
click at [139, 166] on p "2030 Spices, pepper, black" at bounding box center [127, 166] width 66 height 7
type input "Spices, pepper, black"
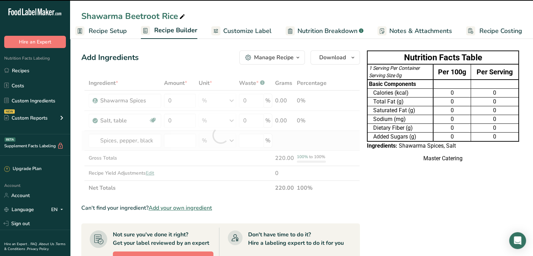
type input "0"
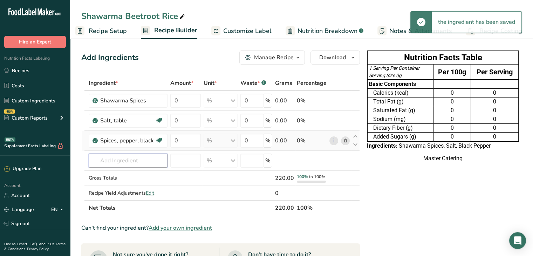
click at [139, 166] on input "text" at bounding box center [128, 160] width 79 height 14
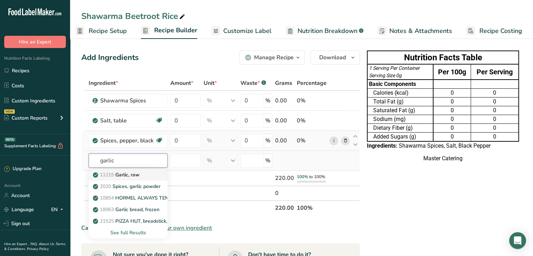
type input "garlic"
click at [143, 173] on div "11215 Garlic, raw" at bounding box center [122, 174] width 56 height 7
type input "Garlic, raw"
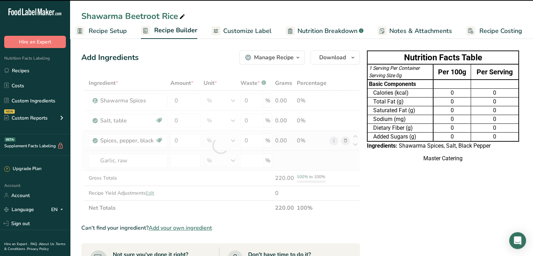
type input "0"
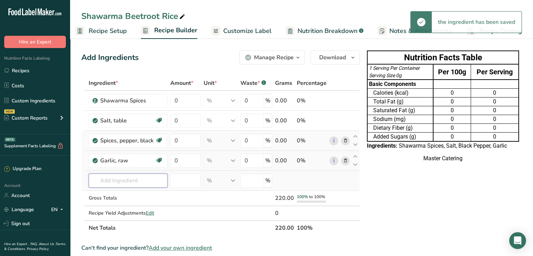
click at [143, 177] on input "text" at bounding box center [128, 180] width 79 height 14
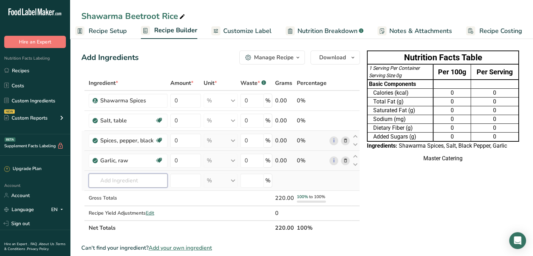
click at [143, 177] on input "text" at bounding box center [128, 180] width 79 height 14
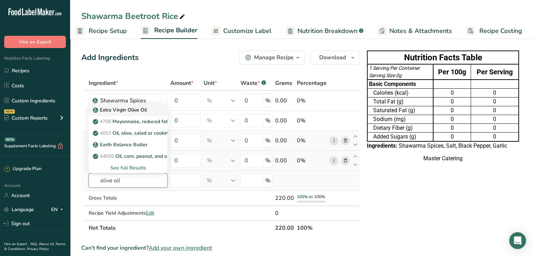
type input "olive oil"
click at [146, 109] on p "Extra Virgin Olive Oil" at bounding box center [120, 109] width 53 height 7
type input "Extra Virgin Olive Oil"
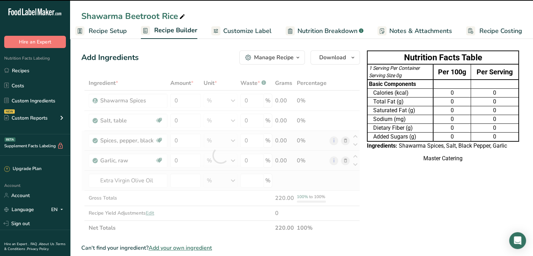
type input "0"
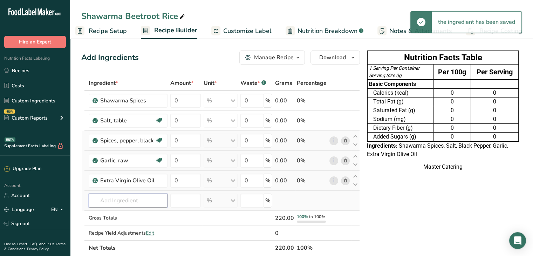
click at [135, 199] on input "text" at bounding box center [128, 200] width 79 height 14
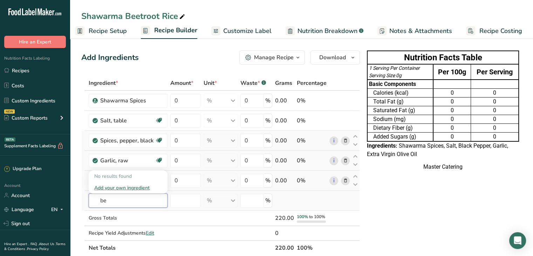
type input "b"
type input "beet root"
click at [150, 176] on p "14157 Beverages, carbonated, root beer" at bounding box center [142, 175] width 96 height 7
type input "Beverages, carbonated, root beer"
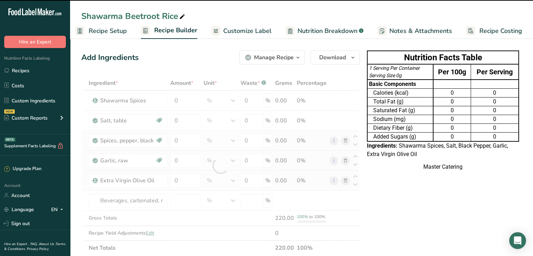
type input "0"
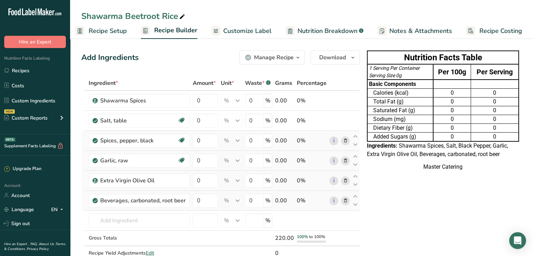
click at [346, 199] on icon at bounding box center [345, 200] width 5 height 7
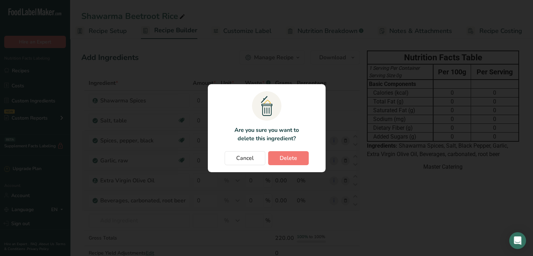
scroll to position [0, 1]
click at [279, 160] on button "Delete" at bounding box center [290, 158] width 41 height 14
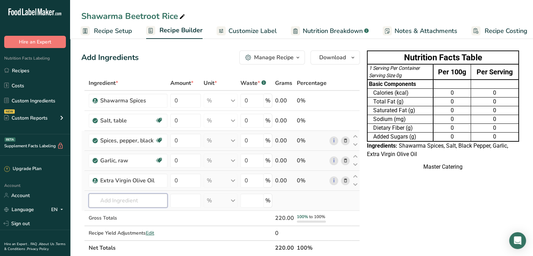
click at [133, 200] on input "text" at bounding box center [128, 200] width 79 height 14
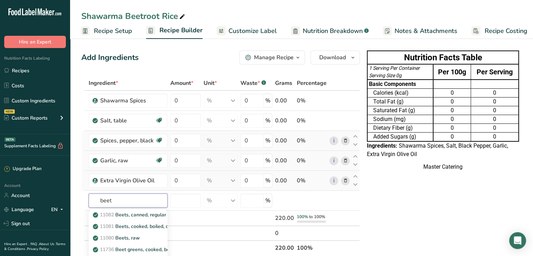
type input "beet"
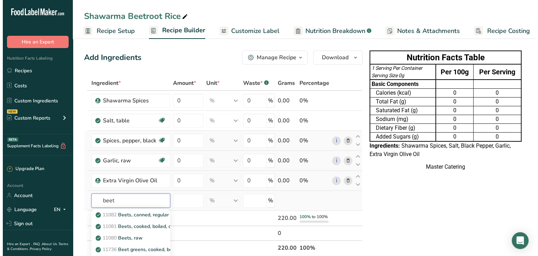
scroll to position [58, 0]
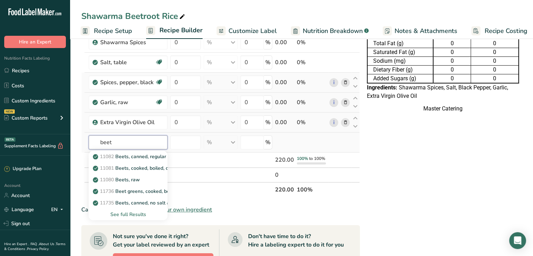
type input "beet"
click at [142, 211] on div "See full Results" at bounding box center [128, 214] width 68 height 7
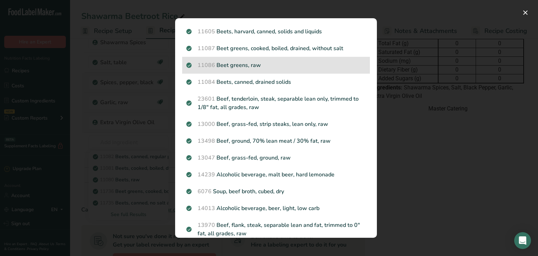
scroll to position [151, 0]
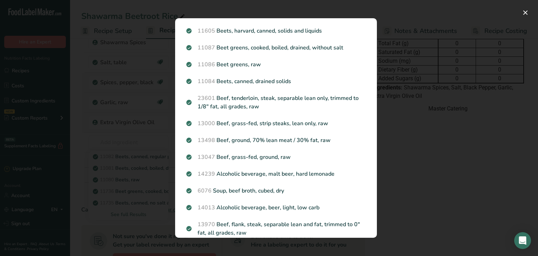
click at [120, 173] on div "Search results modal" at bounding box center [269, 128] width 538 height 256
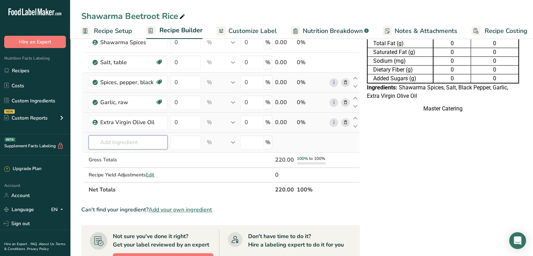
click at [131, 144] on input "text" at bounding box center [128, 142] width 79 height 14
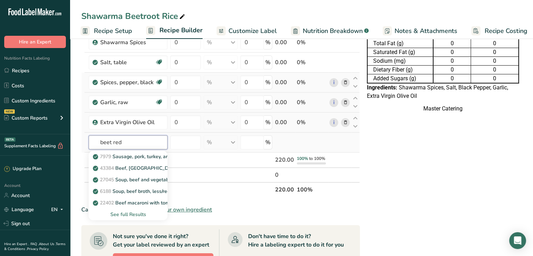
type input "beet red"
click at [132, 212] on div "See full Results" at bounding box center [128, 214] width 68 height 7
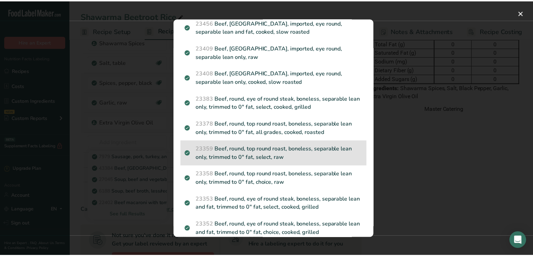
scroll to position [0, 0]
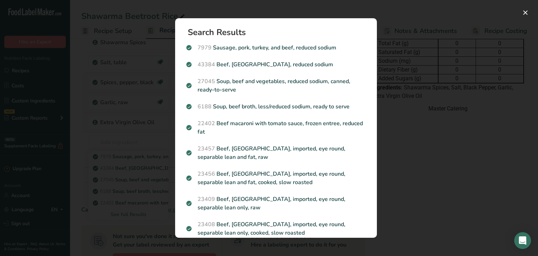
click at [95, 122] on div "Search results modal" at bounding box center [269, 128] width 538 height 256
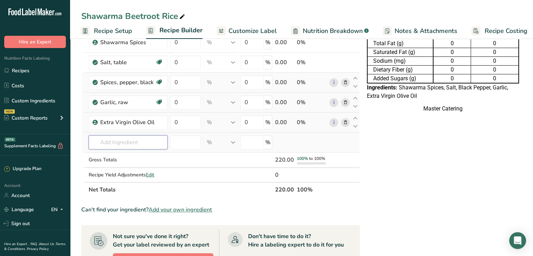
click at [143, 139] on input "text" at bounding box center [128, 142] width 79 height 14
type input "r"
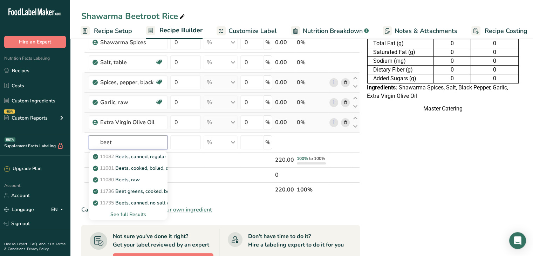
type input "beet"
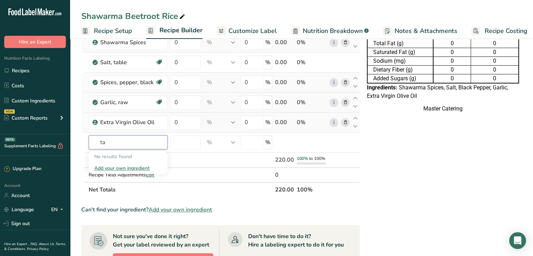
type input "t"
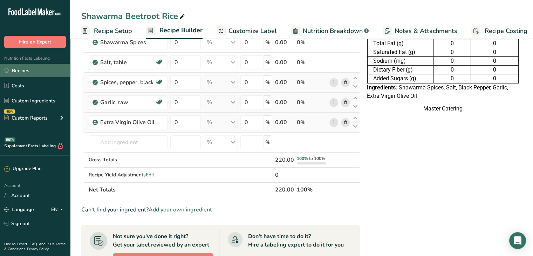
click at [37, 69] on link "Recipes" at bounding box center [35, 70] width 70 height 13
